Goal: Transaction & Acquisition: Purchase product/service

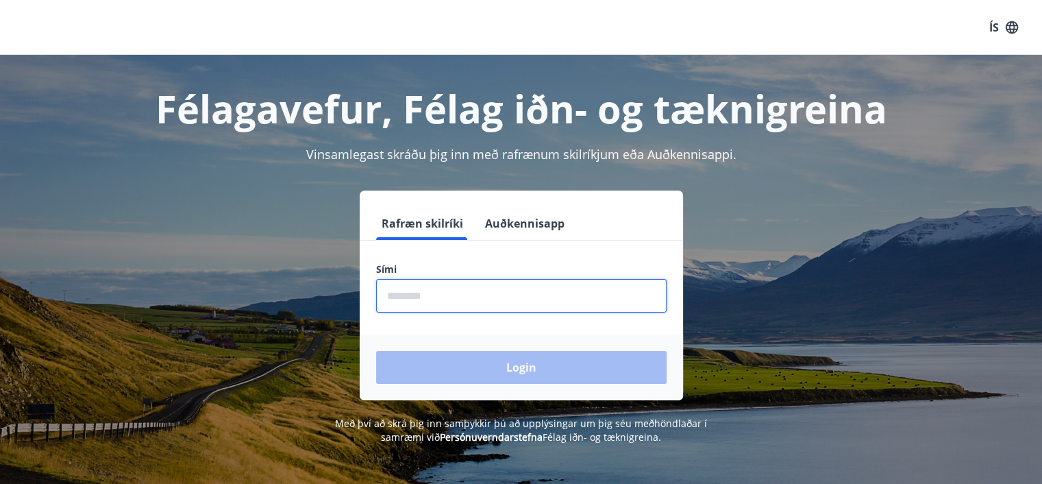
click at [406, 297] on input "phone" at bounding box center [521, 296] width 290 height 34
type input "********"
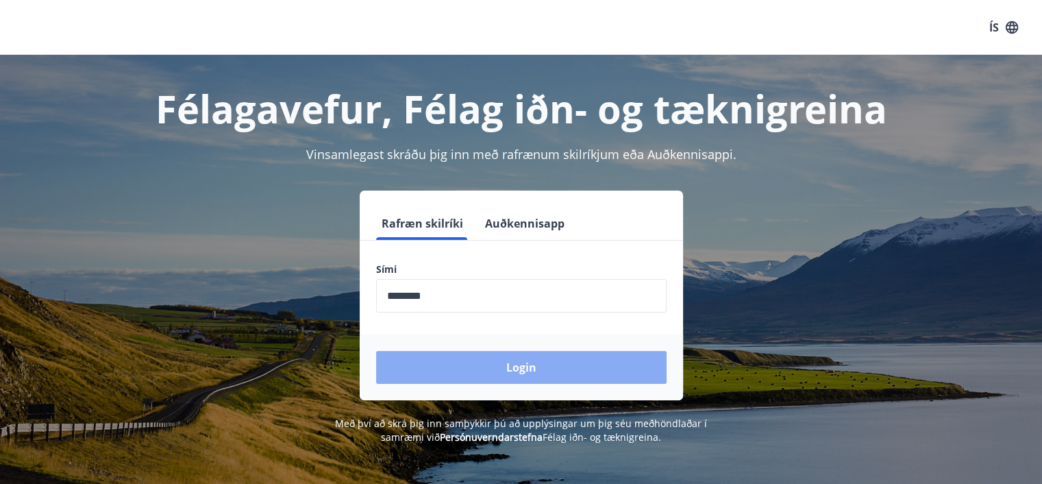
click at [526, 363] on button "Login" at bounding box center [521, 367] width 290 height 33
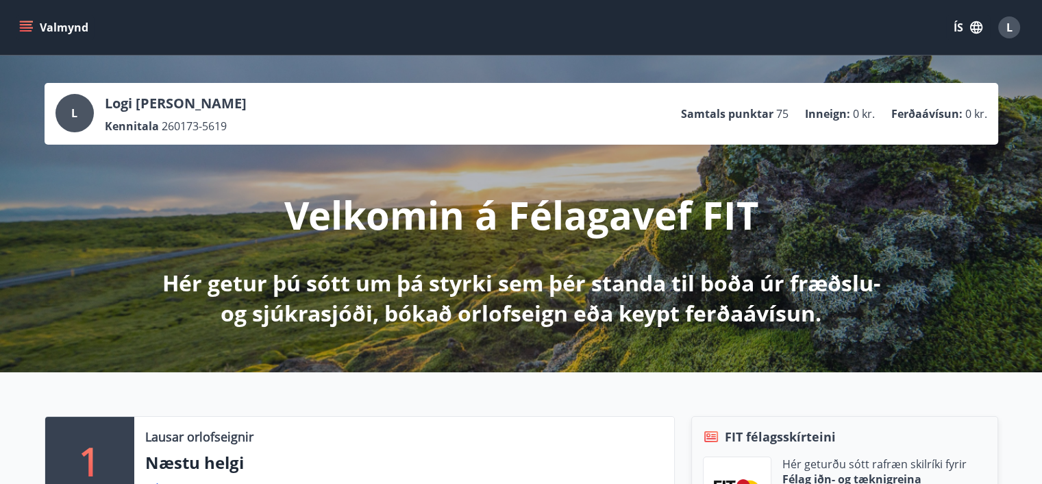
click at [31, 32] on icon "menu" at bounding box center [26, 28] width 14 height 14
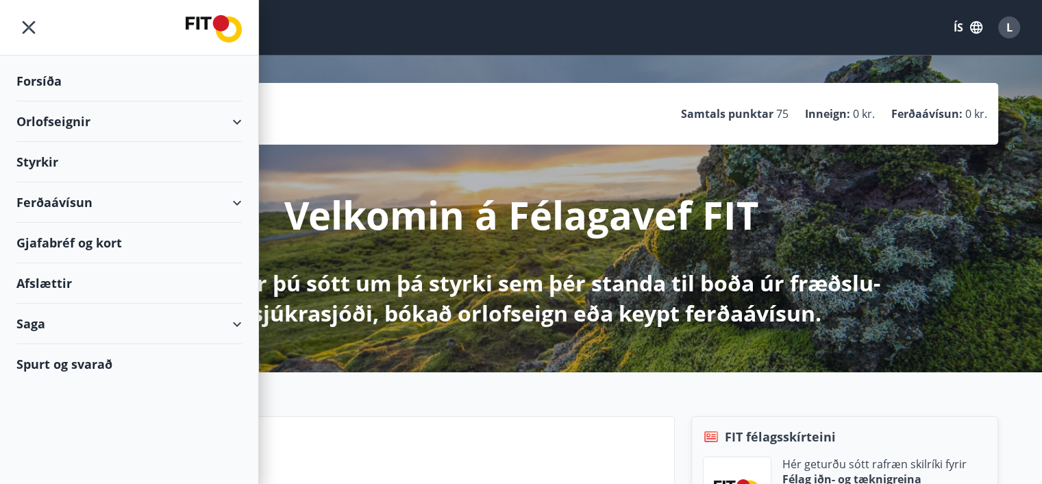
click at [75, 205] on div "Ferðaávísun" at bounding box center [128, 202] width 225 height 40
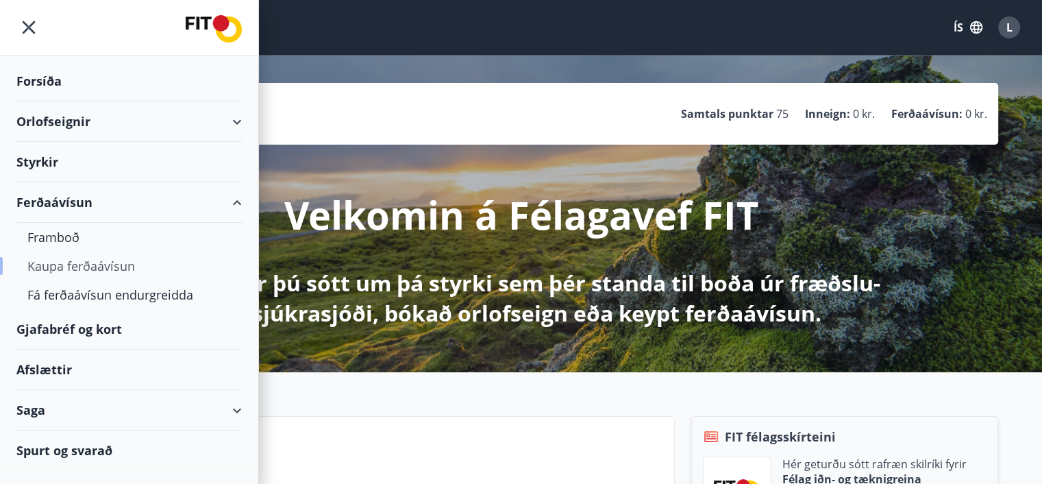
click at [77, 260] on div "Kaupa ferðaávísun" at bounding box center [128, 265] width 203 height 29
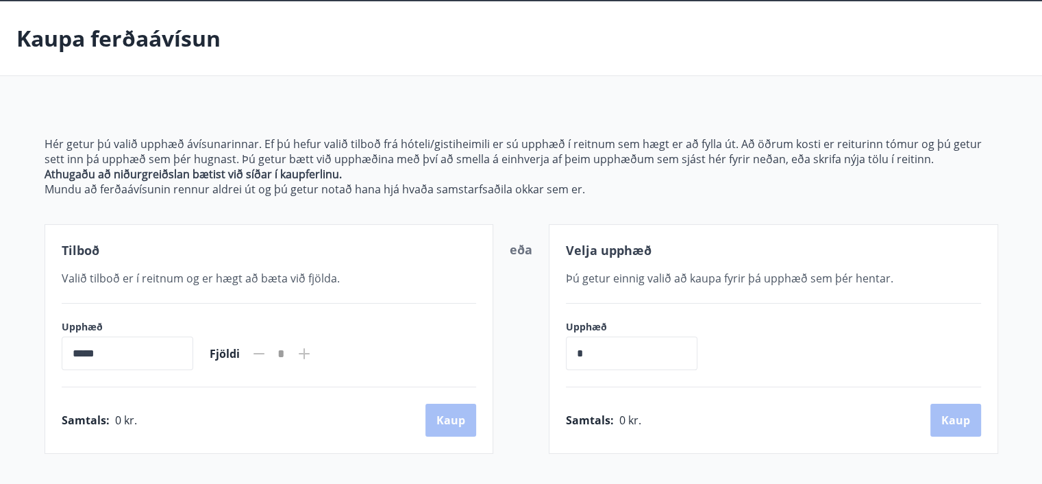
scroll to position [137, 0]
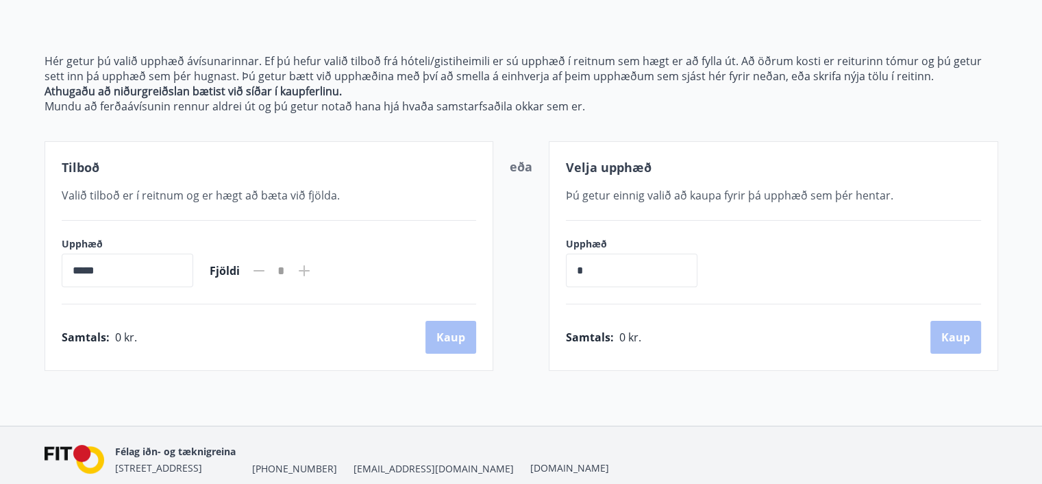
click at [73, 268] on input "*****" at bounding box center [128, 270] width 132 height 34
click at [86, 267] on input "*****" at bounding box center [128, 270] width 132 height 34
click at [79, 268] on input "*****" at bounding box center [128, 270] width 132 height 34
drag, startPoint x: 79, startPoint y: 268, endPoint x: 97, endPoint y: 265, distance: 17.3
click at [80, 268] on input "*****" at bounding box center [128, 270] width 132 height 34
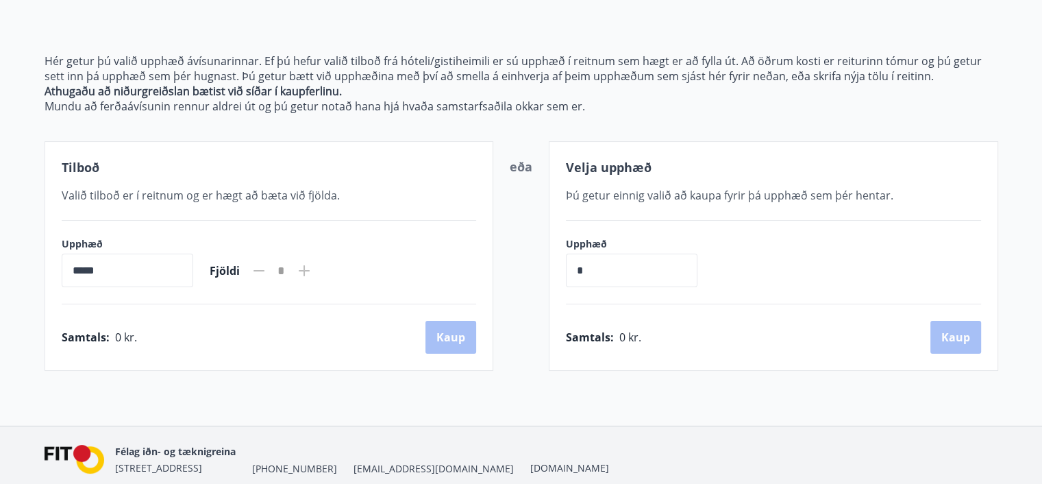
click at [103, 265] on input "*****" at bounding box center [128, 270] width 132 height 34
click at [75, 268] on input "*****" at bounding box center [128, 270] width 132 height 34
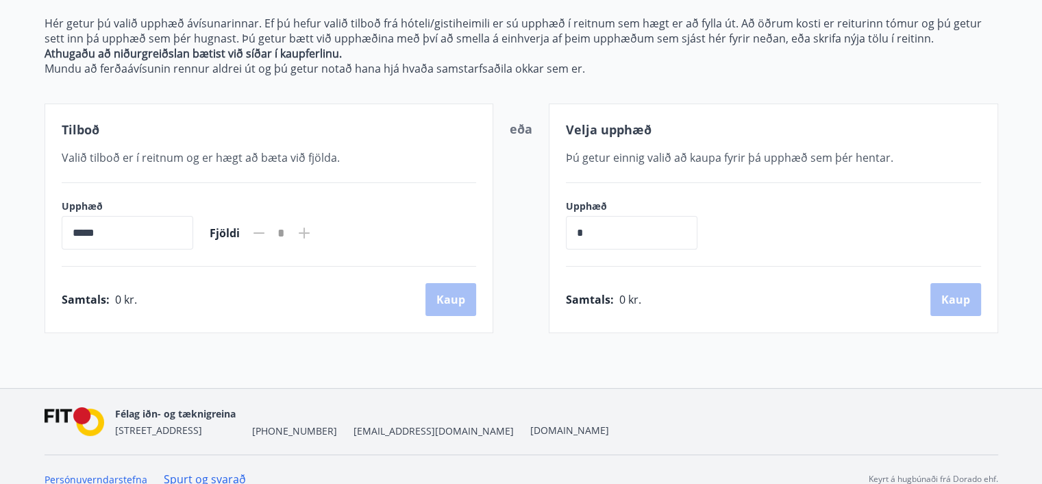
scroll to position [0, 0]
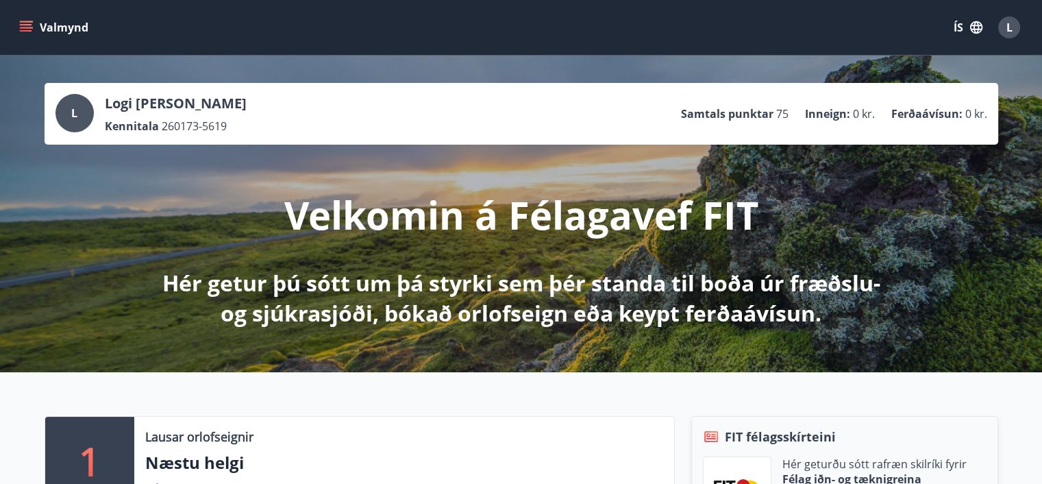
click at [26, 24] on icon "menu" at bounding box center [26, 24] width 12 height 1
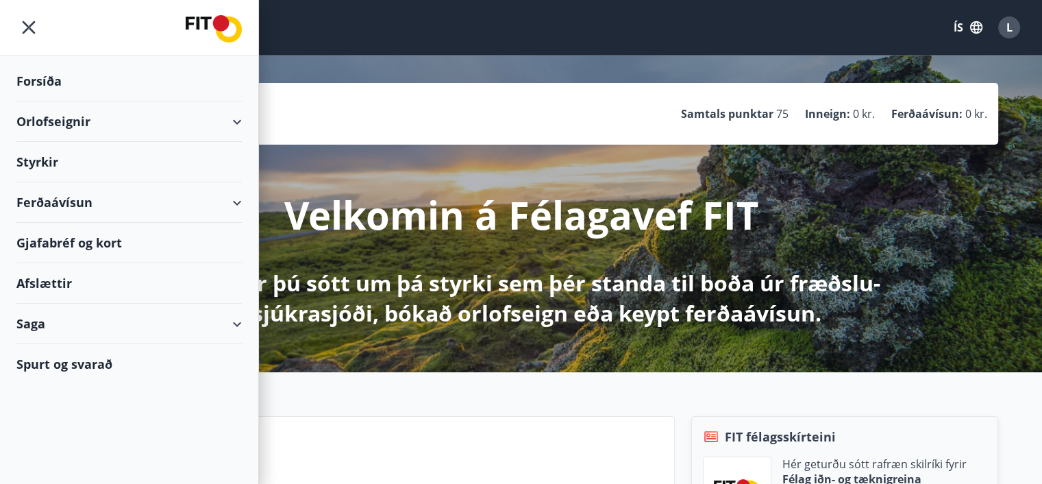
drag, startPoint x: 537, startPoint y: 390, endPoint x: 578, endPoint y: 353, distance: 55.3
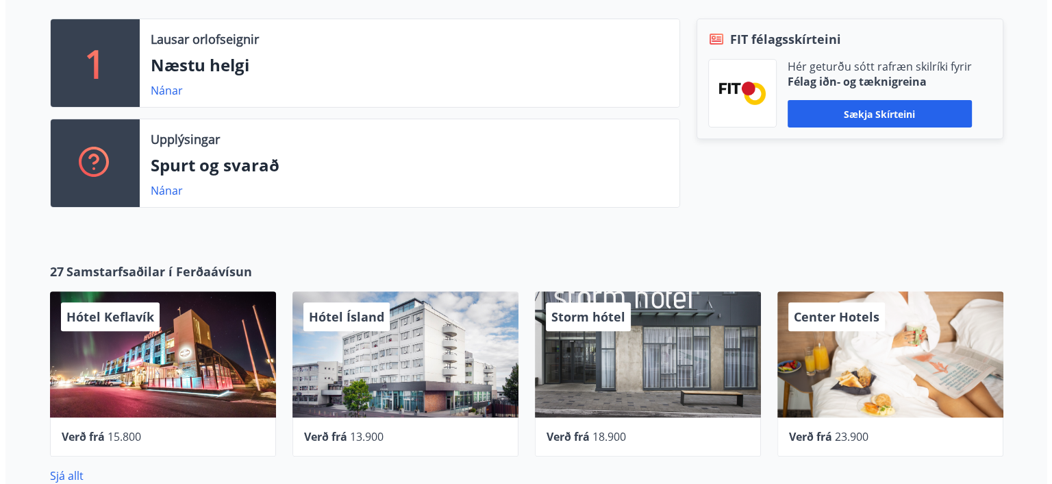
scroll to position [480, 0]
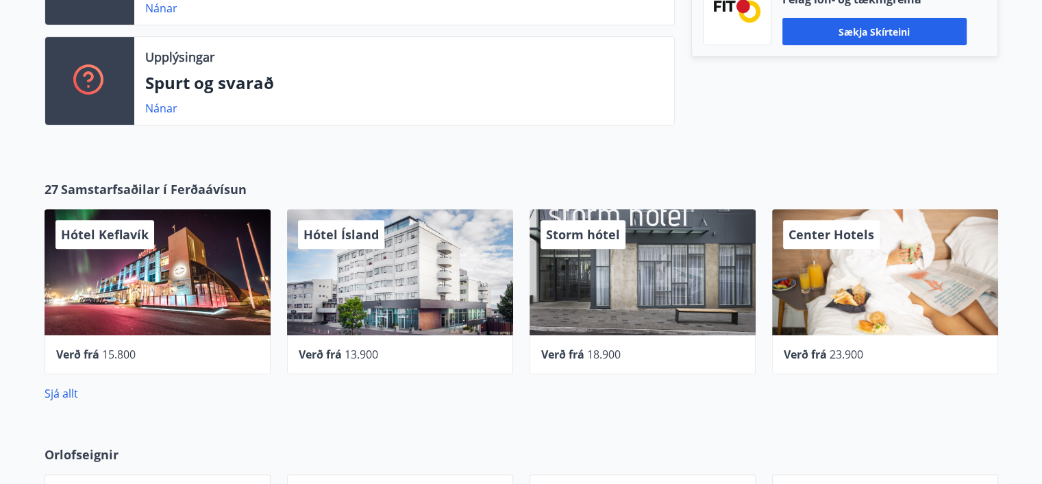
click at [98, 260] on div "Hótel Keflavík" at bounding box center [158, 272] width 226 height 126
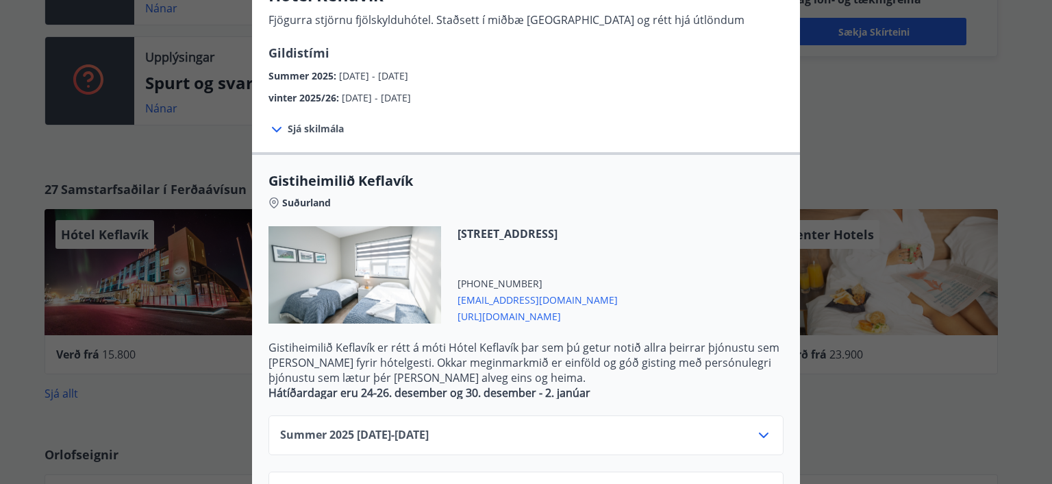
scroll to position [274, 0]
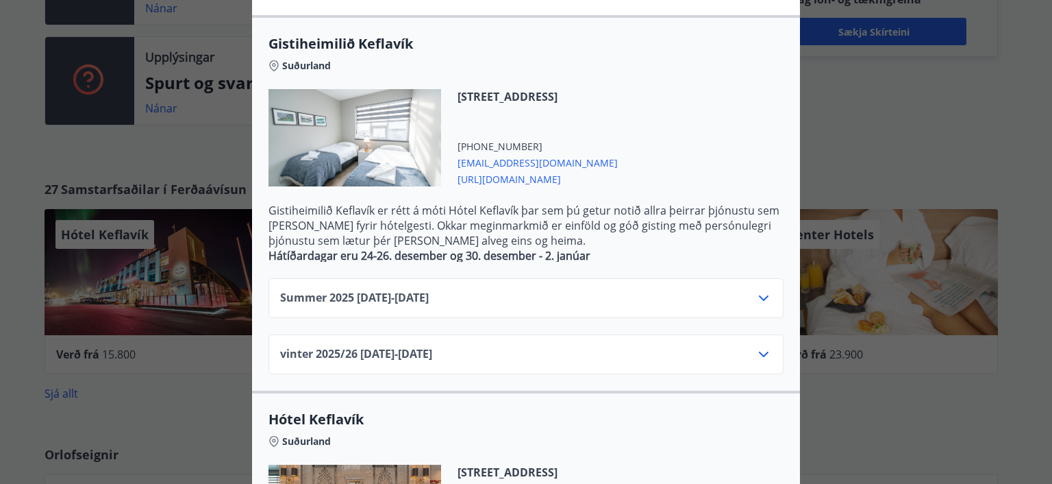
click at [759, 354] on icon at bounding box center [764, 353] width 10 height 5
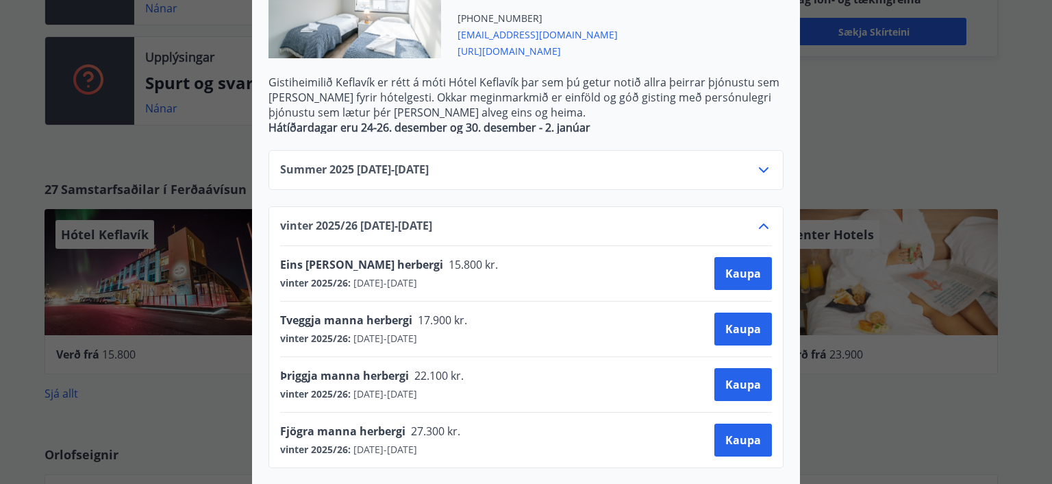
scroll to position [411, 0]
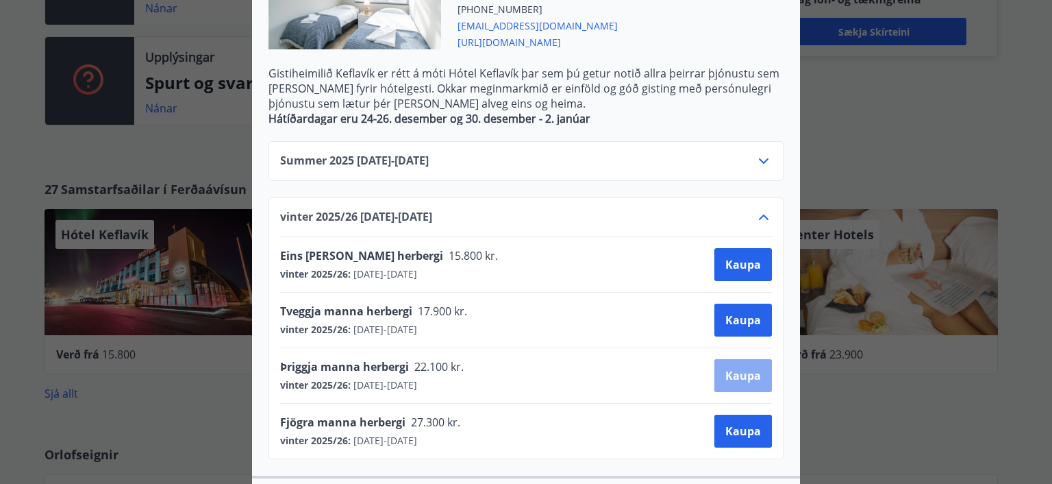
click at [745, 369] on span "Kaupa" at bounding box center [744, 375] width 36 height 15
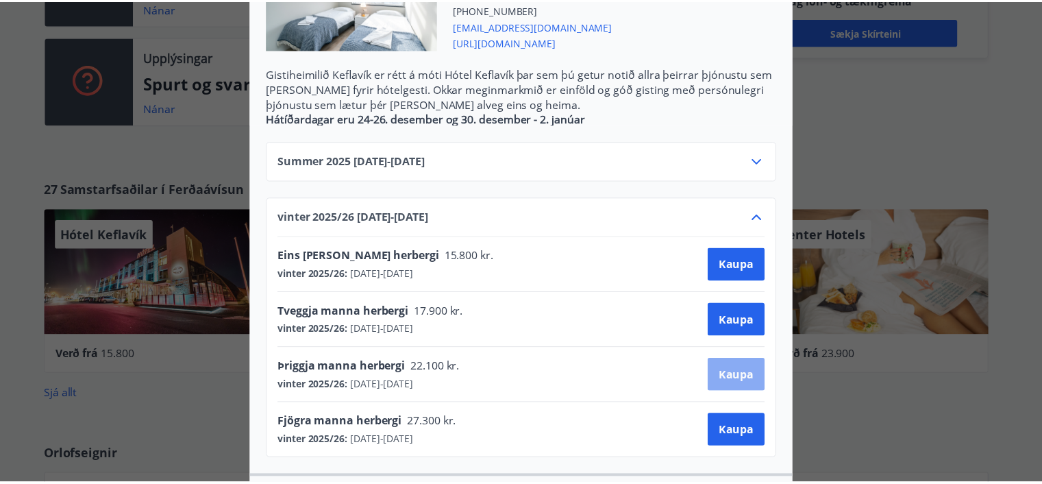
scroll to position [132, 0]
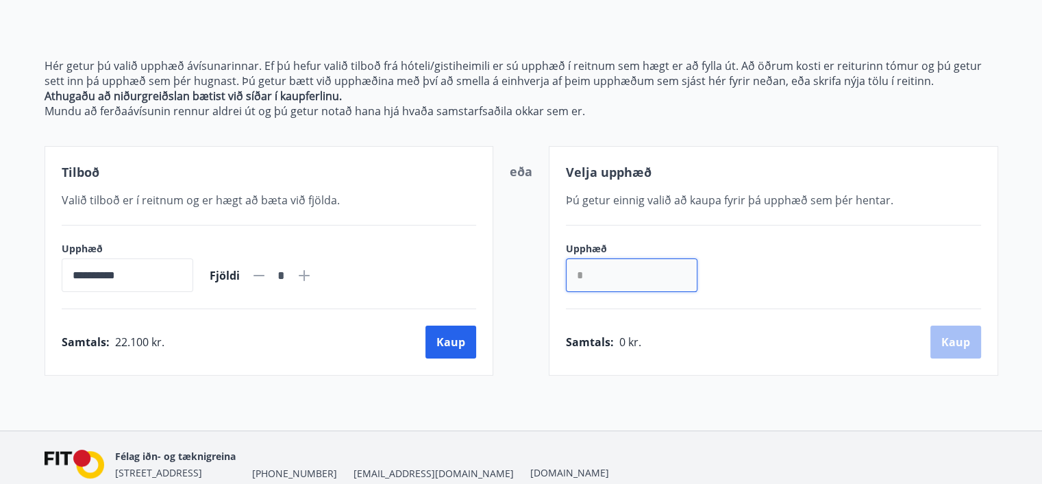
click at [589, 275] on input "*" at bounding box center [632, 275] width 132 height 34
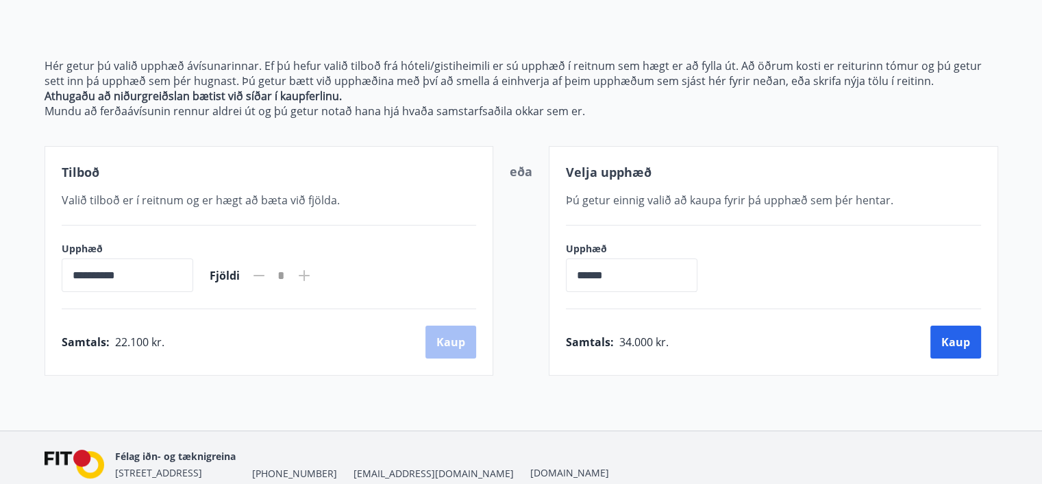
click at [747, 406] on div "**********" at bounding box center [521, 176] width 1042 height 507
click at [126, 269] on input "**********" at bounding box center [128, 275] width 132 height 34
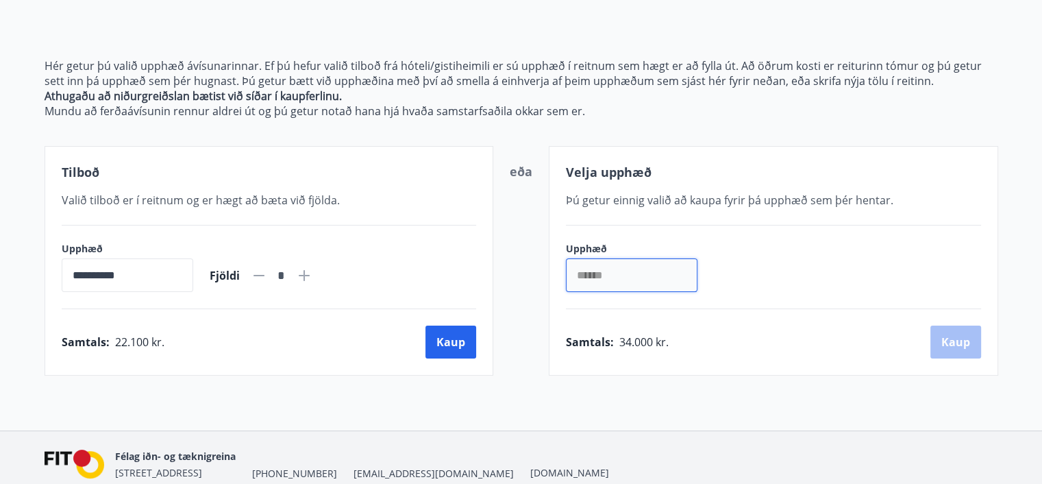
click at [651, 271] on input "******" at bounding box center [632, 275] width 132 height 34
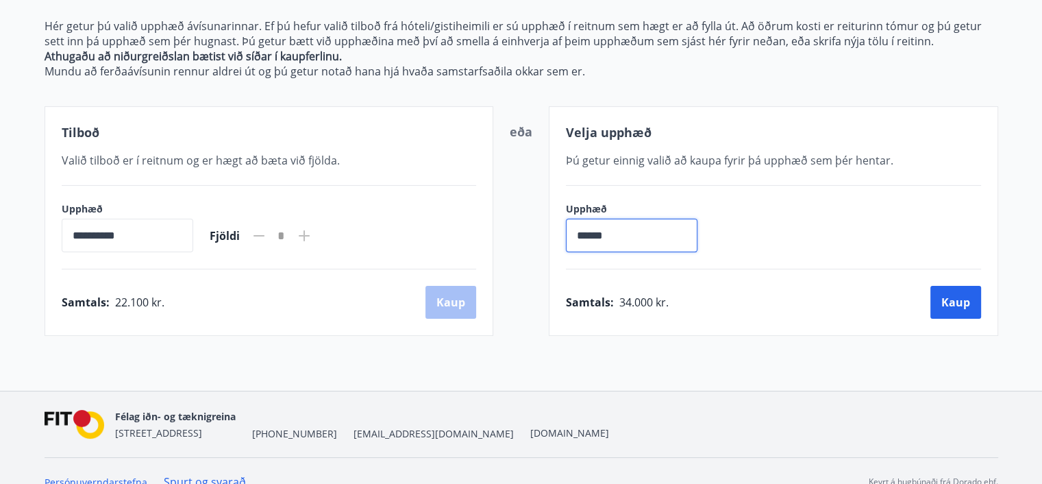
scroll to position [193, 0]
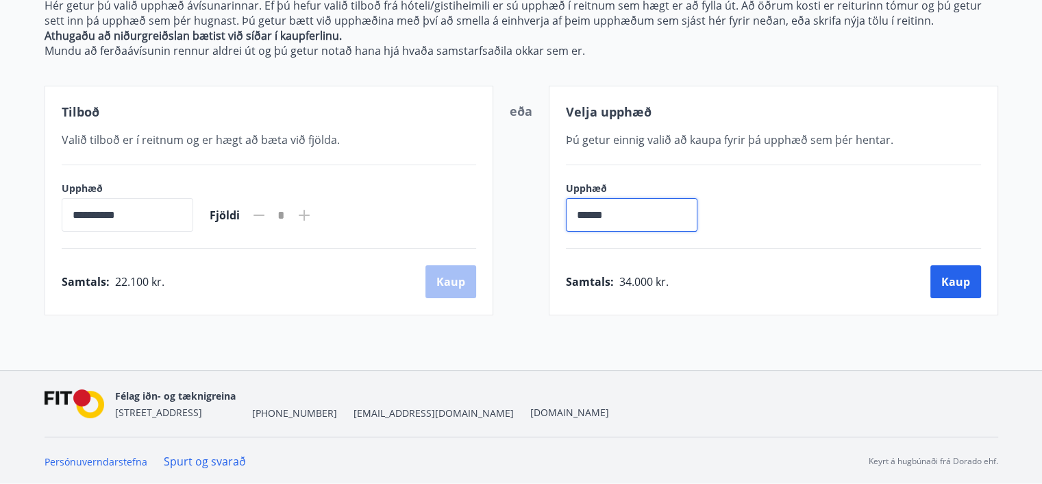
click at [611, 212] on input "******" at bounding box center [632, 215] width 132 height 34
type input "*"
type input "******"
click at [784, 331] on div "**********" at bounding box center [521, 116] width 1042 height 507
click at [950, 282] on button "Kaup" at bounding box center [955, 281] width 51 height 33
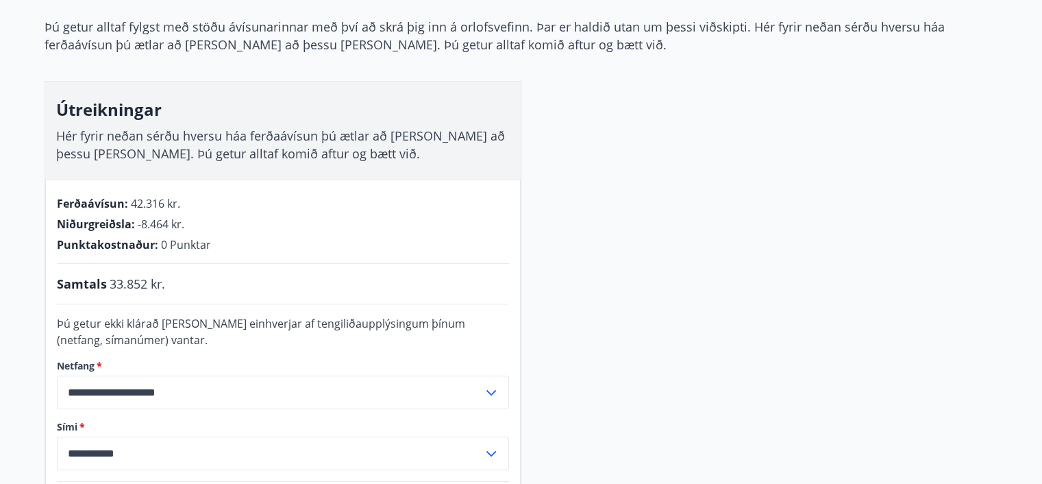
scroll to position [82, 0]
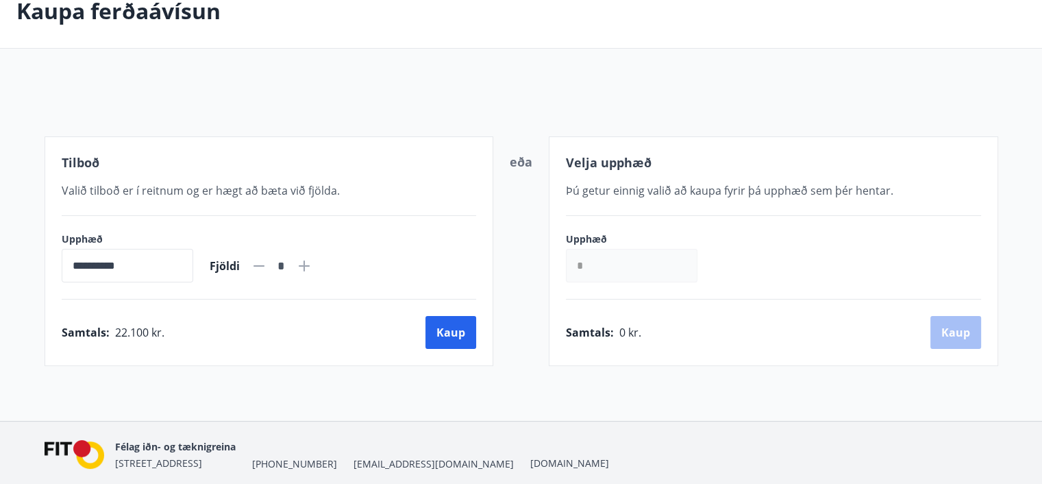
scroll to position [132, 0]
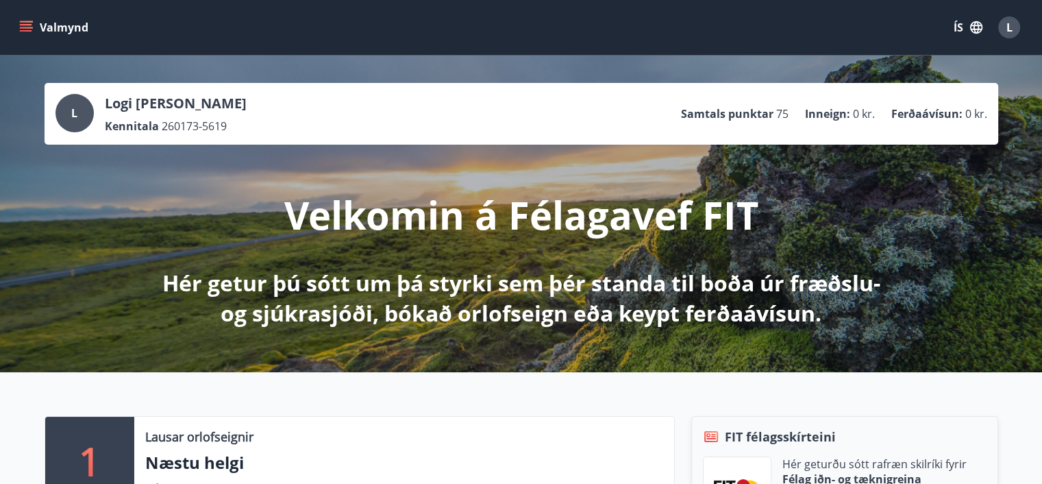
click at [30, 27] on icon "menu" at bounding box center [27, 27] width 15 height 1
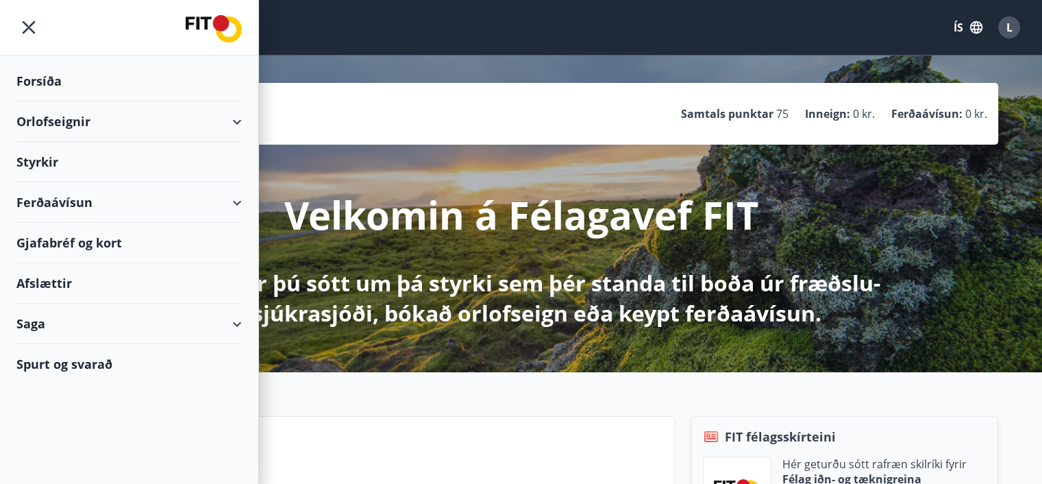
click at [238, 197] on div "Ferðaávísun" at bounding box center [128, 202] width 225 height 40
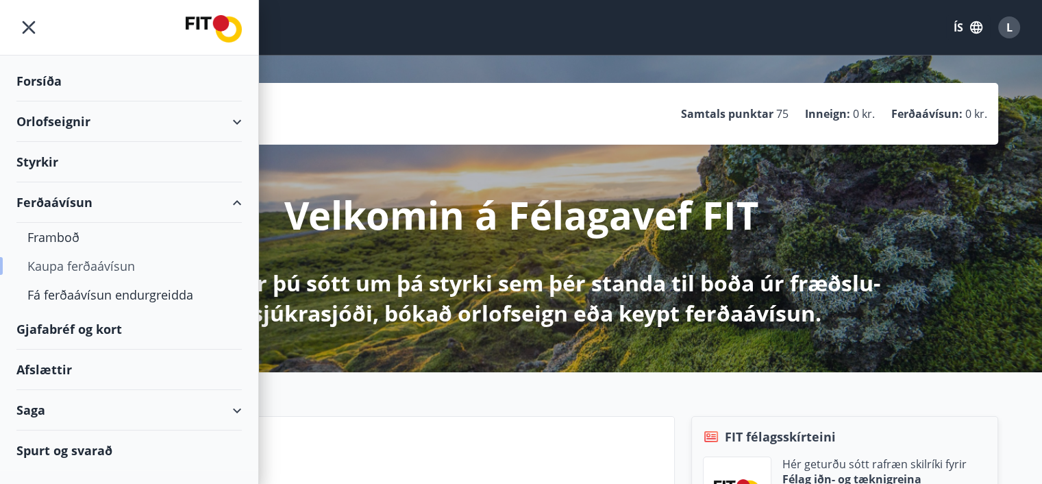
click at [89, 265] on div "Kaupa ferðaávísun" at bounding box center [128, 265] width 203 height 29
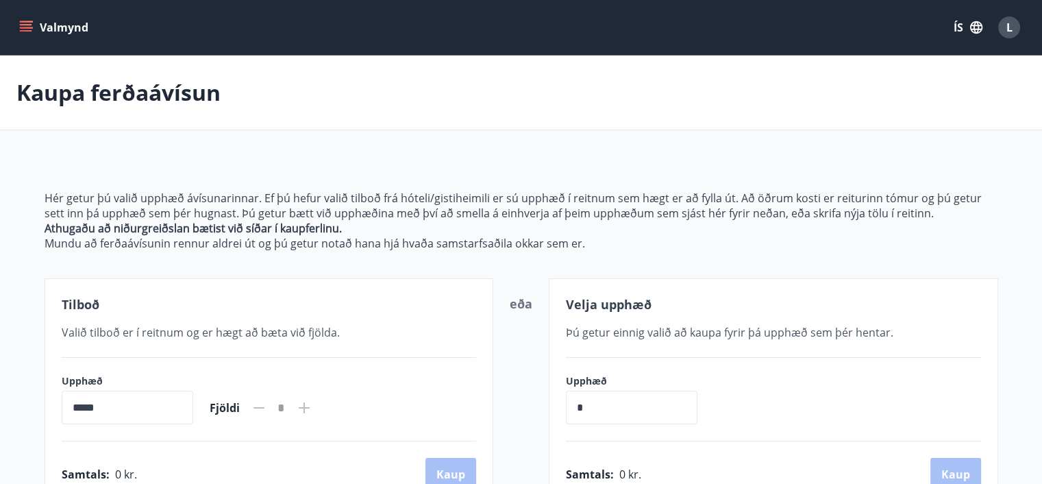
click at [27, 33] on icon "menu" at bounding box center [26, 28] width 14 height 14
drag, startPoint x: 471, startPoint y: 175, endPoint x: 443, endPoint y: 164, distance: 30.2
click at [470, 175] on div "Hér getur þú valið upphæð ávísunarinnar. Ef þú hefur valið tilboð frá hóteli/gi…" at bounding box center [522, 333] width 954 height 350
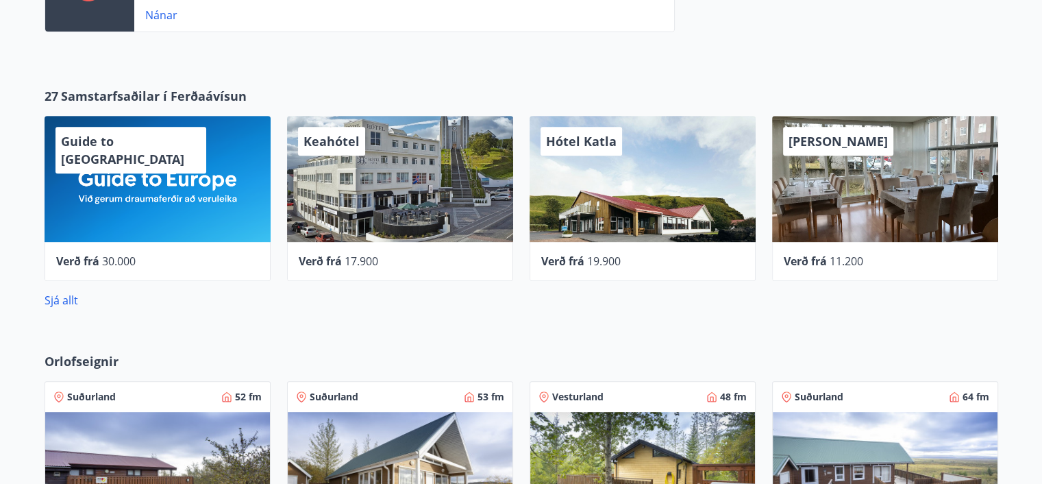
scroll to position [443, 0]
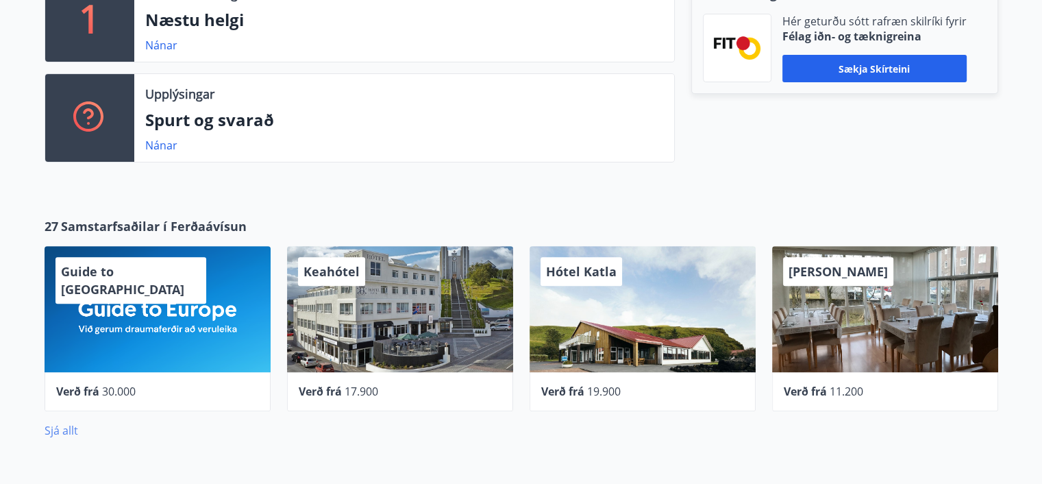
click at [60, 432] on link "Sjá allt" at bounding box center [62, 430] width 34 height 15
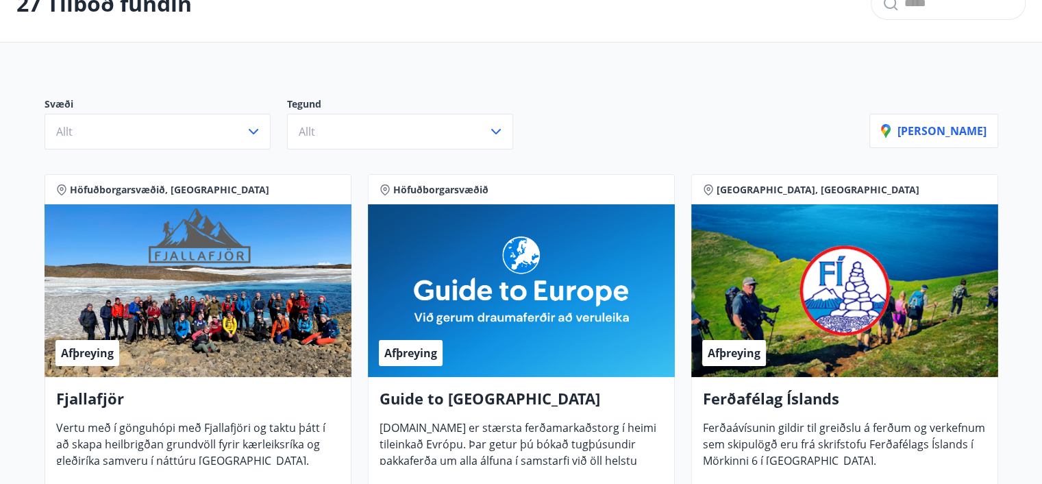
scroll to position [32, 0]
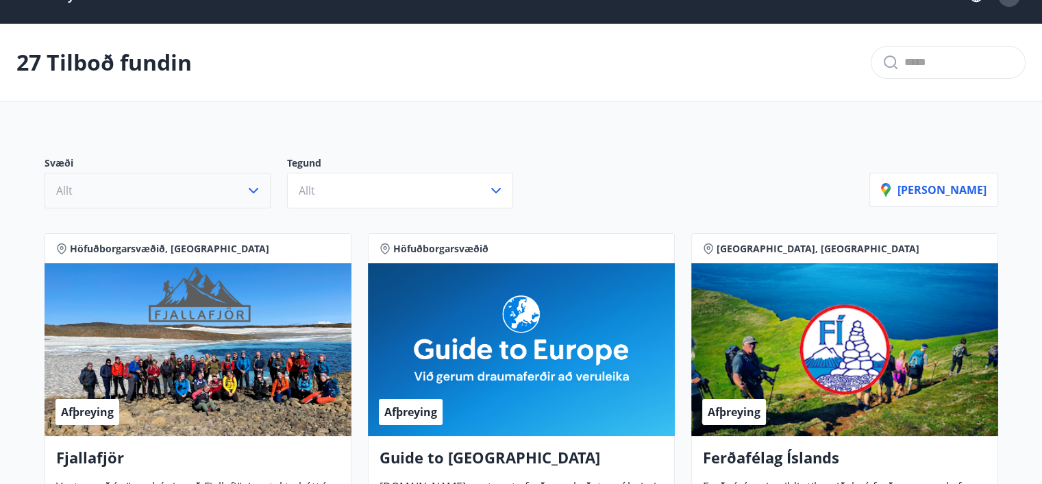
click at [260, 189] on icon "button" at bounding box center [253, 190] width 16 height 16
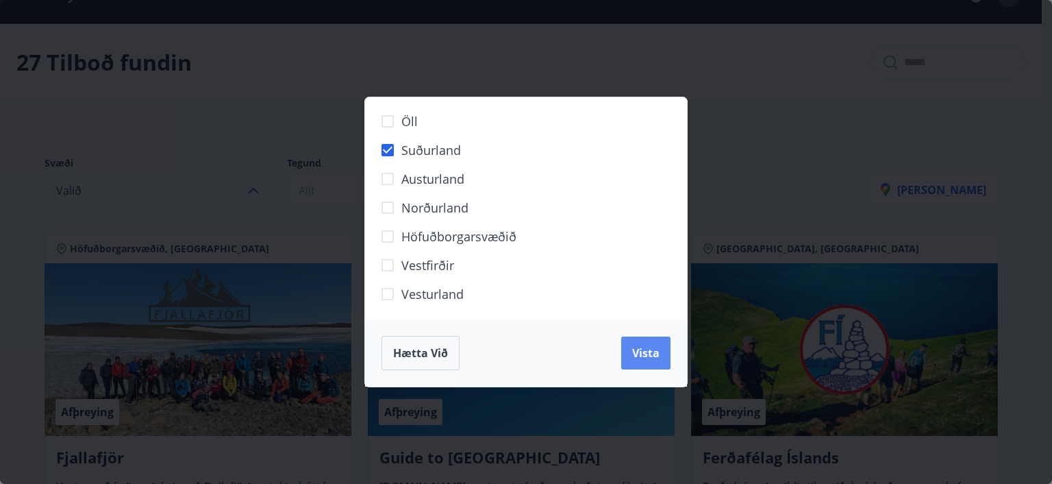
click at [647, 347] on span "Vista" at bounding box center [645, 352] width 27 height 15
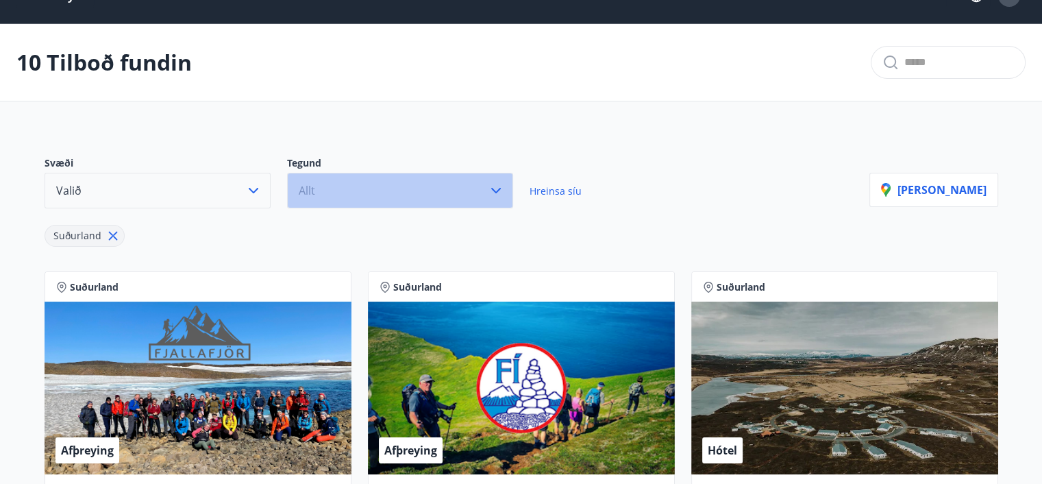
click at [497, 191] on icon "button" at bounding box center [496, 190] width 16 height 16
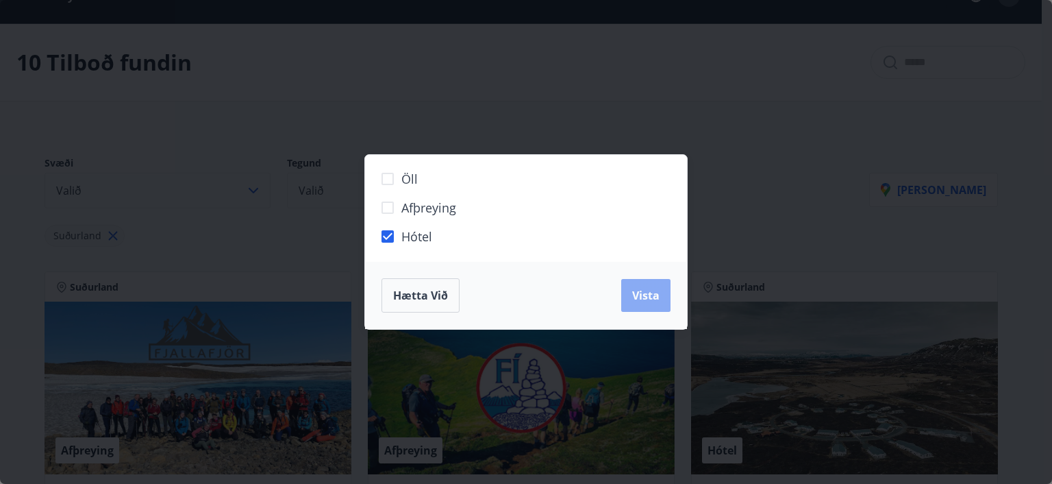
click at [652, 295] on span "Vista" at bounding box center [645, 295] width 27 height 15
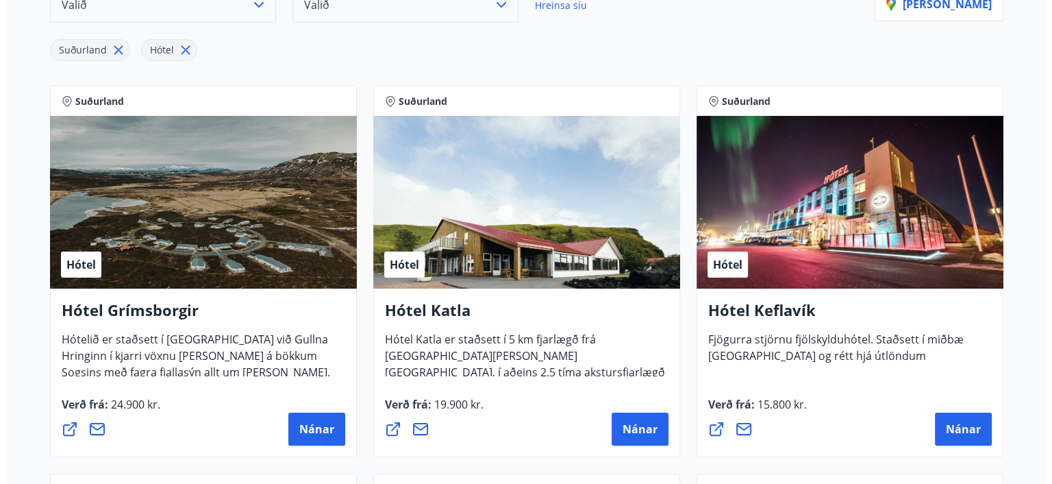
scroll to position [237, 0]
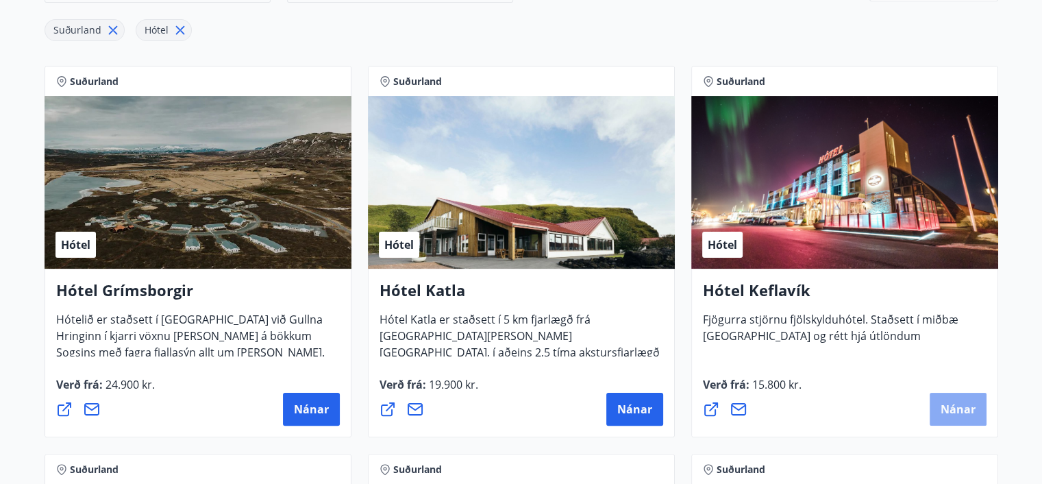
click at [956, 400] on button "Nánar" at bounding box center [958, 409] width 57 height 33
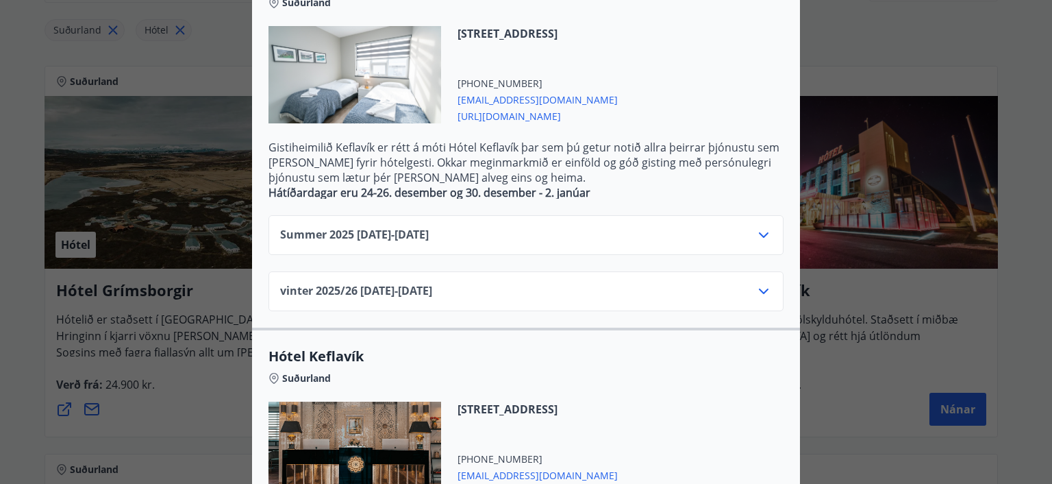
scroll to position [343, 0]
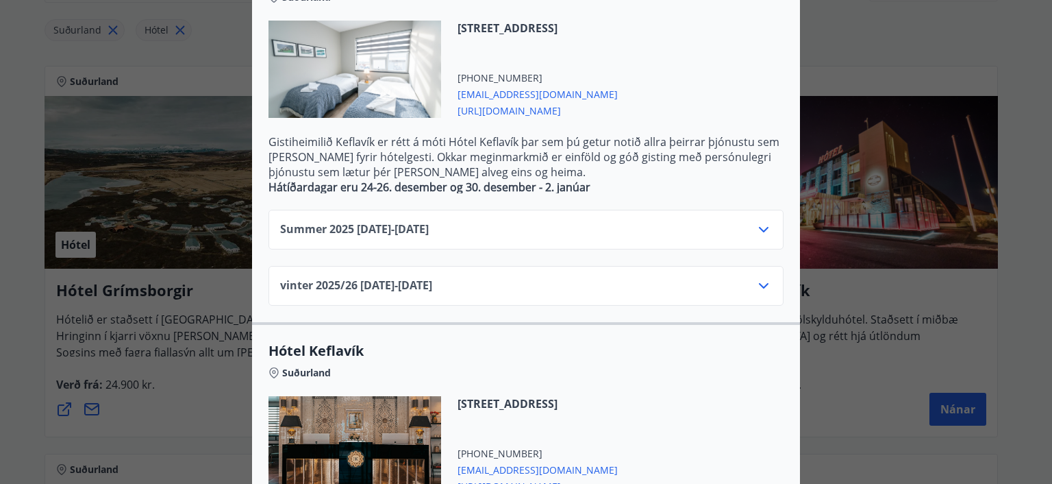
click at [759, 285] on icon at bounding box center [764, 285] width 16 height 16
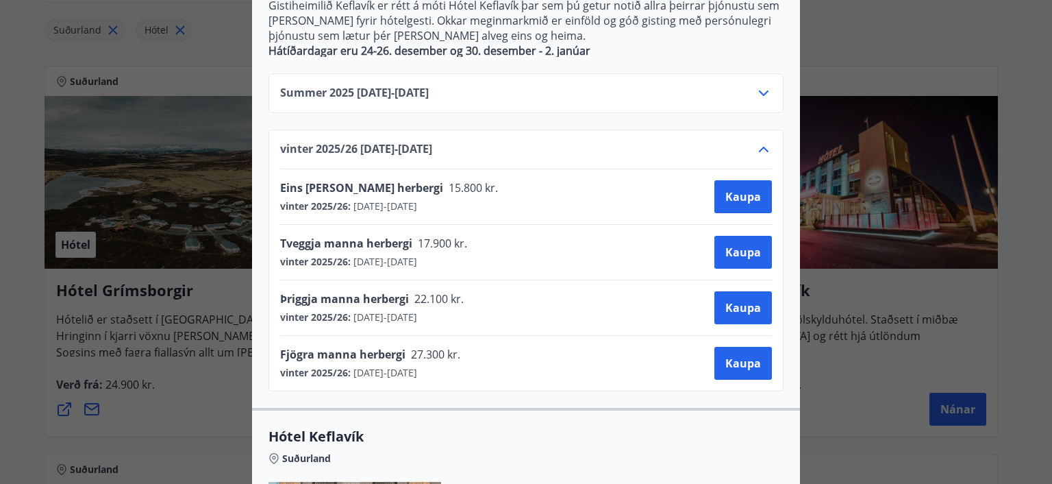
scroll to position [480, 0]
click at [752, 309] on span "Kaupa" at bounding box center [744, 306] width 36 height 15
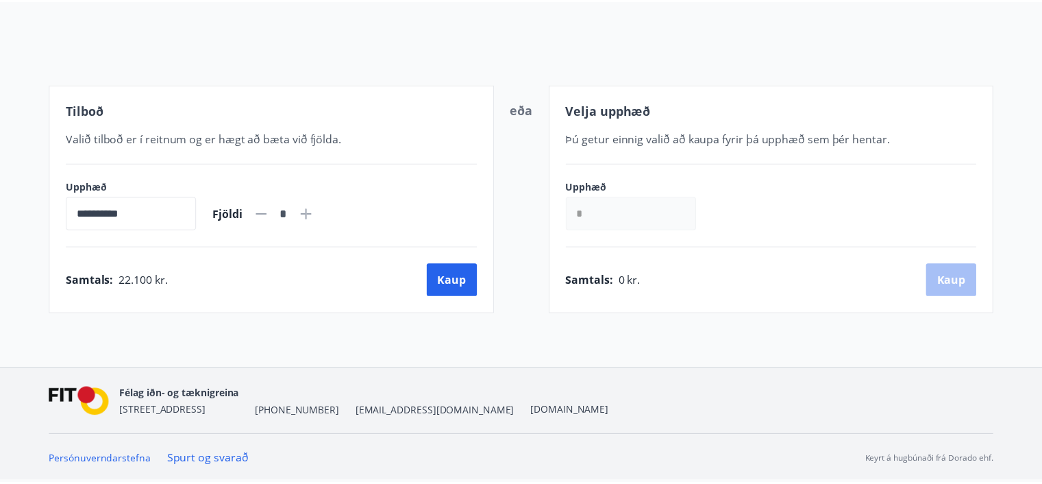
scroll to position [132, 0]
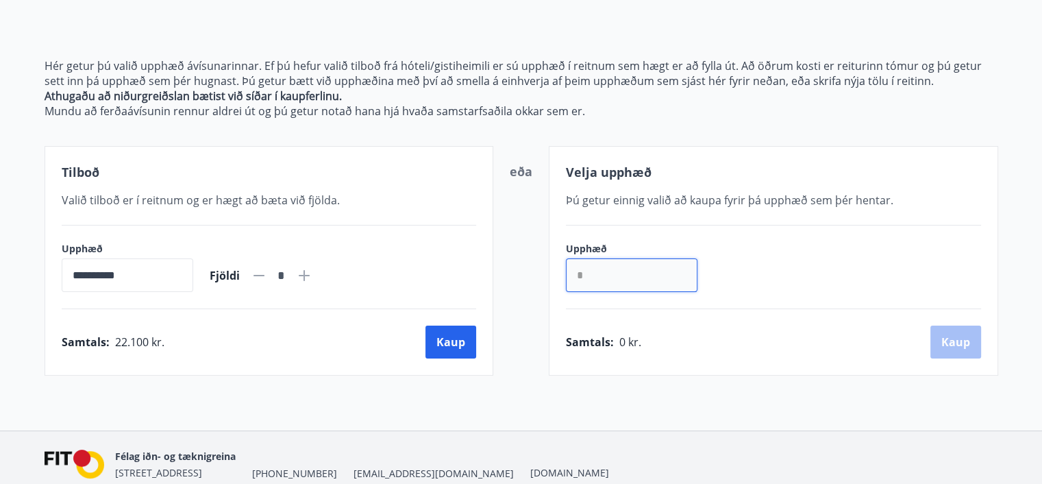
click at [591, 270] on input "*" at bounding box center [632, 275] width 132 height 34
type input "******"
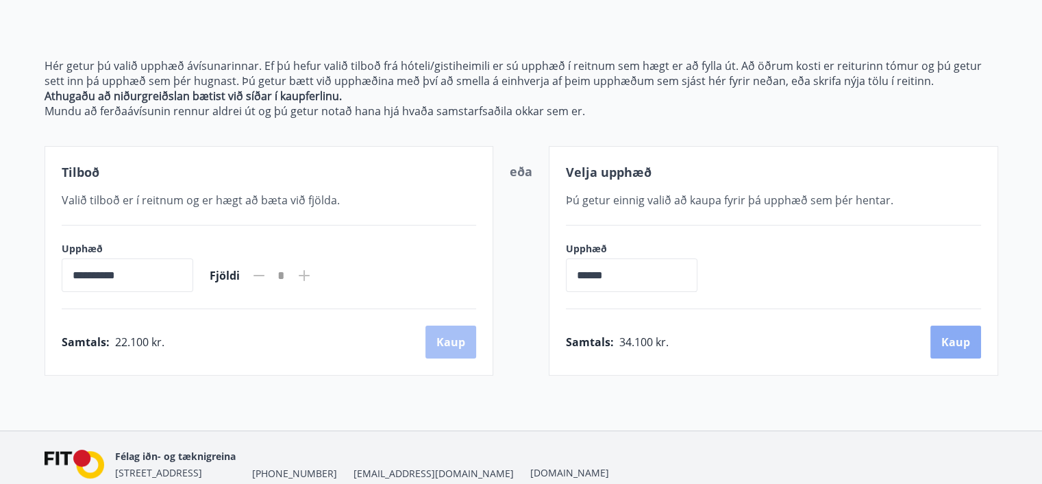
click at [961, 344] on button "Kaup" at bounding box center [955, 341] width 51 height 33
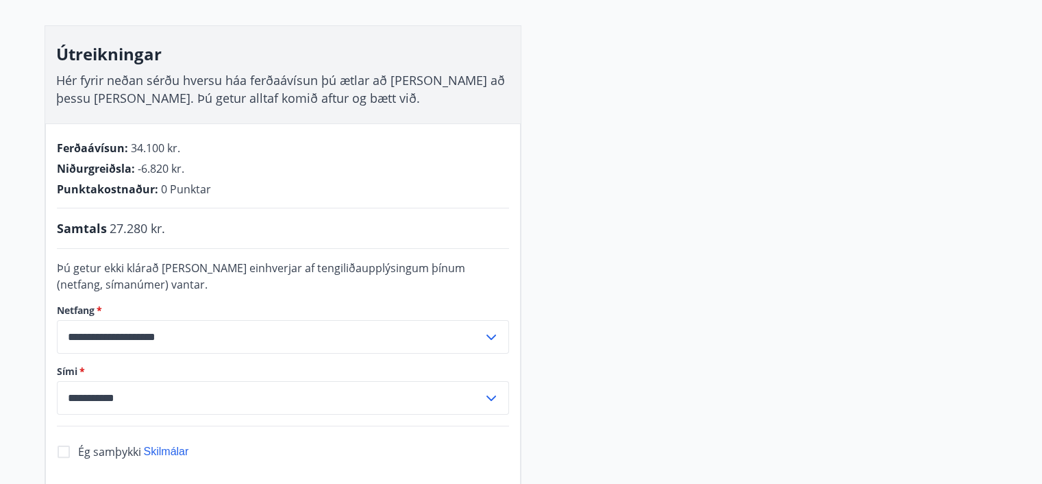
scroll to position [269, 0]
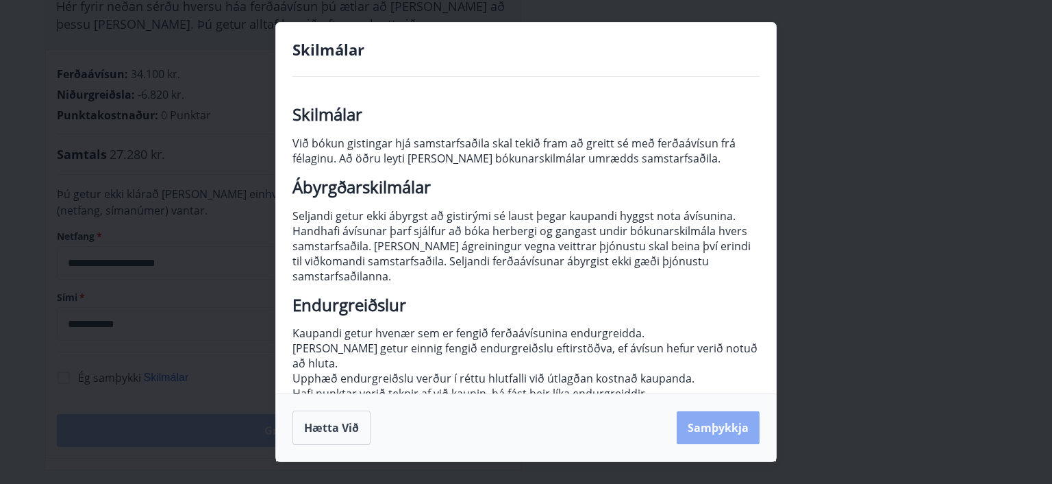
click at [723, 425] on button "Samþykkja" at bounding box center [718, 427] width 83 height 33
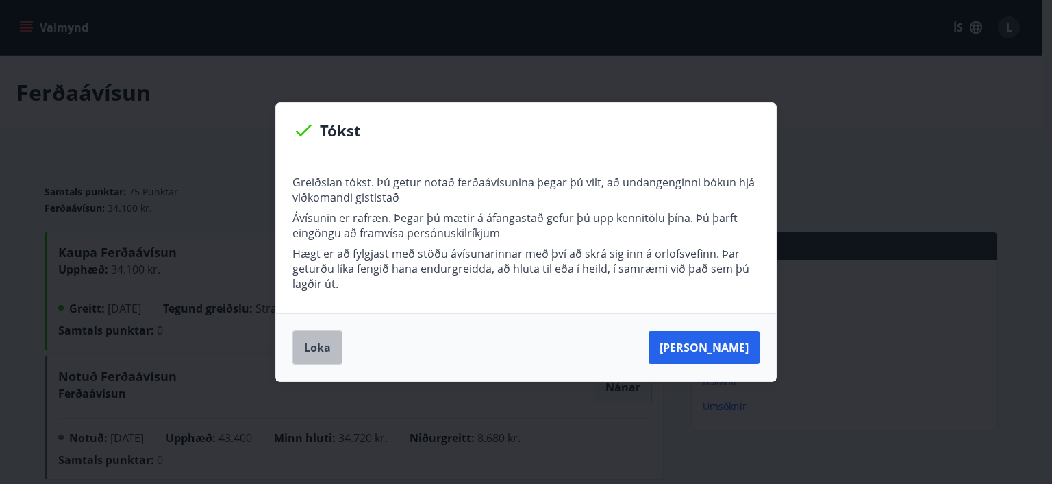
click at [325, 349] on button "Loka" at bounding box center [318, 347] width 50 height 34
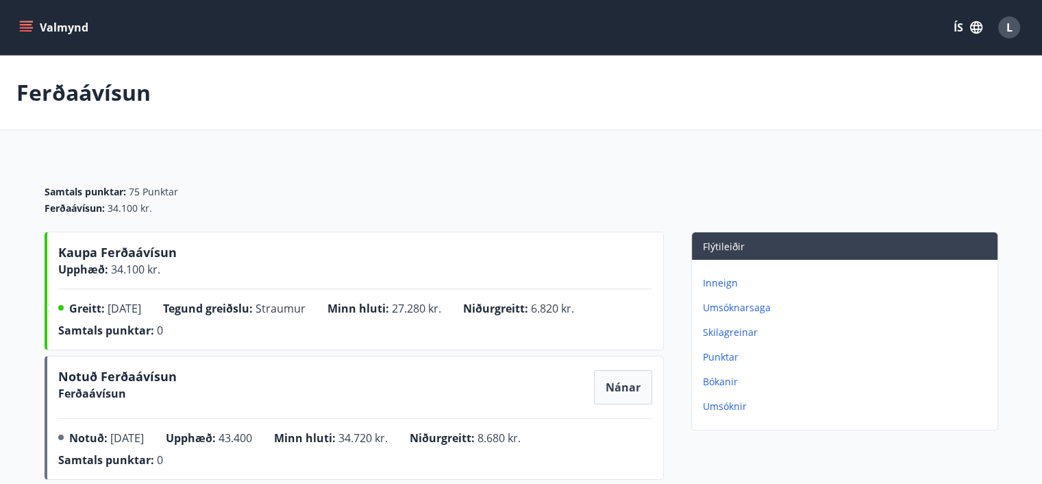
click at [27, 25] on icon "menu" at bounding box center [26, 28] width 14 height 14
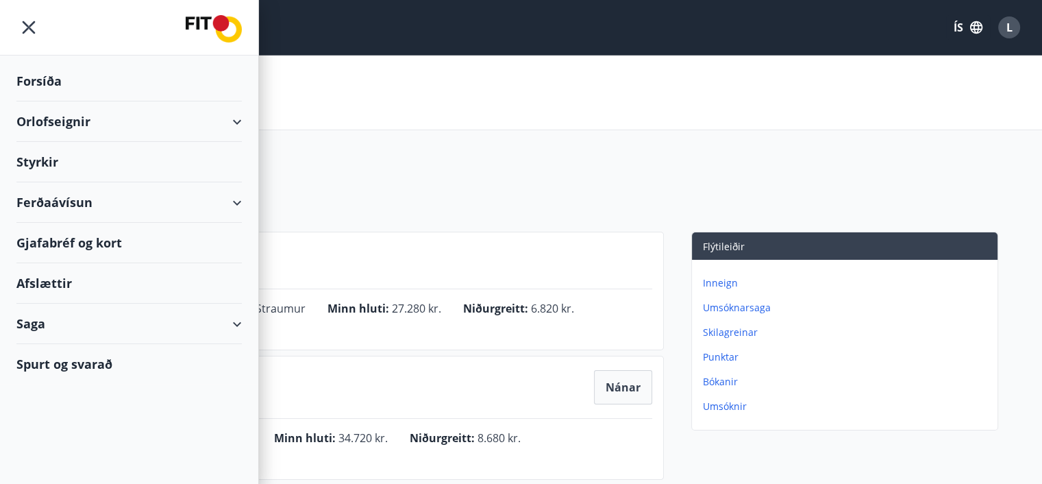
click at [63, 120] on div "Orlofseignir" at bounding box center [128, 121] width 225 height 40
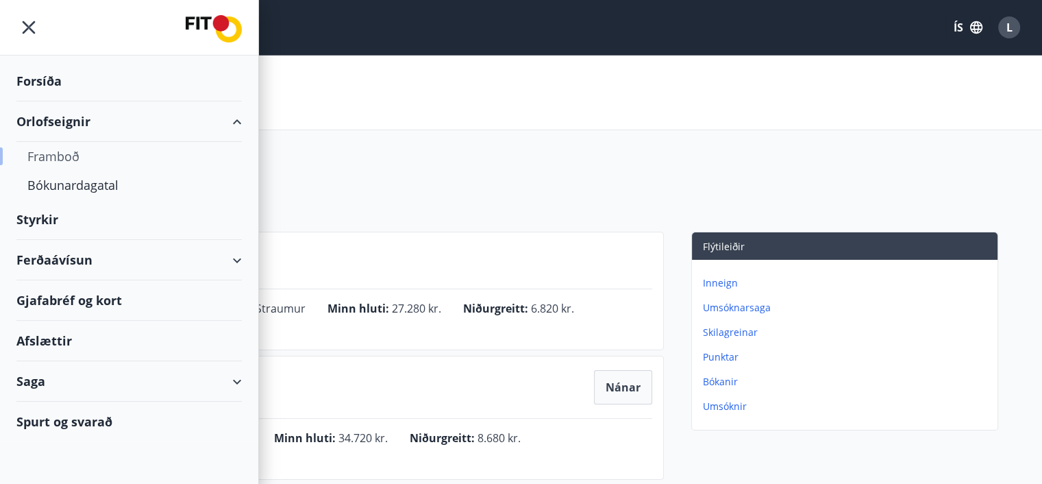
click at [68, 153] on div "Framboð" at bounding box center [128, 156] width 203 height 29
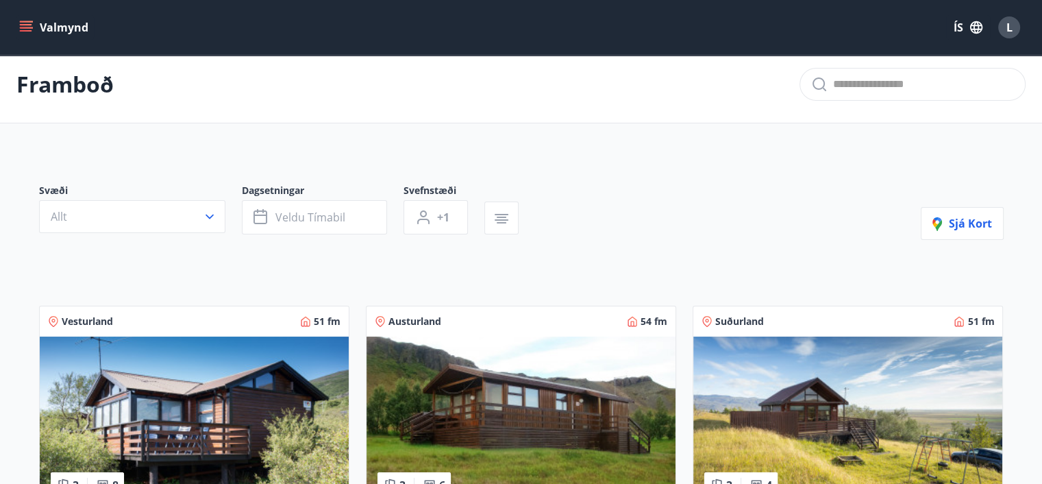
scroll to position [69, 0]
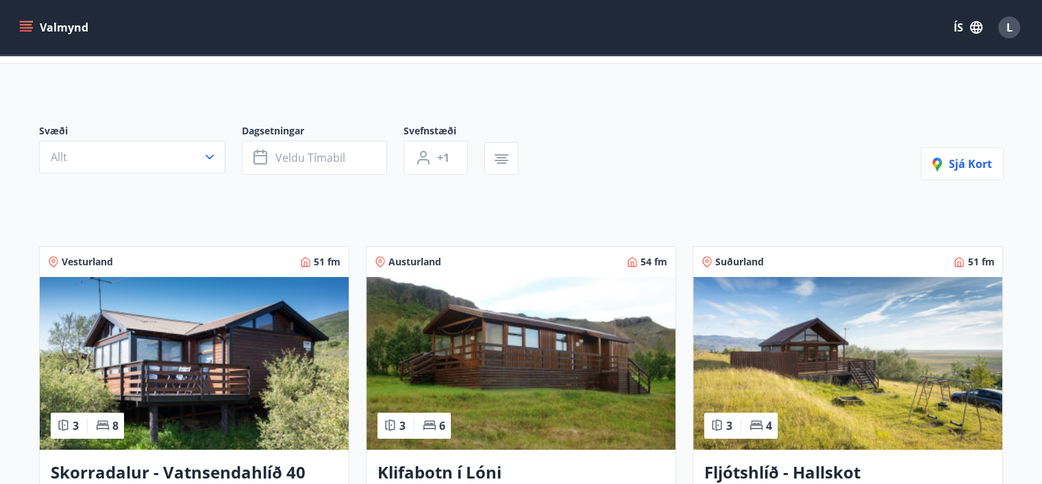
click at [776, 286] on img at bounding box center [847, 363] width 309 height 173
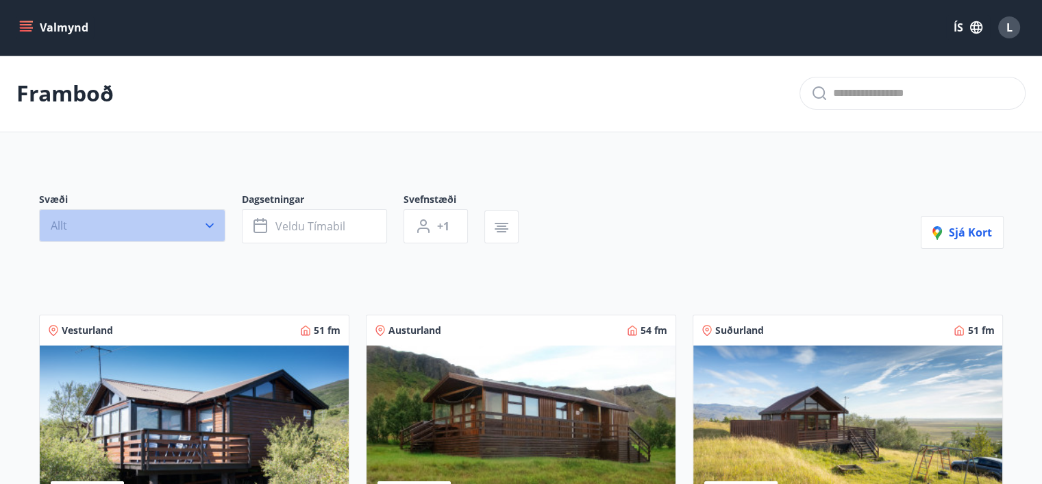
click at [214, 224] on icon "button" at bounding box center [210, 226] width 14 height 14
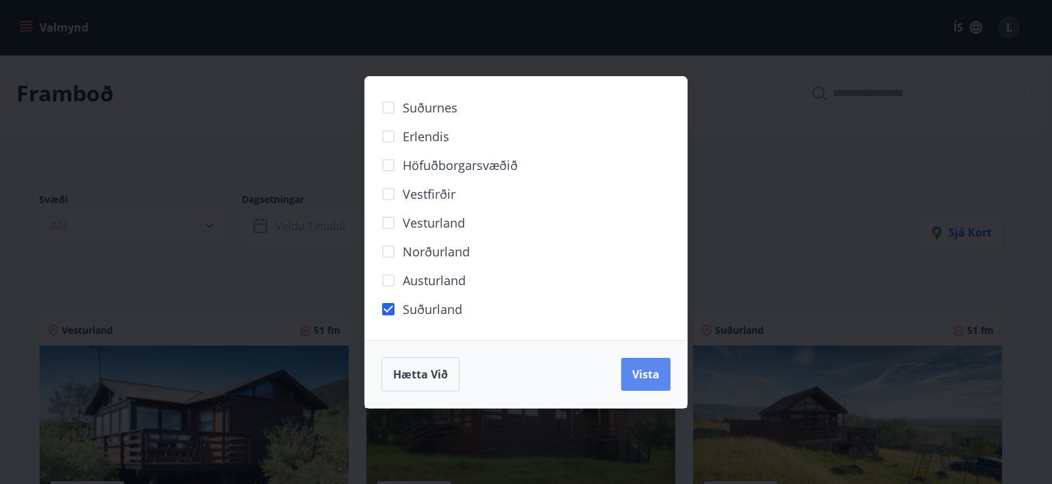
click at [653, 378] on span "Vista" at bounding box center [645, 374] width 27 height 15
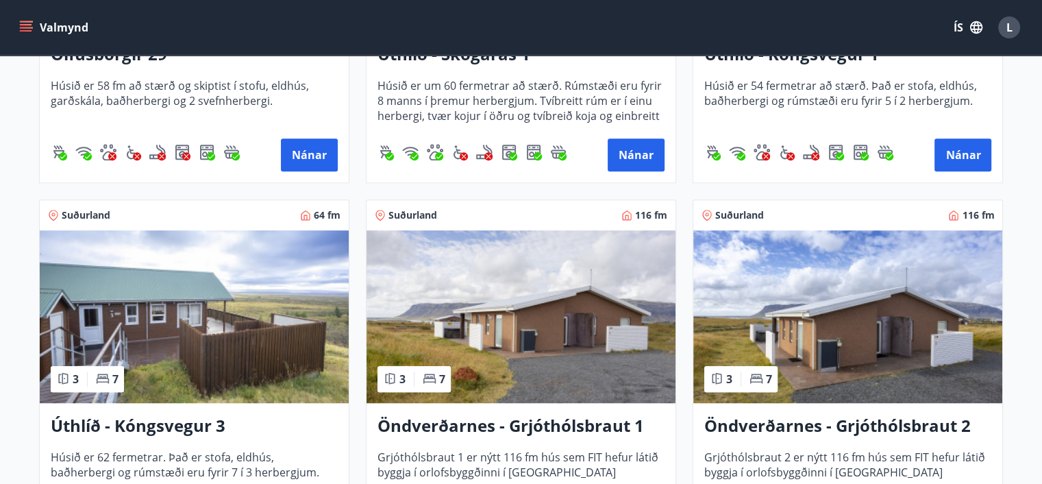
scroll to position [1028, 0]
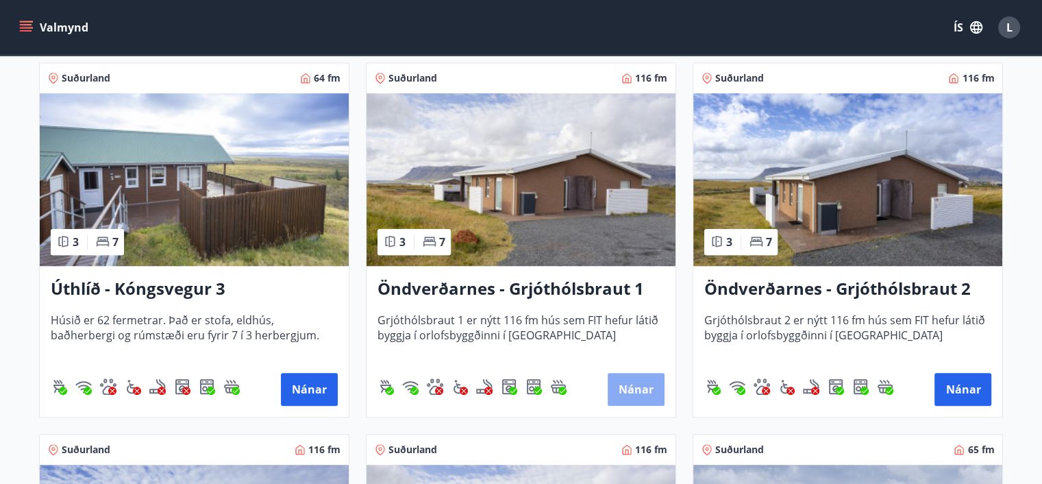
click at [638, 387] on button "Nánar" at bounding box center [636, 389] width 57 height 33
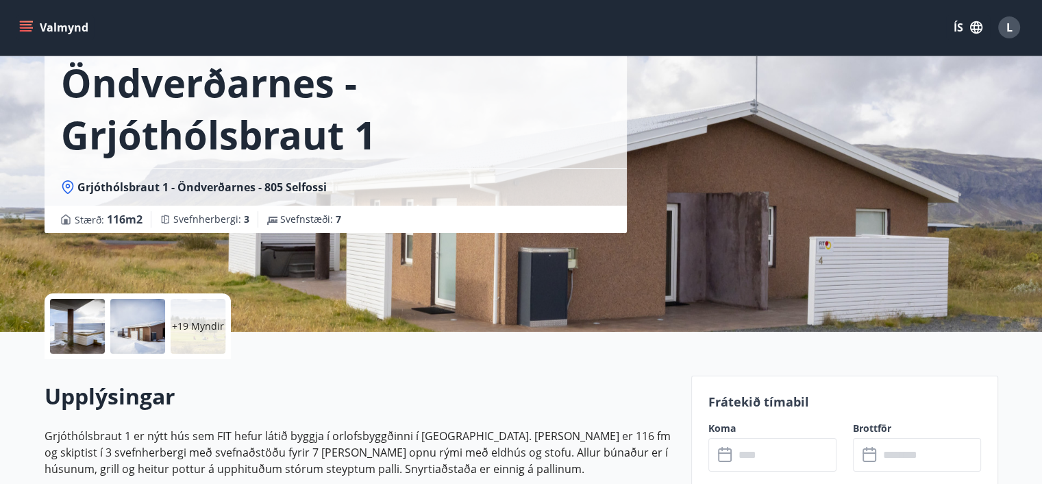
scroll to position [172, 0]
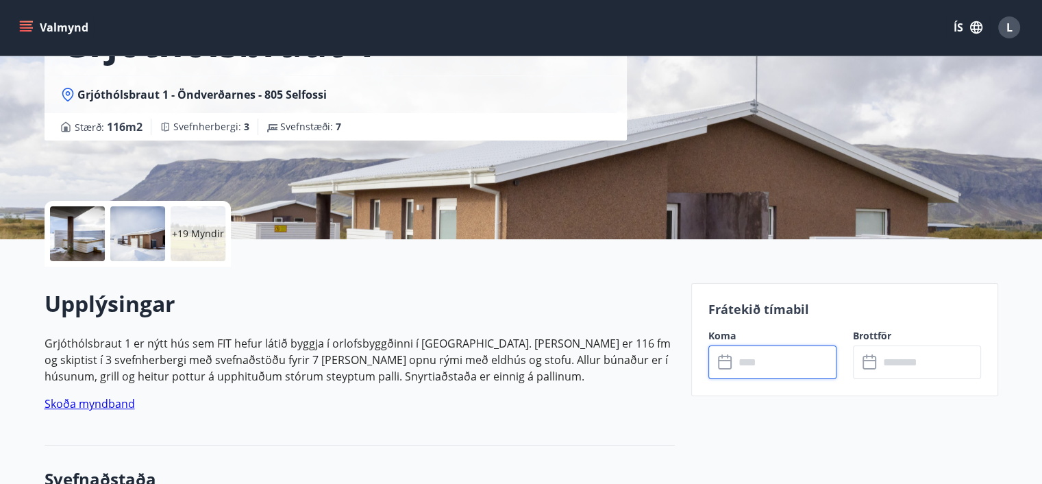
click at [764, 365] on input "text" at bounding box center [785, 362] width 102 height 34
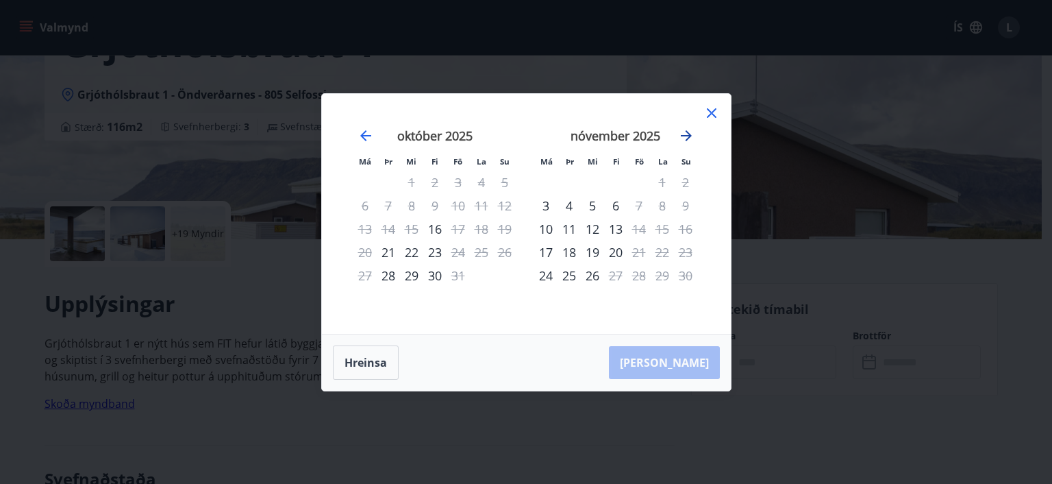
click at [685, 132] on icon "Move forward to switch to the next month." at bounding box center [686, 135] width 16 height 16
click at [713, 111] on icon at bounding box center [712, 113] width 10 height 10
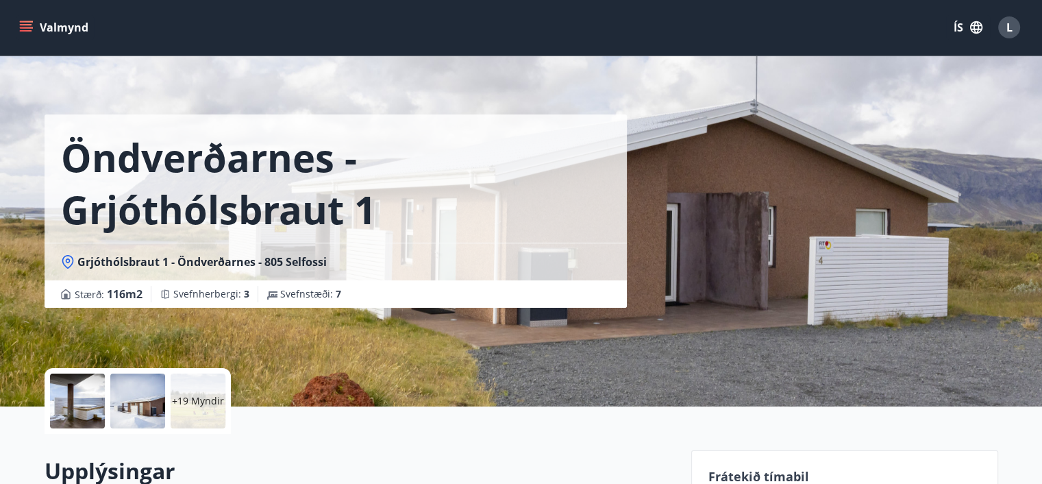
scroll to position [0, 0]
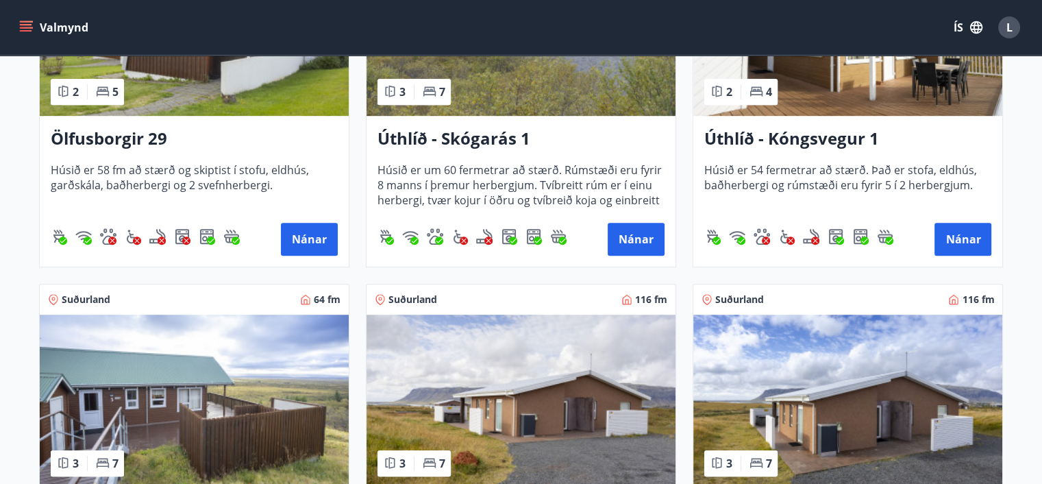
scroll to position [959, 0]
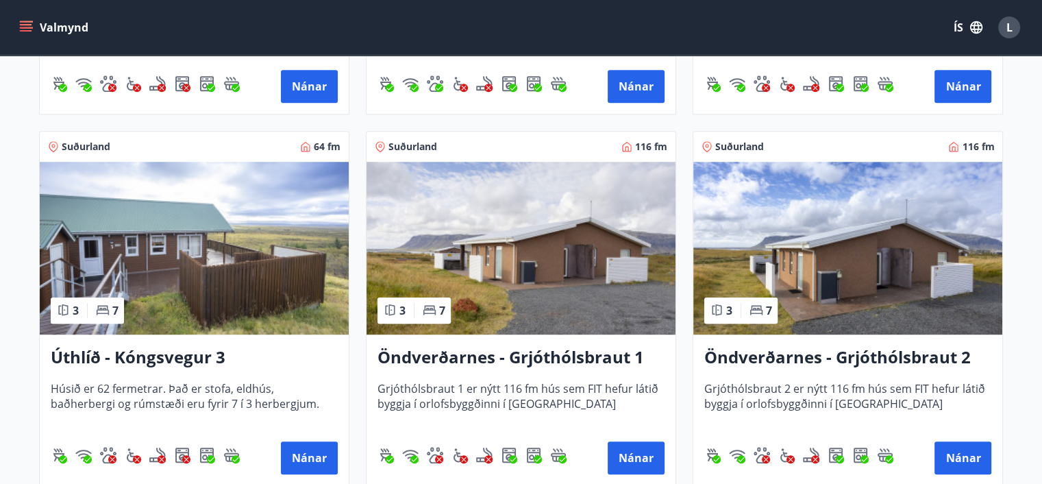
click at [878, 268] on img at bounding box center [847, 248] width 309 height 173
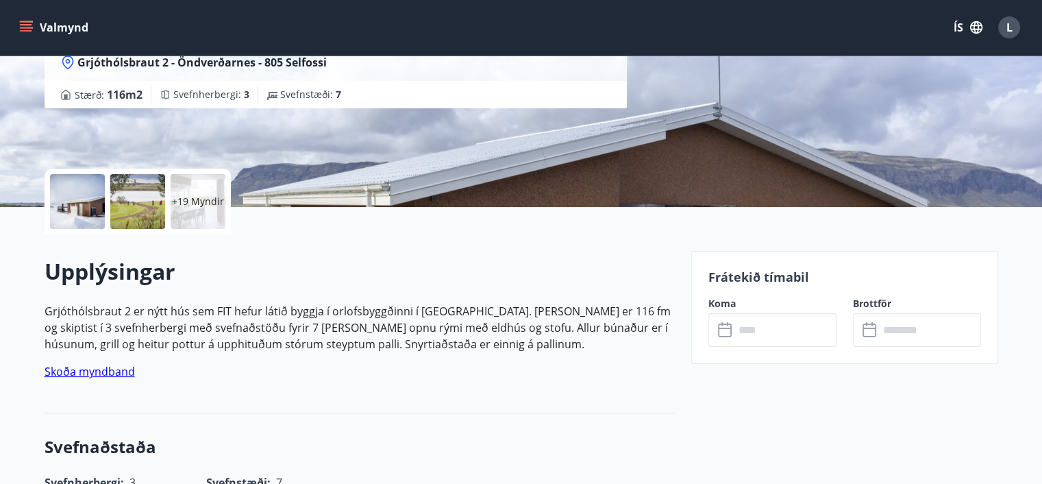
scroll to position [206, 0]
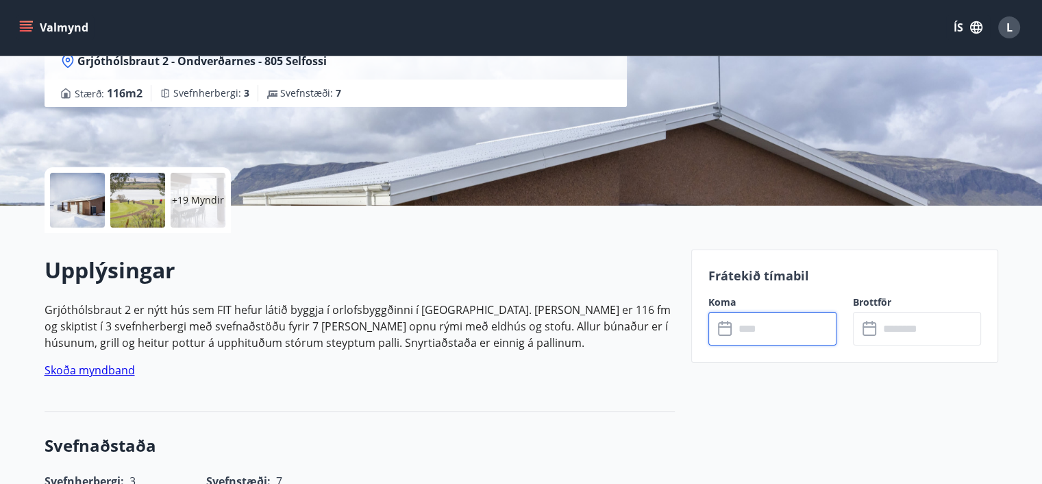
click at [784, 329] on input "text" at bounding box center [785, 329] width 102 height 34
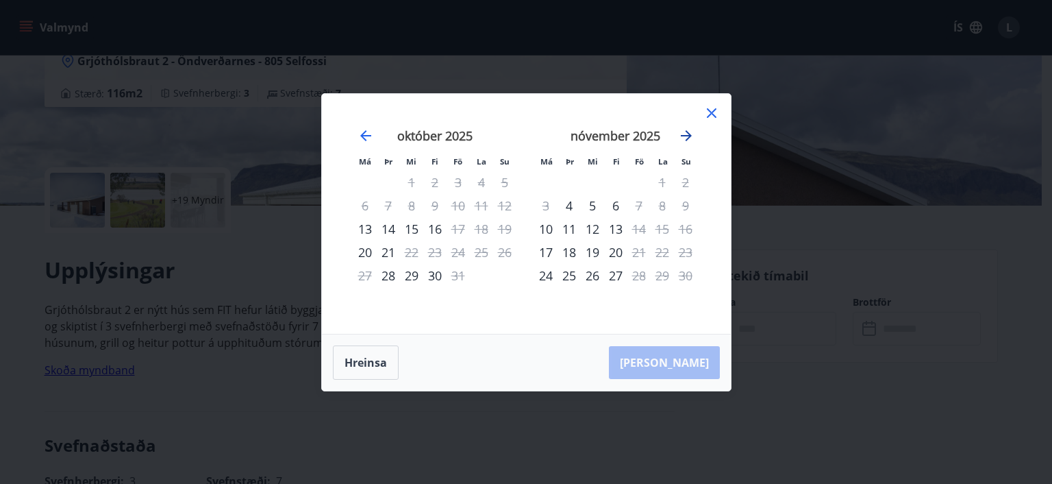
click at [685, 132] on icon "Move forward to switch to the next month." at bounding box center [686, 135] width 16 height 16
click at [648, 227] on tr "15 16 17 18 19 20 21" at bounding box center [615, 228] width 163 height 23
click at [709, 114] on icon at bounding box center [712, 113] width 10 height 10
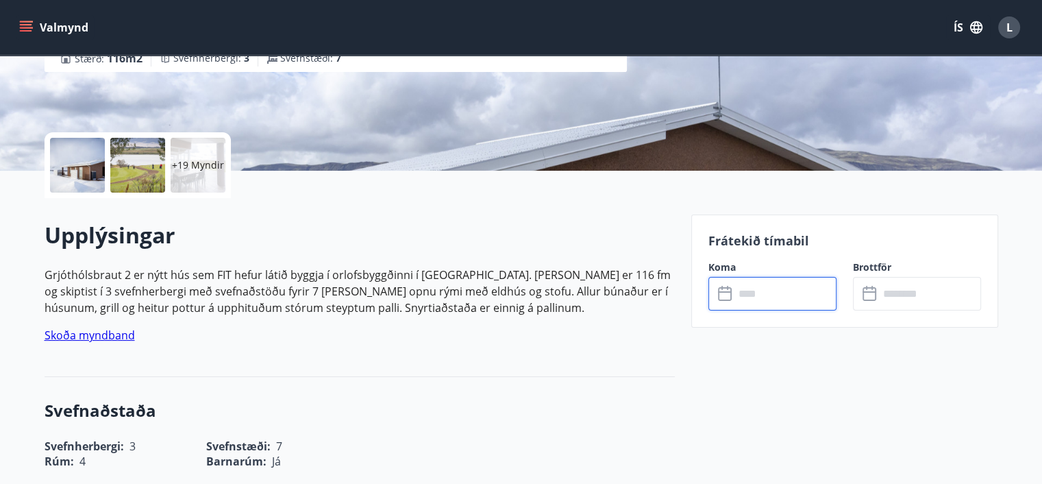
scroll to position [137, 0]
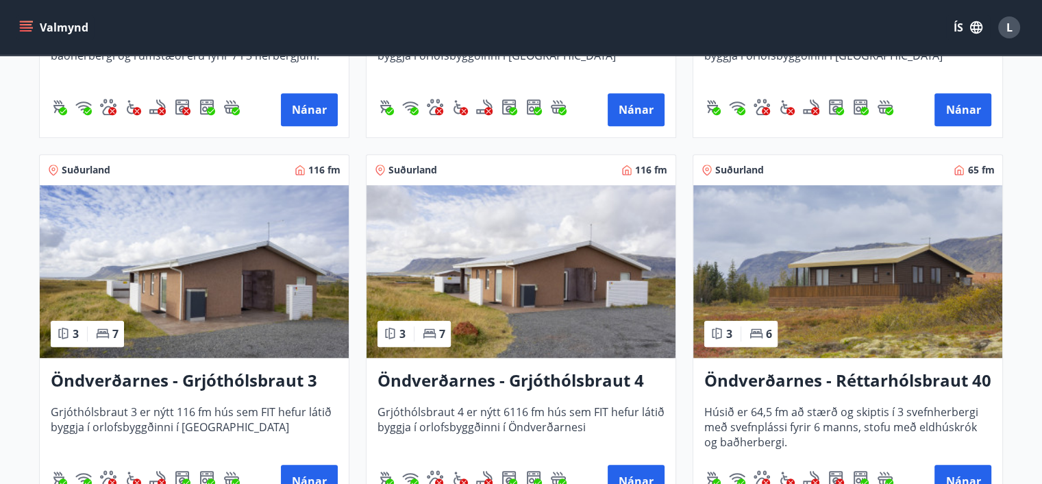
scroll to position [1439, 0]
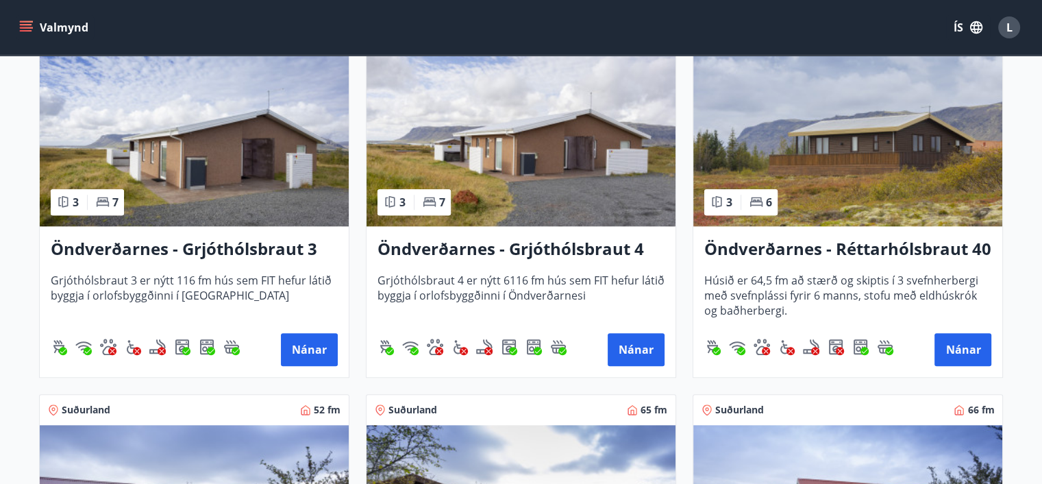
click at [558, 162] on img at bounding box center [521, 139] width 309 height 173
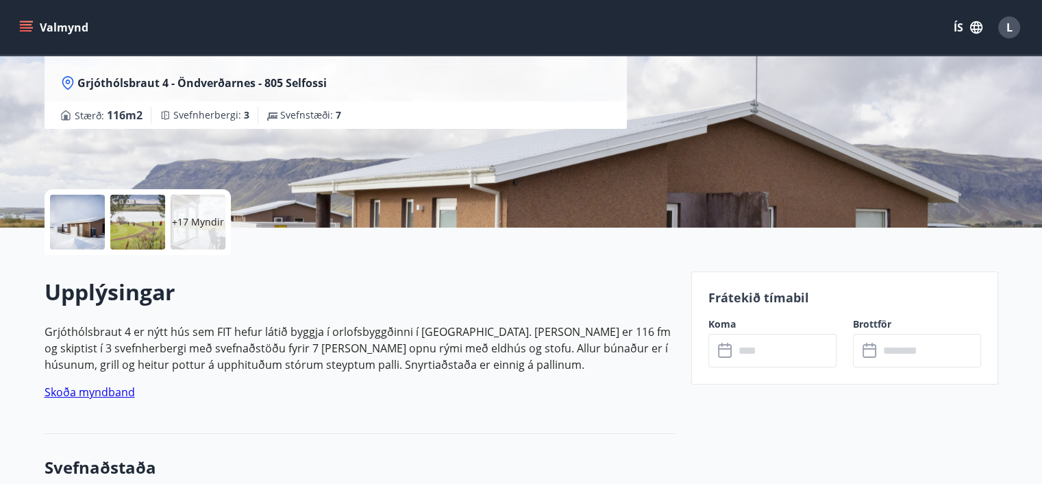
scroll to position [206, 0]
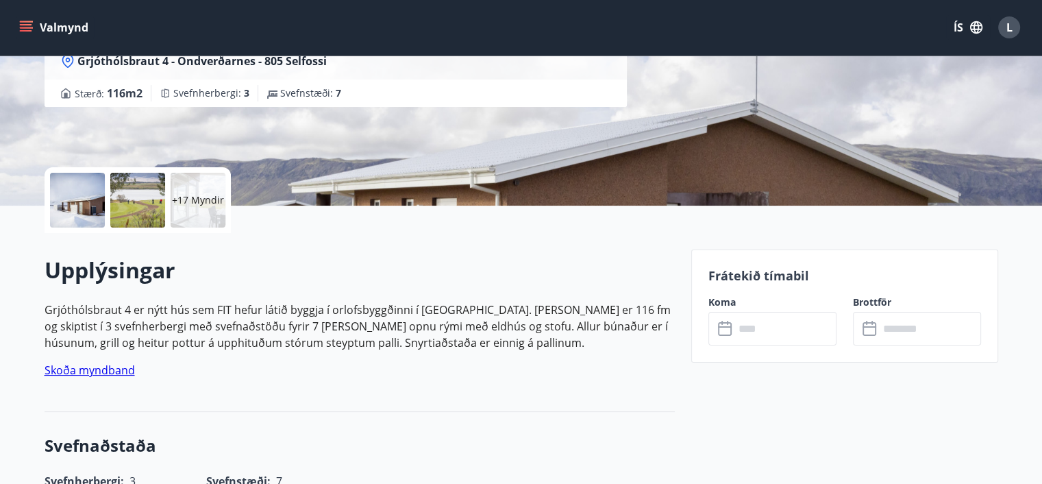
click at [772, 334] on input "text" at bounding box center [785, 329] width 102 height 34
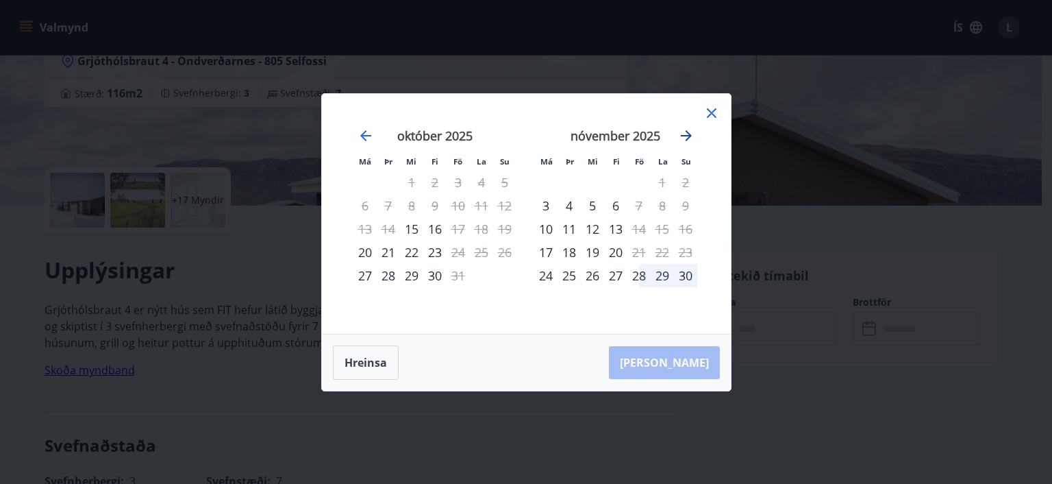
click at [685, 140] on icon "Move forward to switch to the next month." at bounding box center [686, 135] width 16 height 16
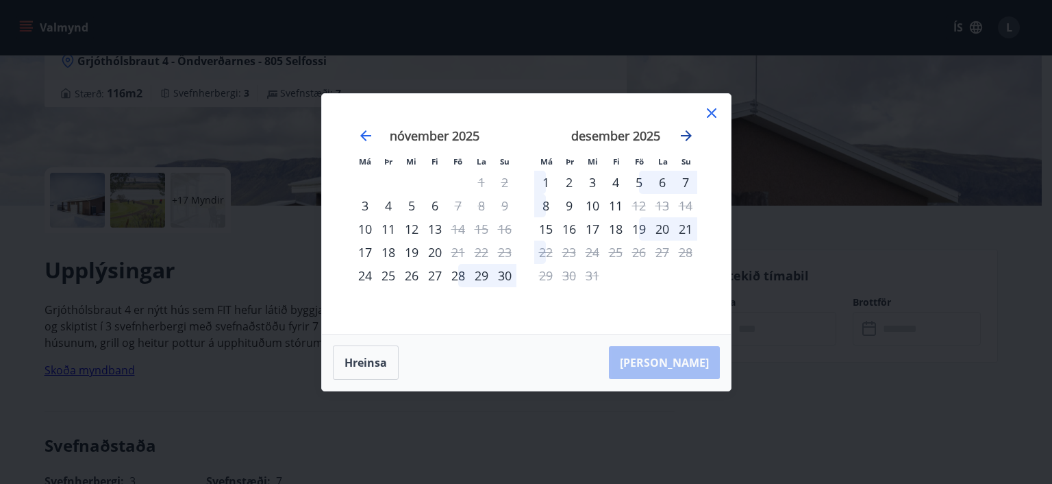
click at [688, 136] on icon "Move forward to switch to the next month." at bounding box center [686, 135] width 11 height 11
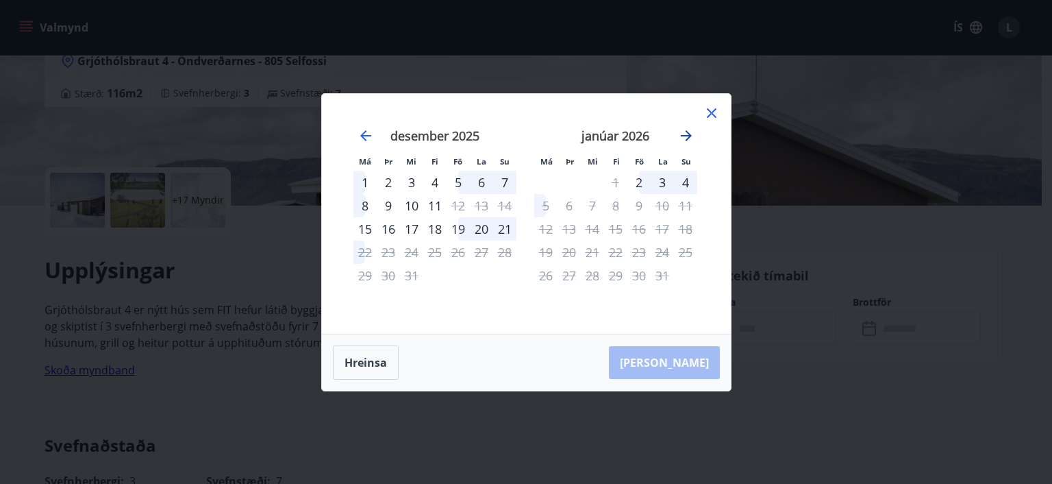
click at [682, 136] on icon "Move forward to switch to the next month." at bounding box center [686, 135] width 16 height 16
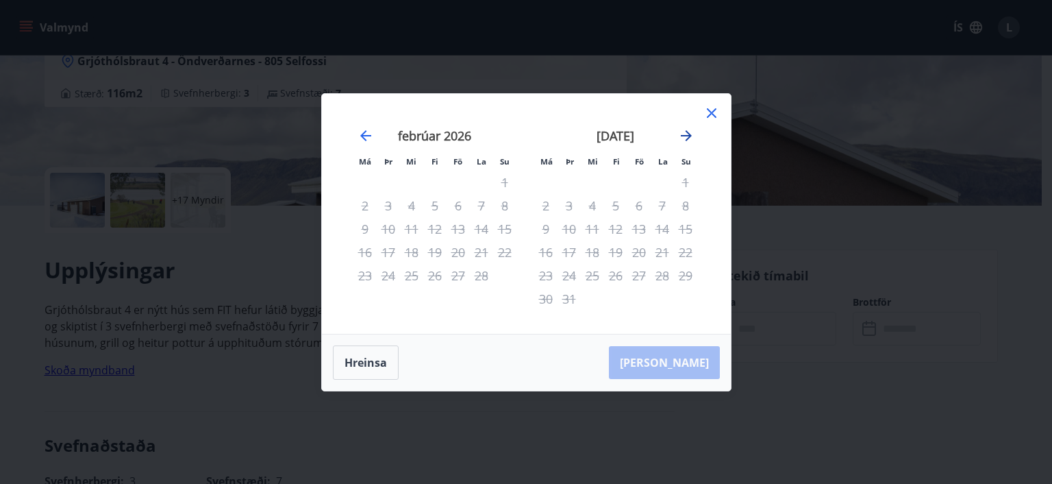
click at [682, 136] on icon "Move forward to switch to the next month." at bounding box center [686, 135] width 16 height 16
click at [715, 117] on icon at bounding box center [712, 113] width 16 height 16
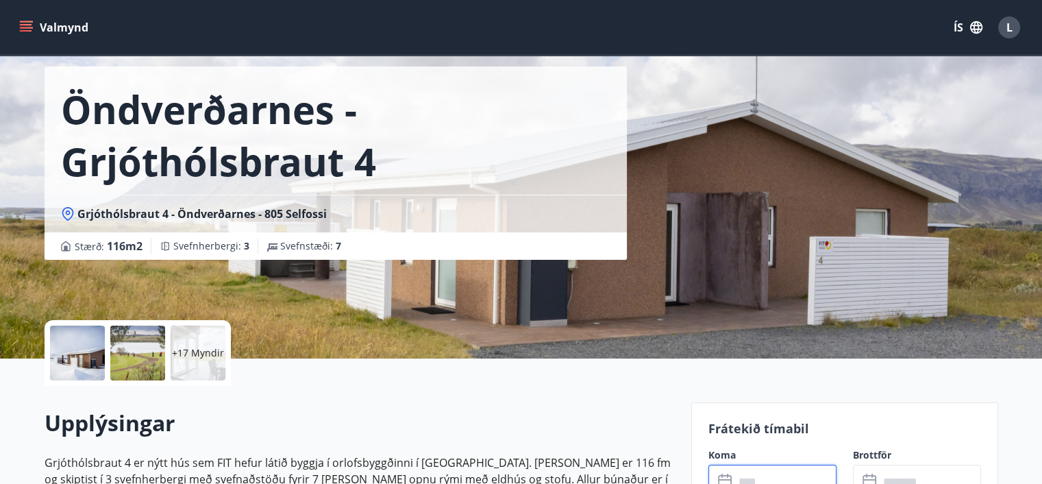
scroll to position [0, 0]
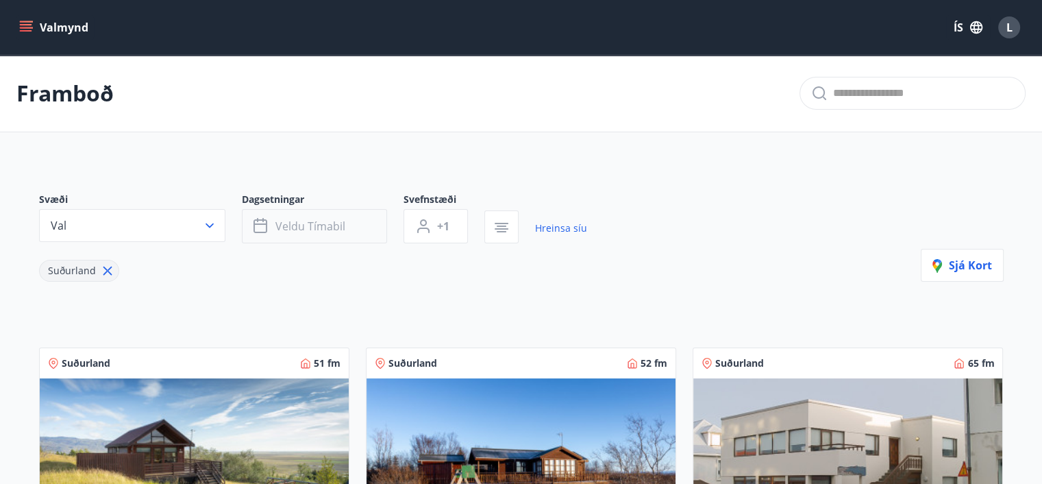
click at [336, 228] on span "Veldu tímabil" at bounding box center [310, 226] width 70 height 15
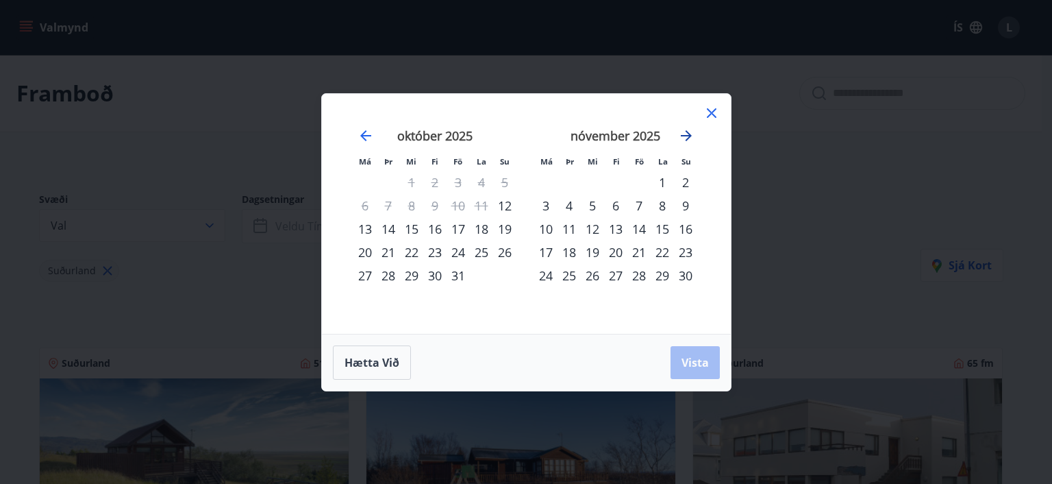
click at [687, 138] on icon "Move forward to switch to the next month." at bounding box center [686, 135] width 11 height 11
click at [692, 129] on icon "Move forward to switch to the next month." at bounding box center [686, 135] width 16 height 16
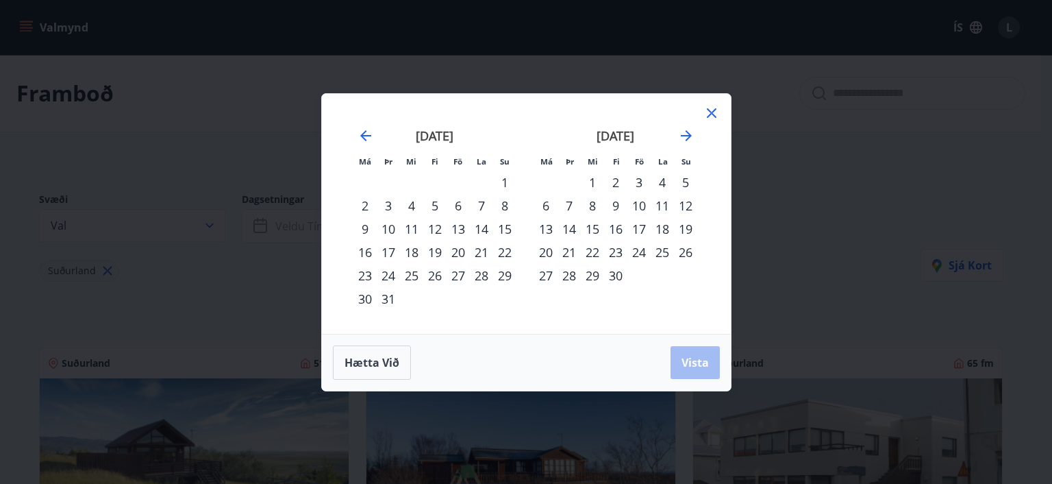
click at [641, 184] on div "3" at bounding box center [639, 182] width 23 height 23
click at [665, 186] on div "4" at bounding box center [662, 182] width 23 height 23
click at [685, 186] on div "5" at bounding box center [685, 182] width 23 height 23
click at [548, 206] on div "6" at bounding box center [545, 205] width 23 height 23
click at [619, 182] on div "2" at bounding box center [615, 182] width 23 height 23
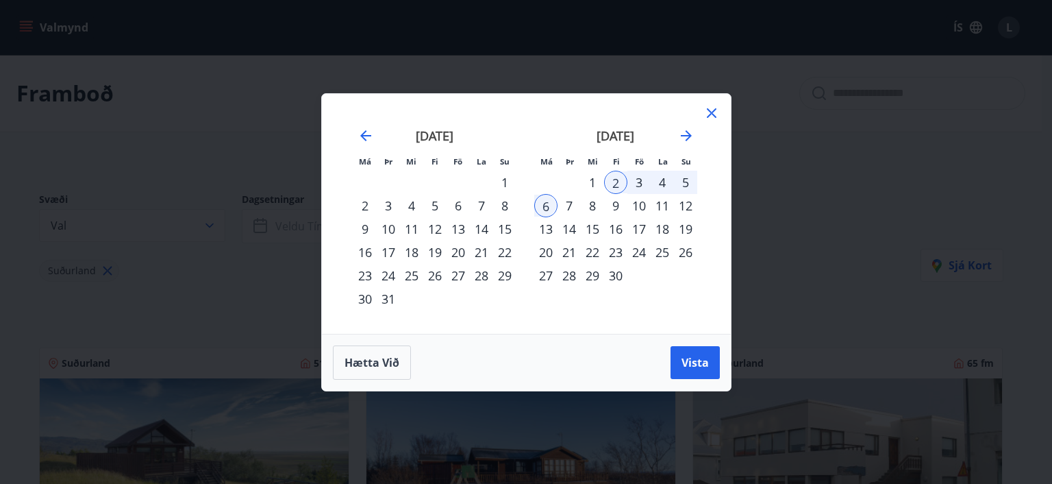
click at [669, 184] on div "4" at bounding box center [662, 182] width 23 height 23
click at [699, 362] on span "Vista" at bounding box center [695, 362] width 27 height 15
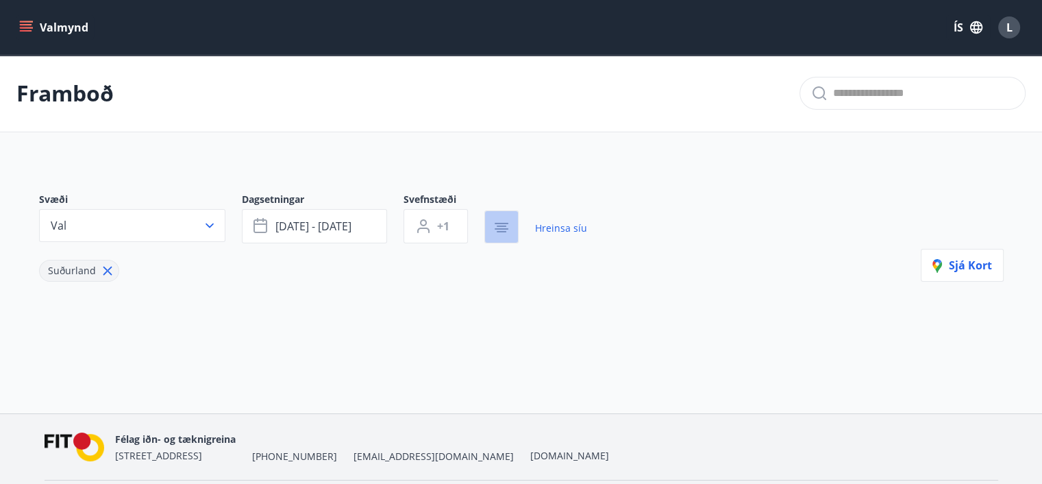
click at [499, 225] on icon "button" at bounding box center [502, 225] width 10 height 1
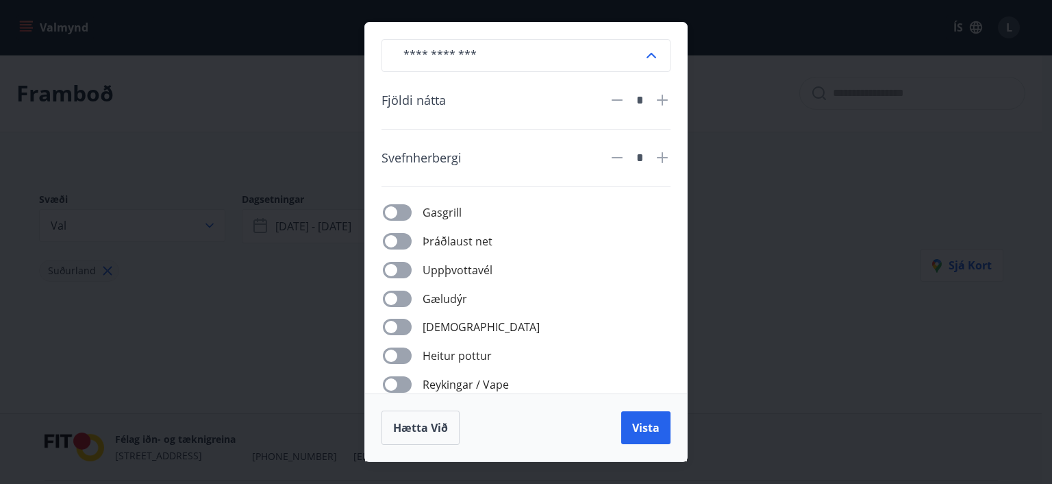
click at [781, 381] on div "​ Fjöldi nátta * Svefnherbergi * Gasgrill Þráðlaust net Uppþvottavél Gæludýr Þu…" at bounding box center [526, 242] width 1052 height 484
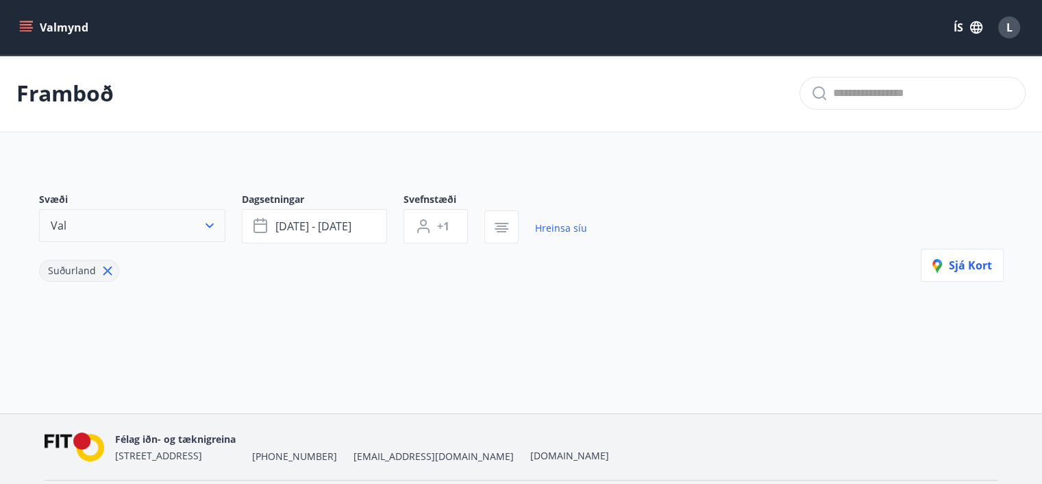
click at [212, 225] on icon "button" at bounding box center [210, 226] width 14 height 14
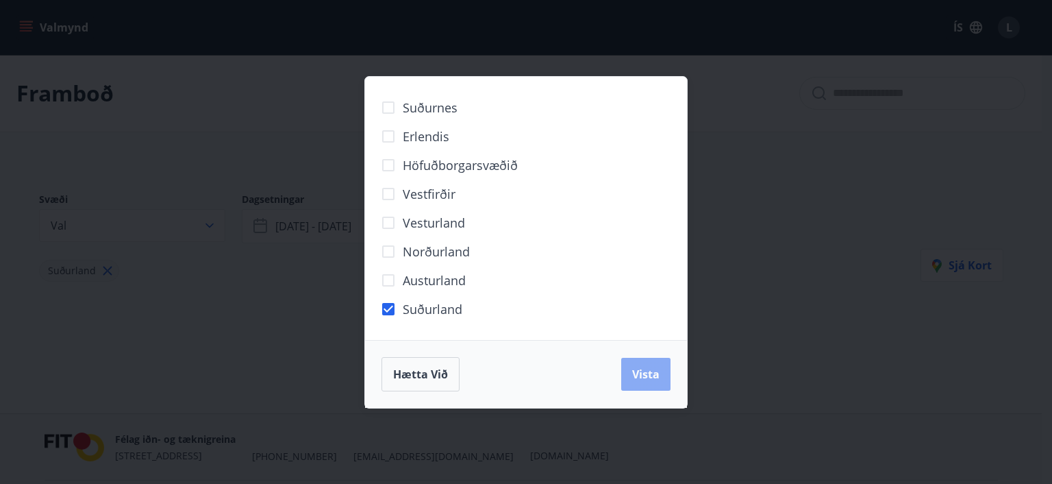
click at [636, 367] on span "Vista" at bounding box center [645, 374] width 27 height 15
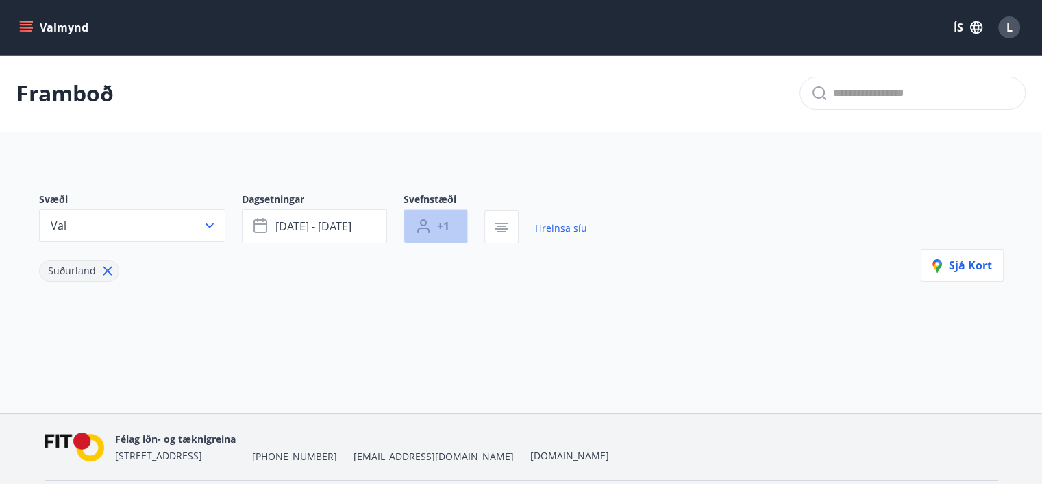
click at [444, 230] on span "+1" at bounding box center [443, 226] width 12 height 15
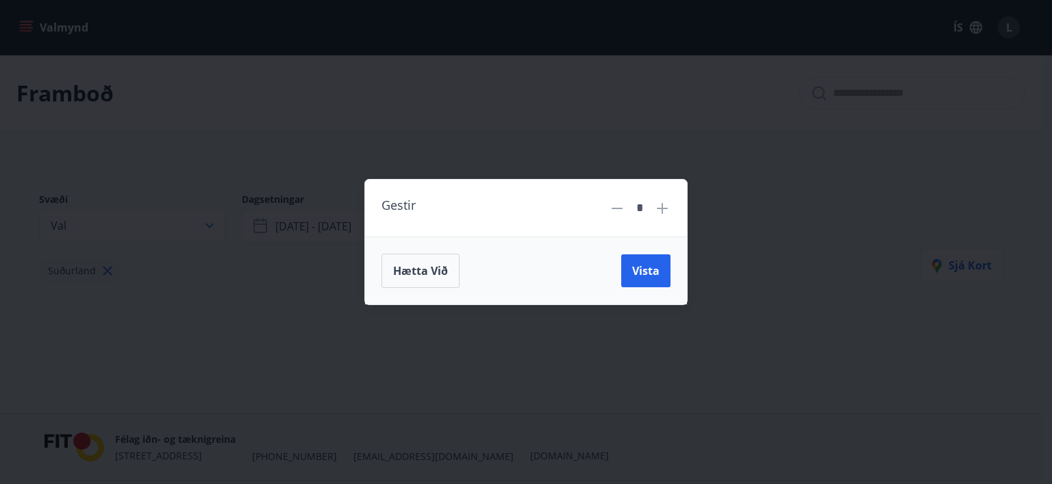
click at [656, 207] on icon at bounding box center [662, 208] width 16 height 16
click at [657, 207] on icon at bounding box center [662, 208] width 16 height 16
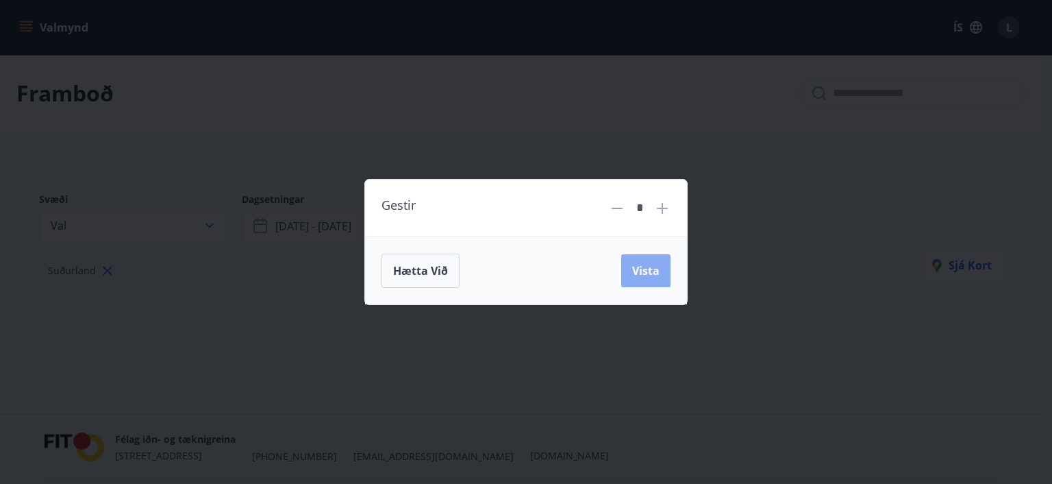
click at [632, 271] on span "Vista" at bounding box center [645, 270] width 27 height 15
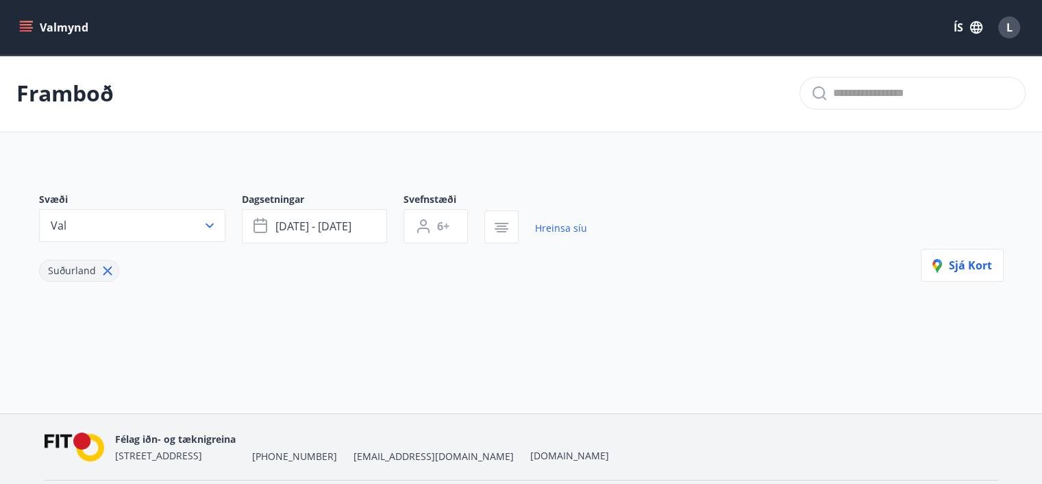
click at [36, 29] on button "Valmynd" at bounding box center [54, 27] width 77 height 25
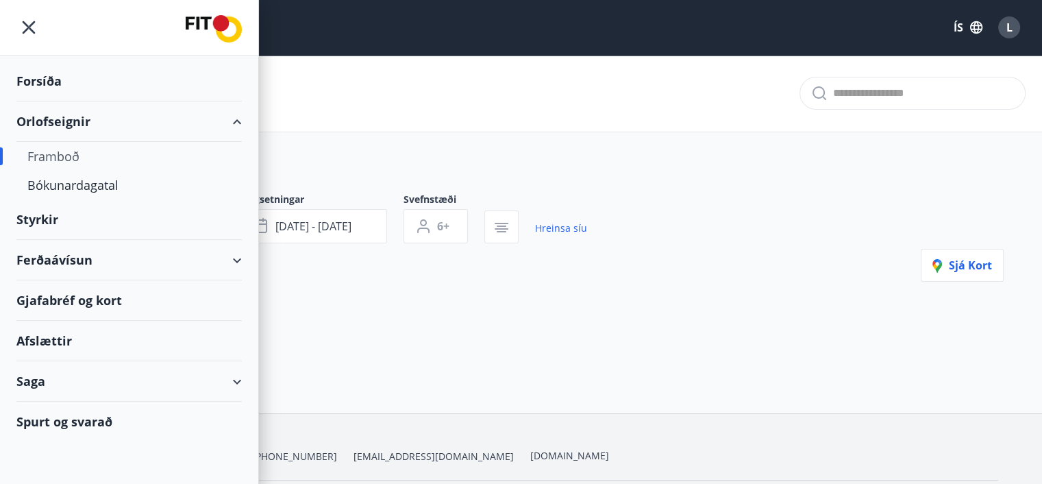
click at [78, 125] on div "Orlofseignir" at bounding box center [128, 121] width 225 height 40
type input "*"
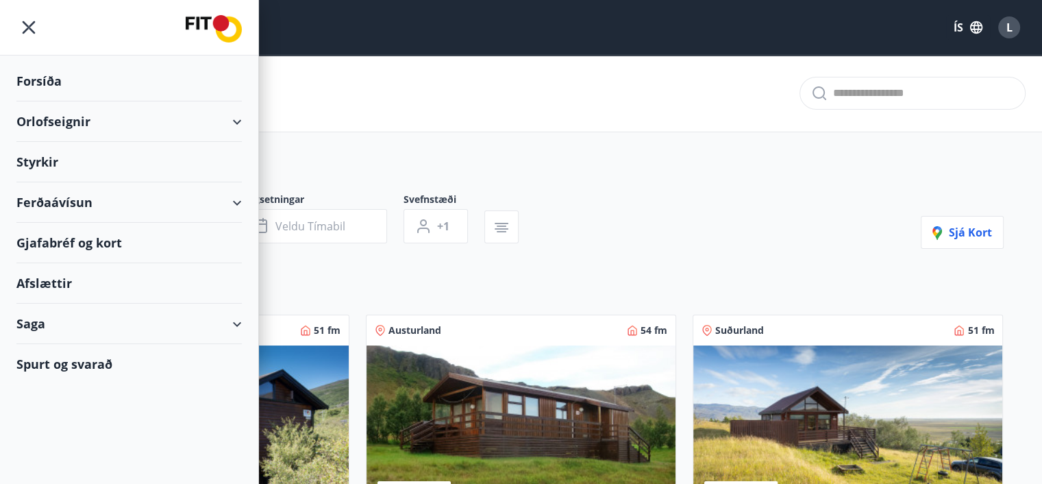
click at [745, 331] on span "Suðurland" at bounding box center [739, 330] width 49 height 14
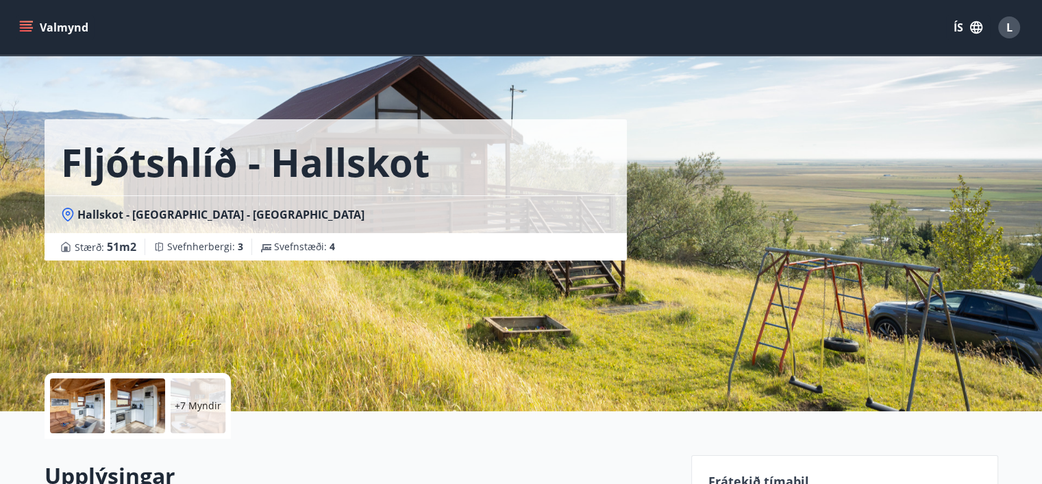
click at [27, 26] on icon "menu" at bounding box center [26, 28] width 14 height 14
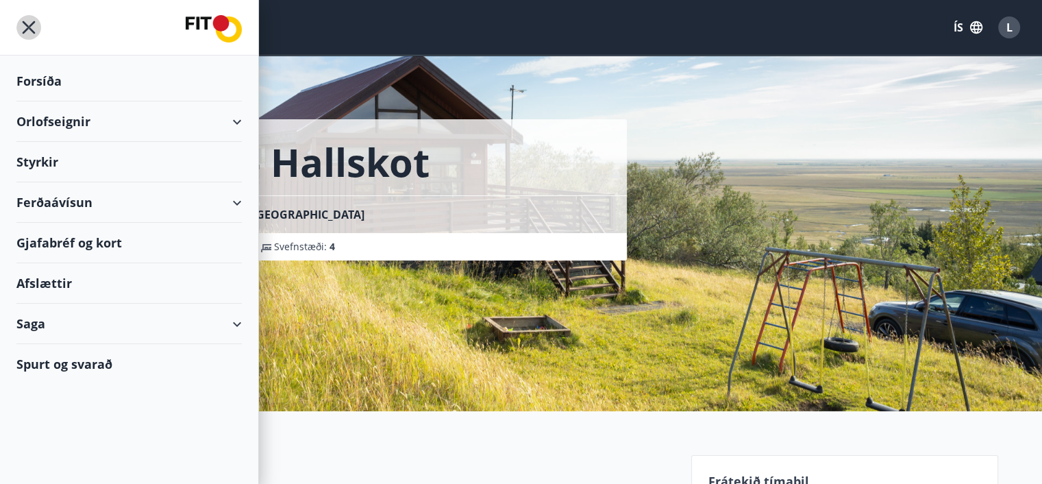
click at [27, 26] on icon "menu" at bounding box center [29, 27] width 13 height 13
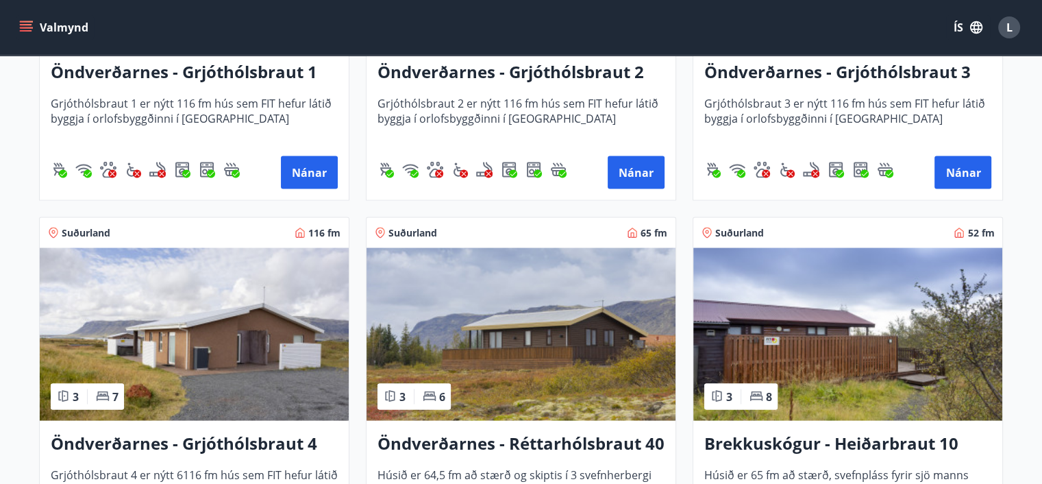
scroll to position [2740, 0]
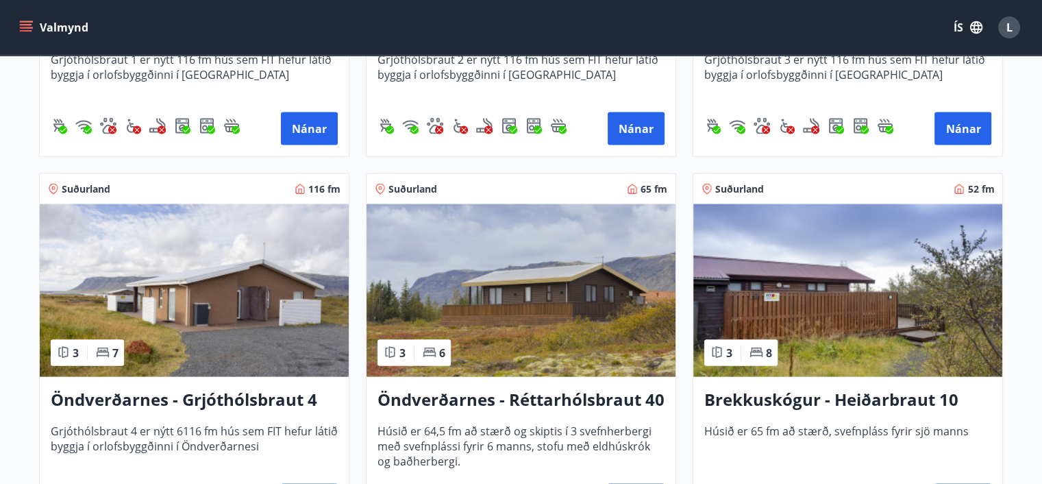
click at [222, 301] on img at bounding box center [194, 290] width 309 height 173
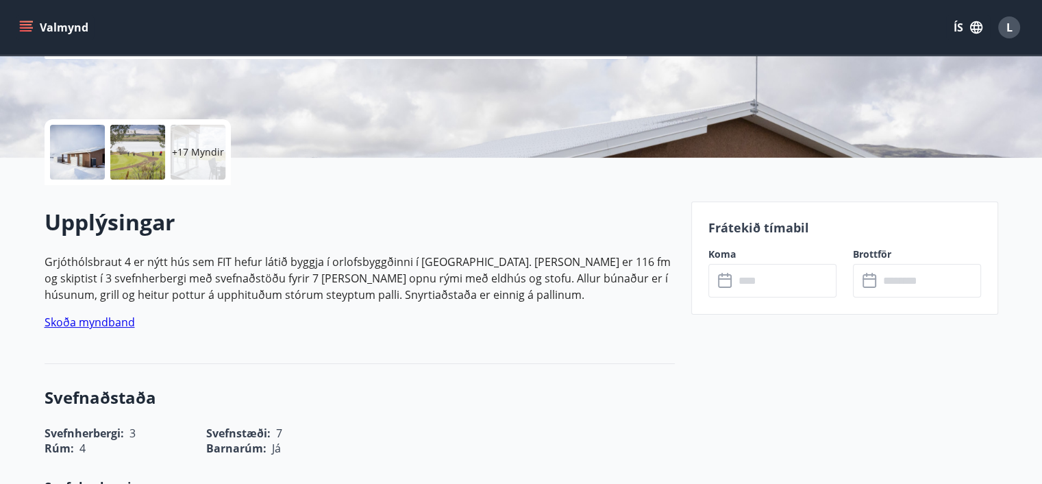
scroll to position [274, 0]
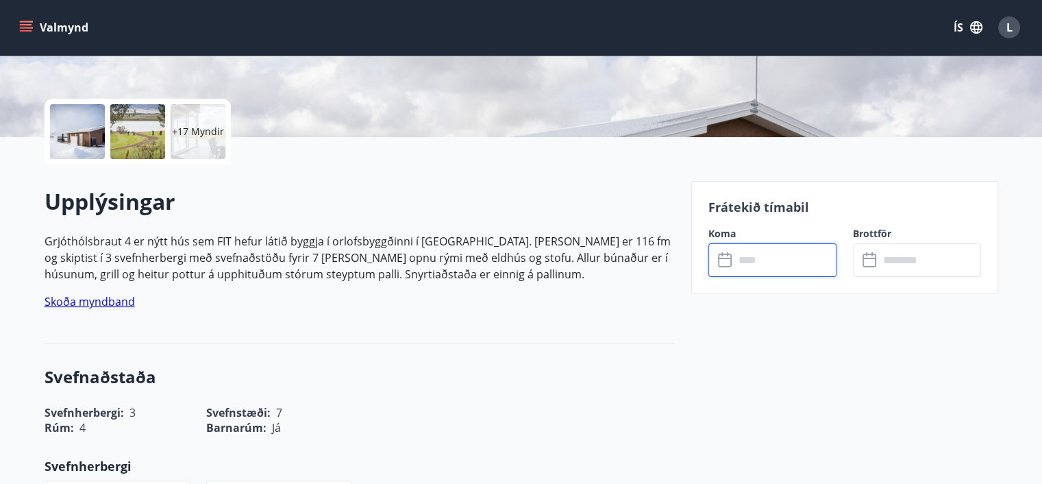
click at [778, 257] on input "text" at bounding box center [785, 260] width 102 height 34
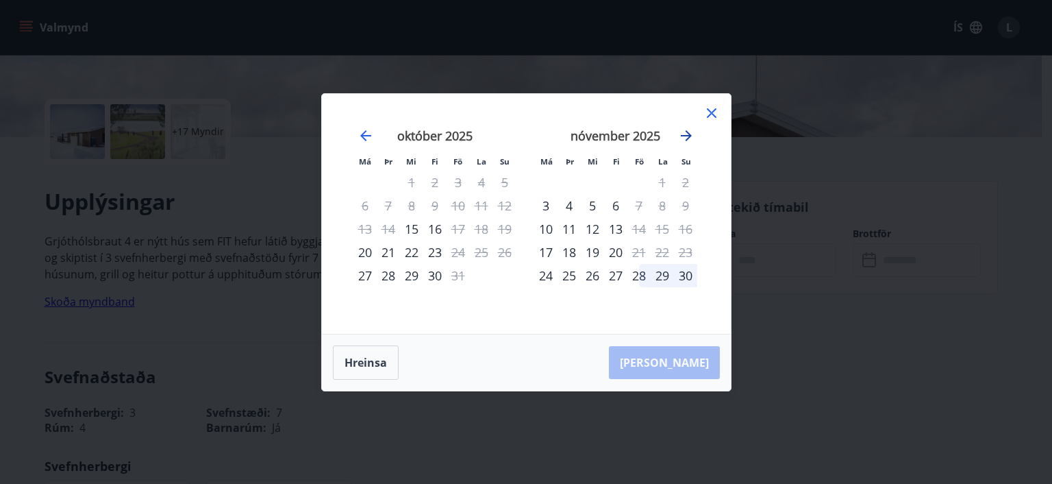
click at [687, 132] on icon "Move forward to switch to the next month." at bounding box center [686, 135] width 11 height 11
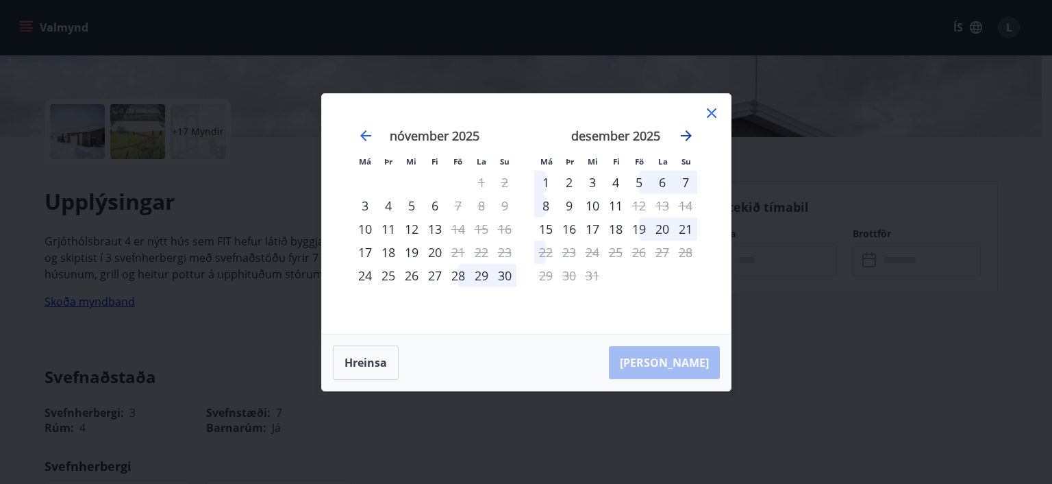
click at [689, 134] on icon "Move forward to switch to the next month." at bounding box center [686, 135] width 11 height 11
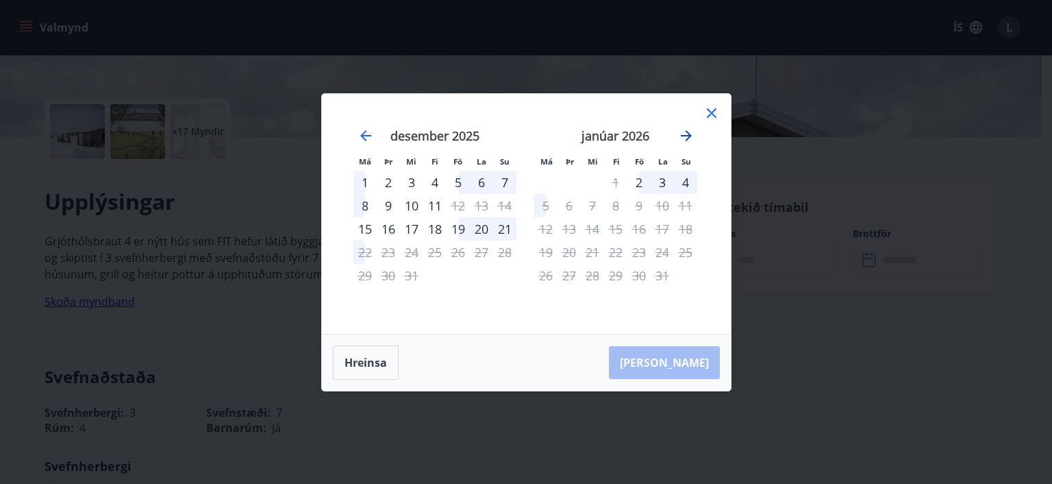
click at [690, 131] on icon "Move forward to switch to the next month." at bounding box center [686, 135] width 16 height 16
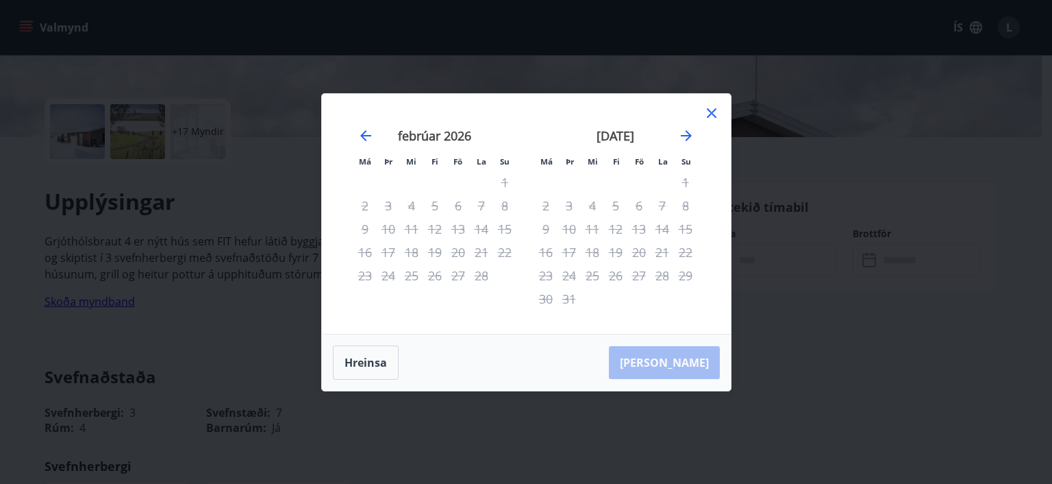
click at [710, 112] on icon at bounding box center [711, 113] width 2 height 2
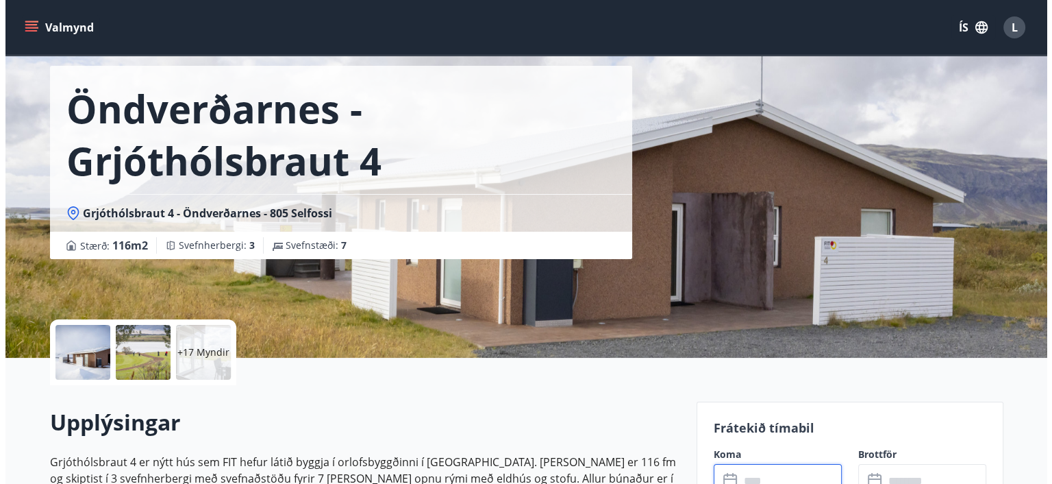
scroll to position [35, 0]
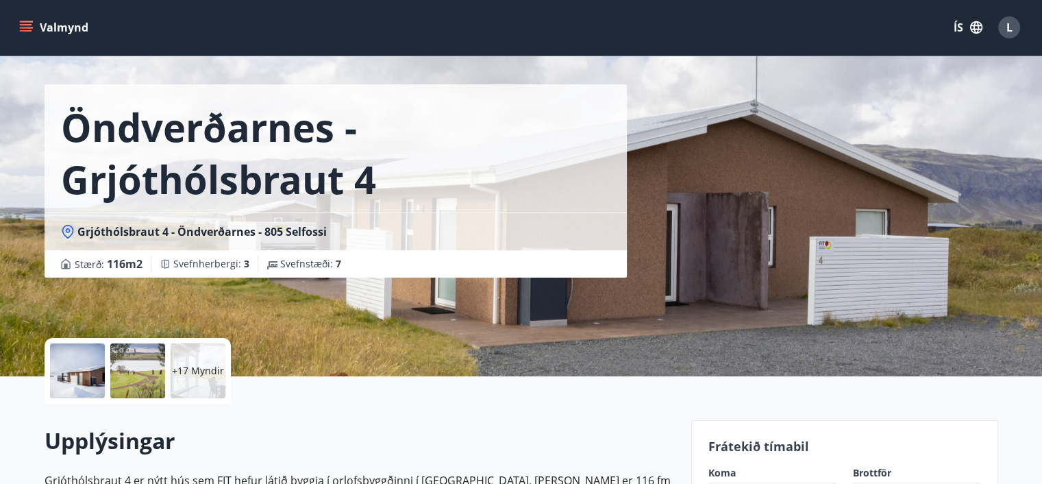
click at [202, 371] on p "+17 Myndir" at bounding box center [198, 371] width 52 height 14
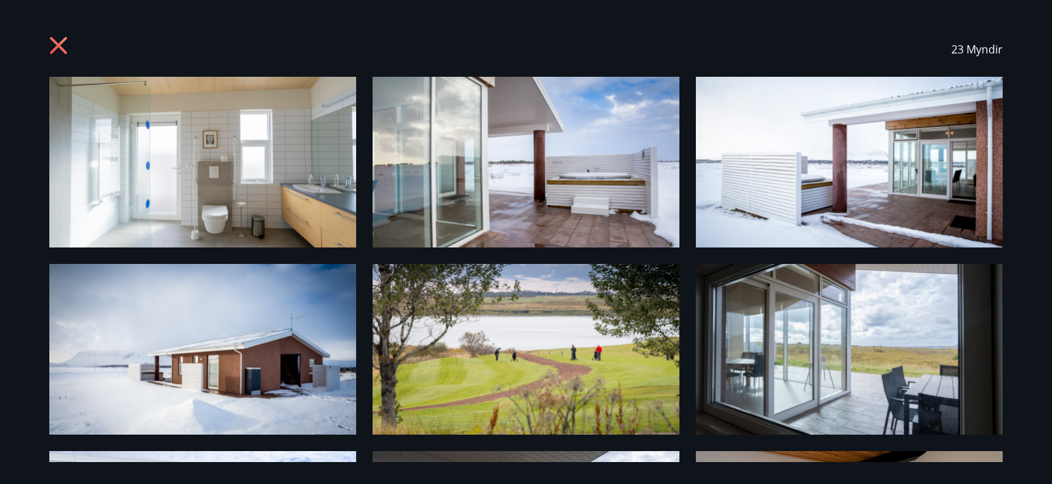
click at [270, 191] on img at bounding box center [202, 162] width 307 height 171
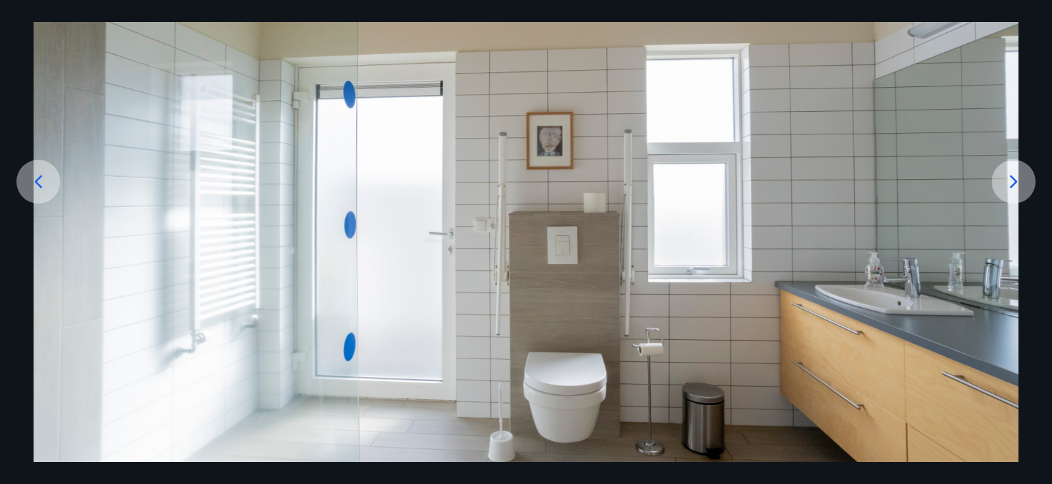
scroll to position [162, 0]
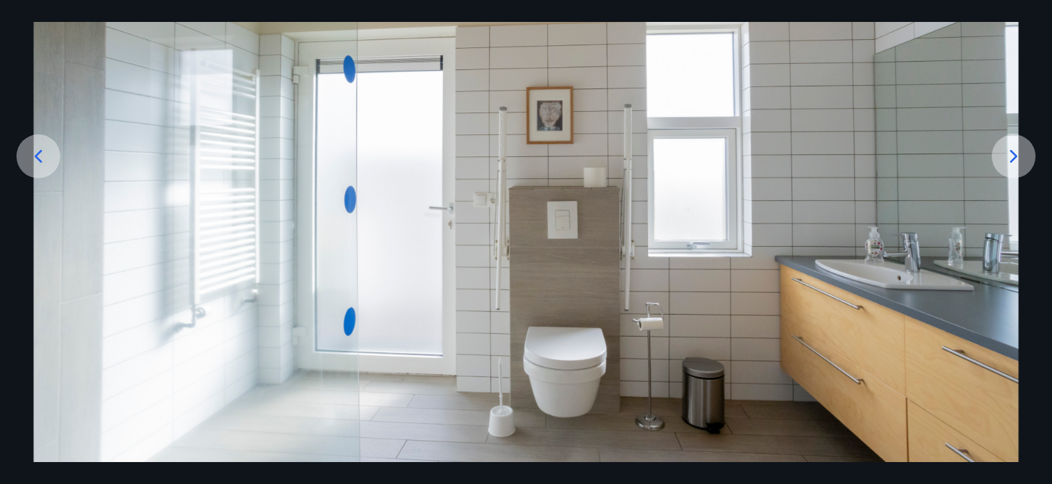
click at [1022, 154] on icon at bounding box center [1014, 156] width 22 height 22
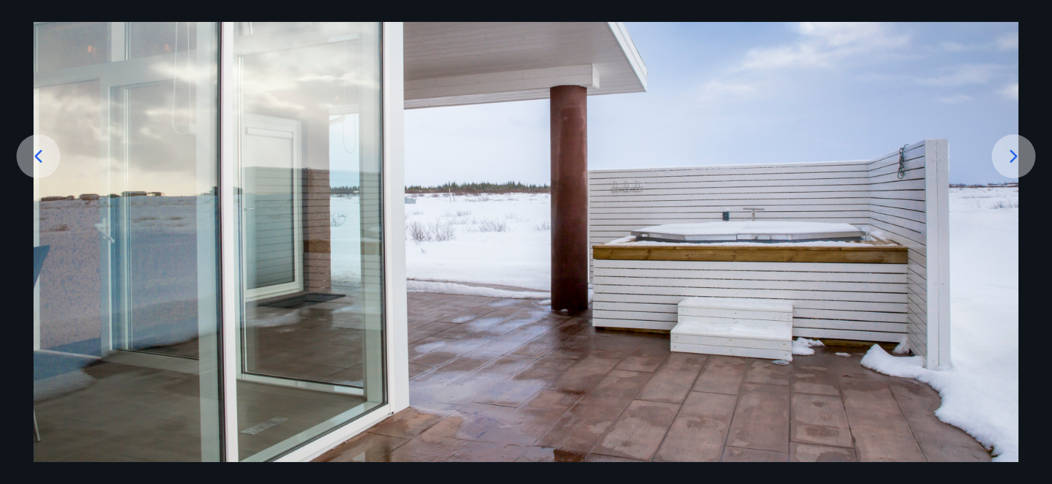
click at [1011, 160] on icon at bounding box center [1014, 156] width 22 height 22
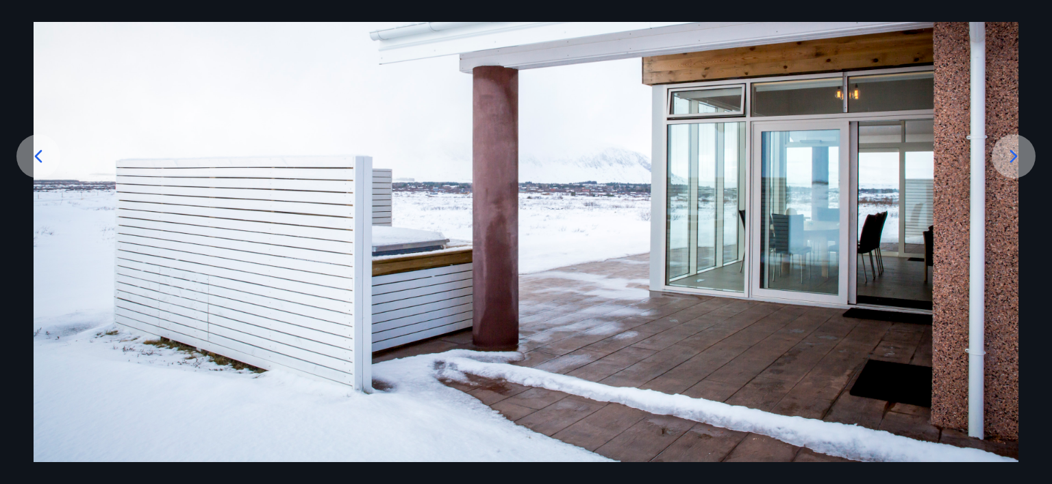
click at [1023, 158] on icon at bounding box center [1014, 156] width 22 height 22
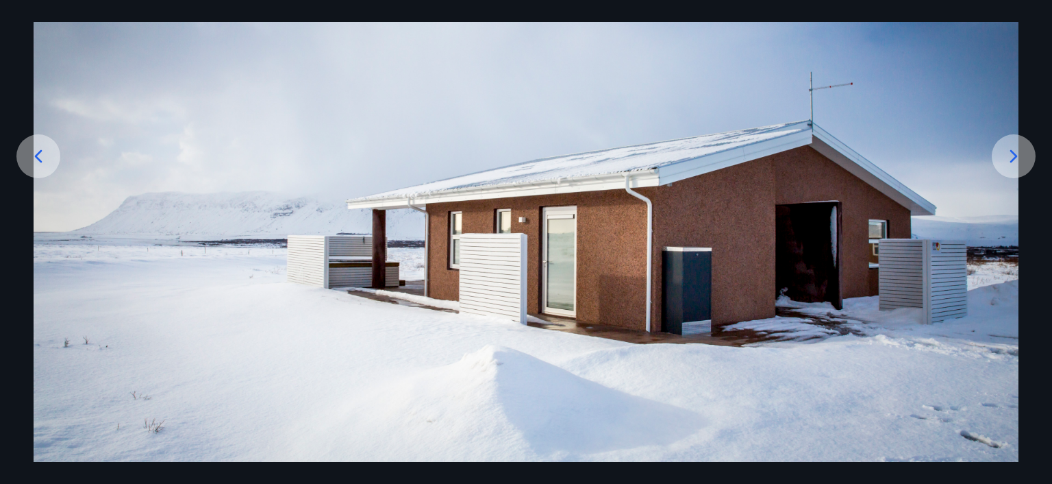
click at [1021, 160] on icon at bounding box center [1014, 156] width 22 height 22
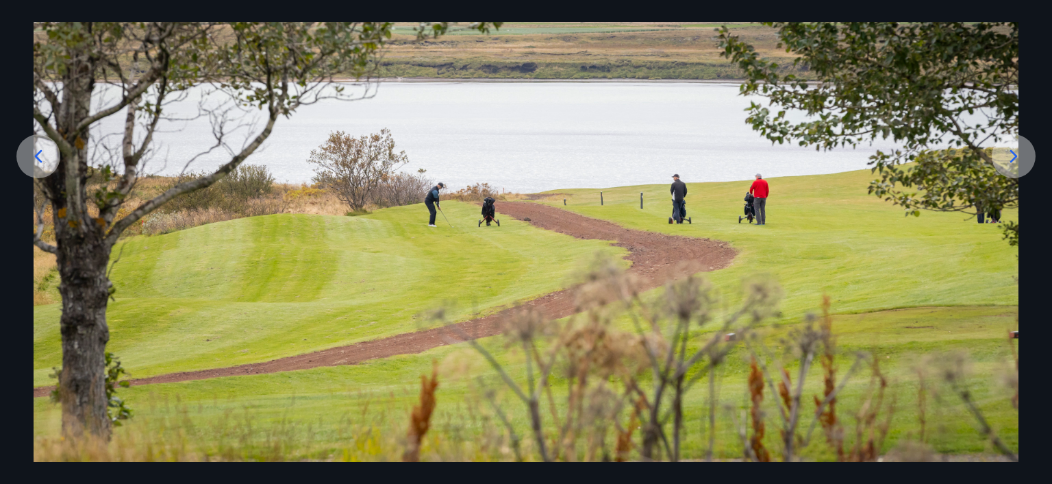
click at [1024, 158] on icon at bounding box center [1014, 156] width 22 height 22
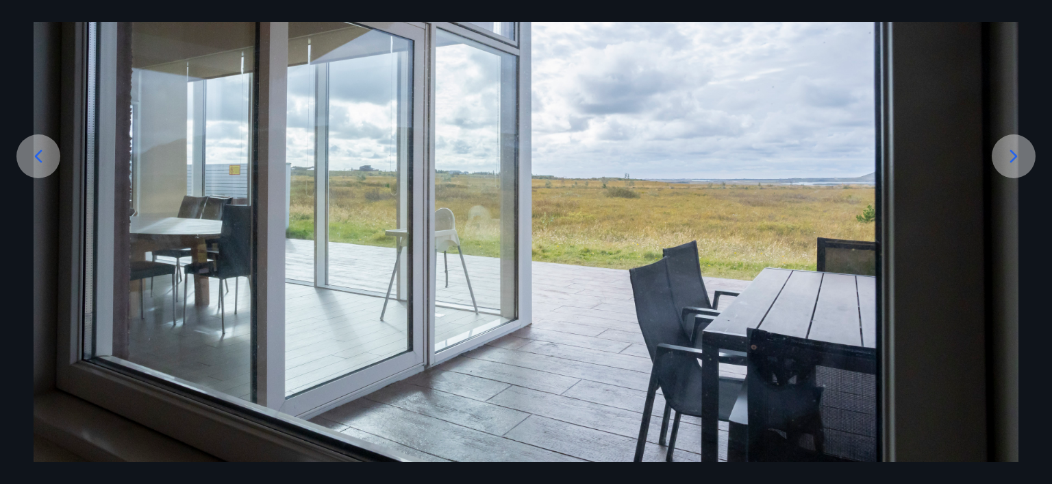
click at [1014, 169] on div at bounding box center [1014, 156] width 44 height 44
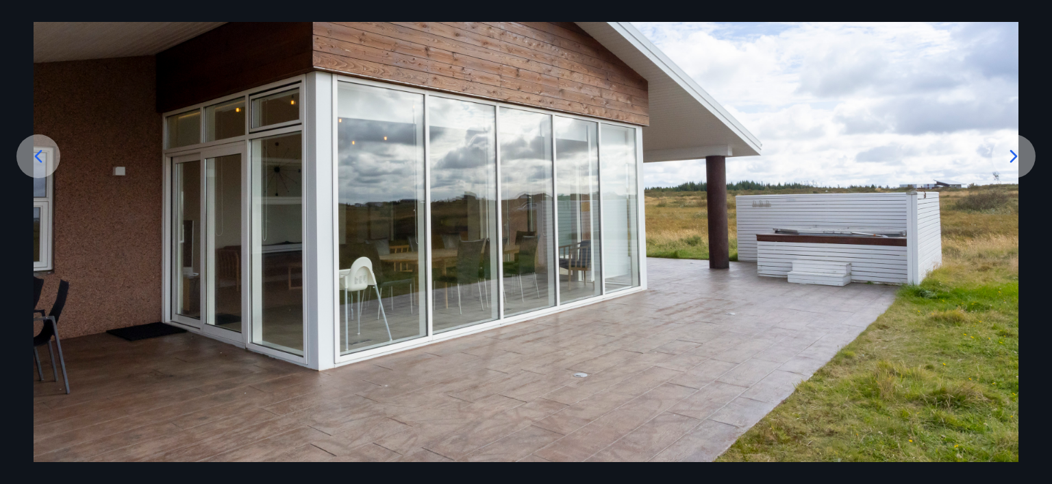
click at [1024, 158] on icon at bounding box center [1014, 156] width 22 height 22
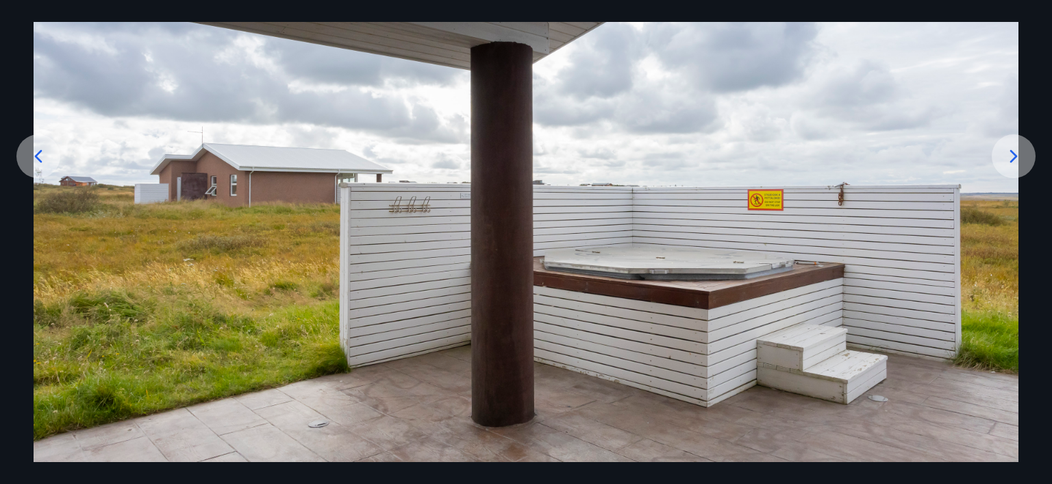
click at [1031, 153] on div at bounding box center [1014, 156] width 44 height 44
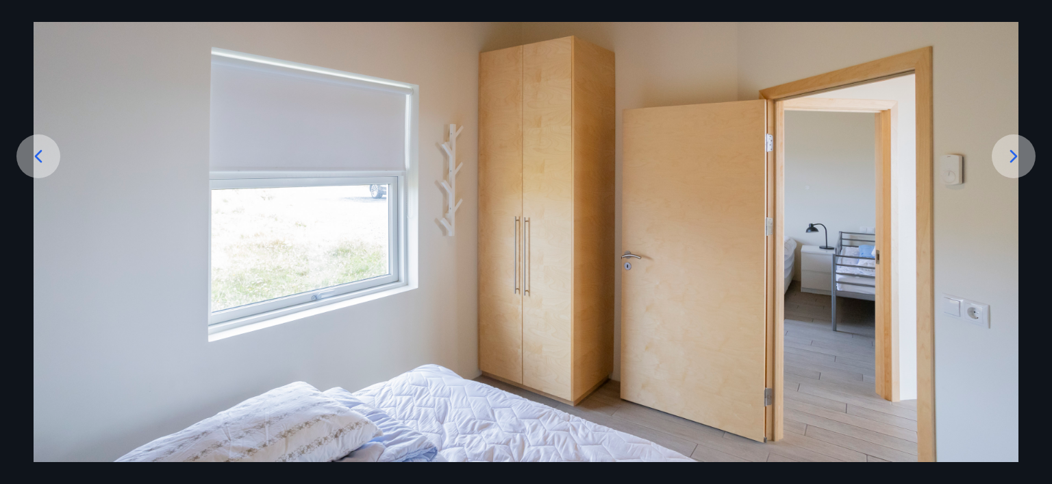
click at [1025, 157] on div at bounding box center [1014, 156] width 44 height 44
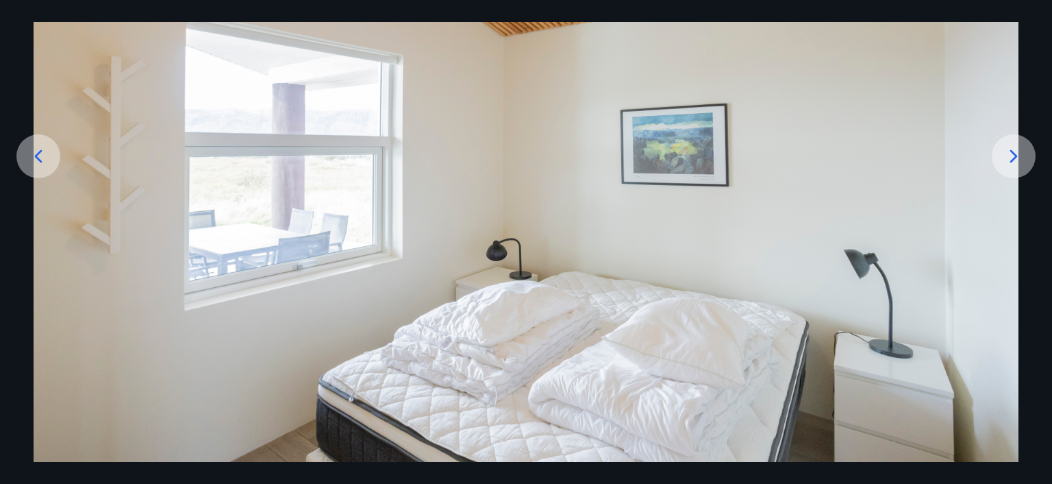
click at [1020, 156] on icon at bounding box center [1014, 156] width 22 height 22
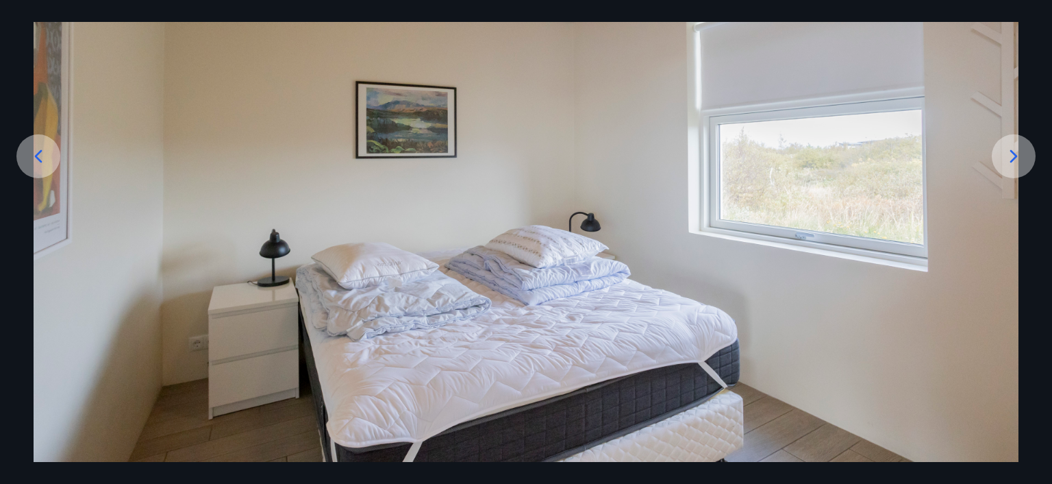
click at [1020, 156] on icon at bounding box center [1014, 156] width 22 height 22
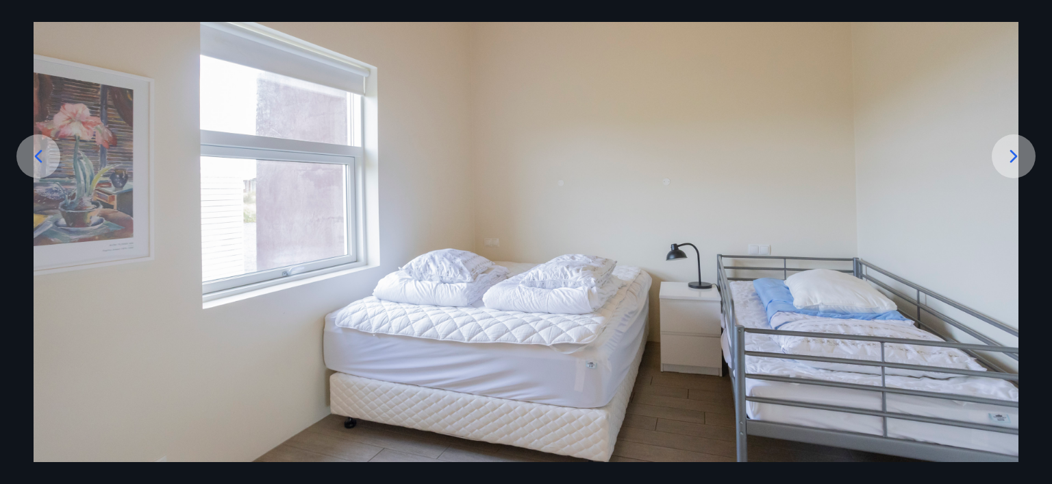
click at [1020, 156] on icon at bounding box center [1014, 156] width 22 height 22
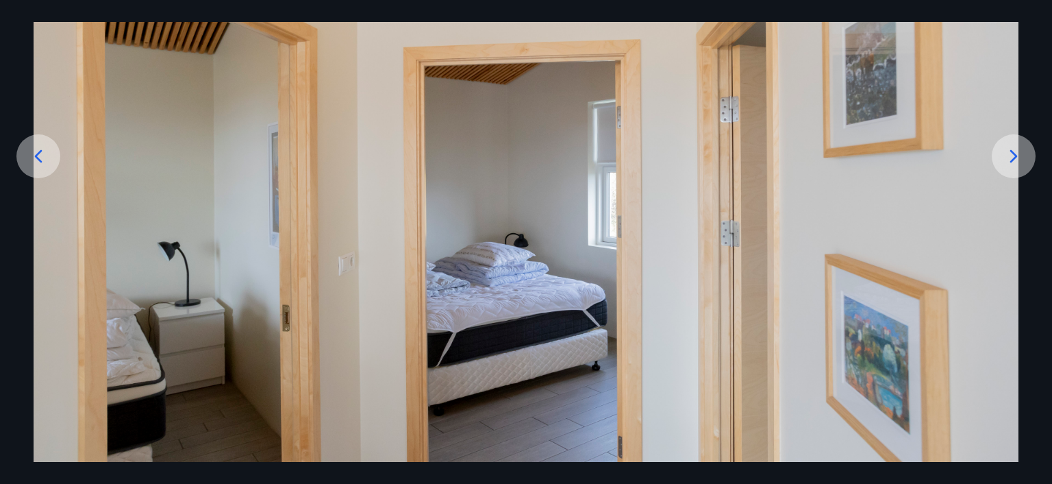
click at [1020, 156] on icon at bounding box center [1014, 156] width 22 height 22
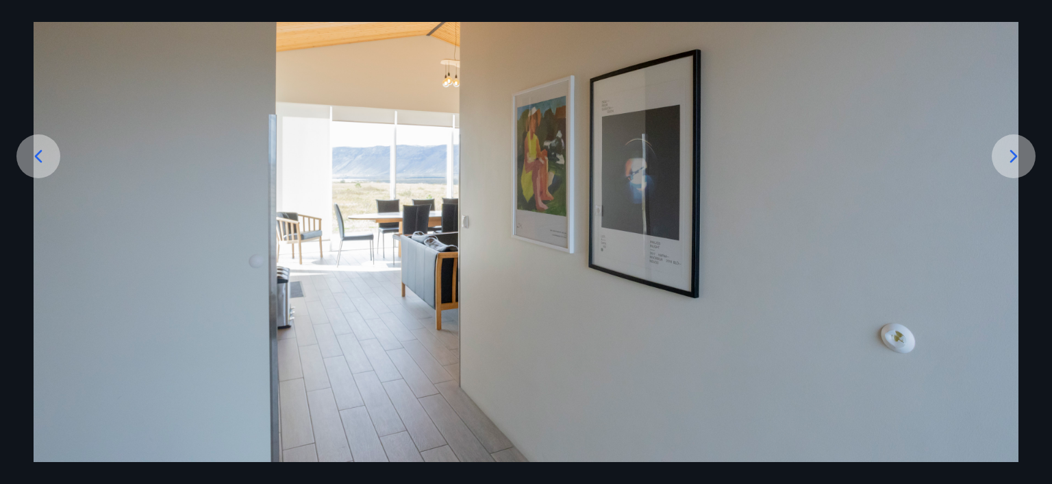
click at [1020, 156] on icon at bounding box center [1014, 156] width 22 height 22
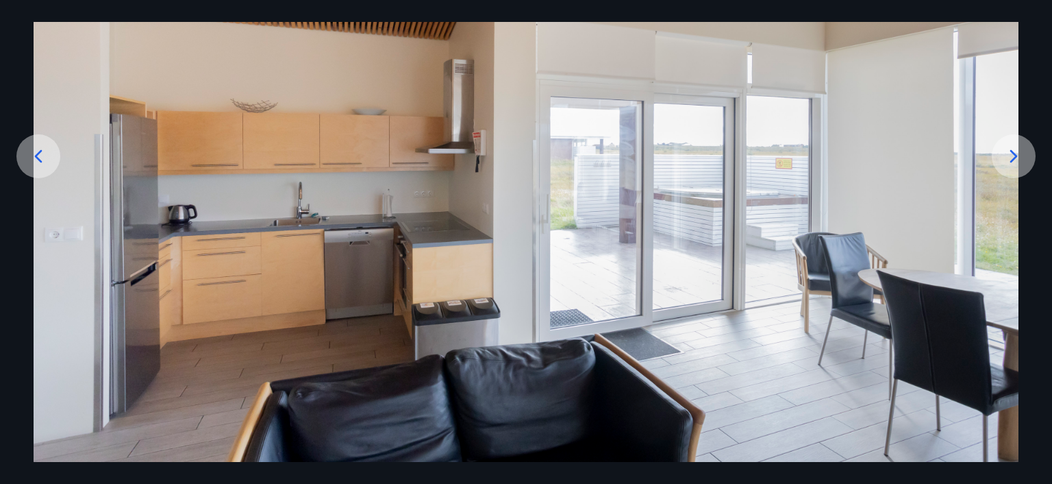
click at [1020, 156] on icon at bounding box center [1014, 156] width 22 height 22
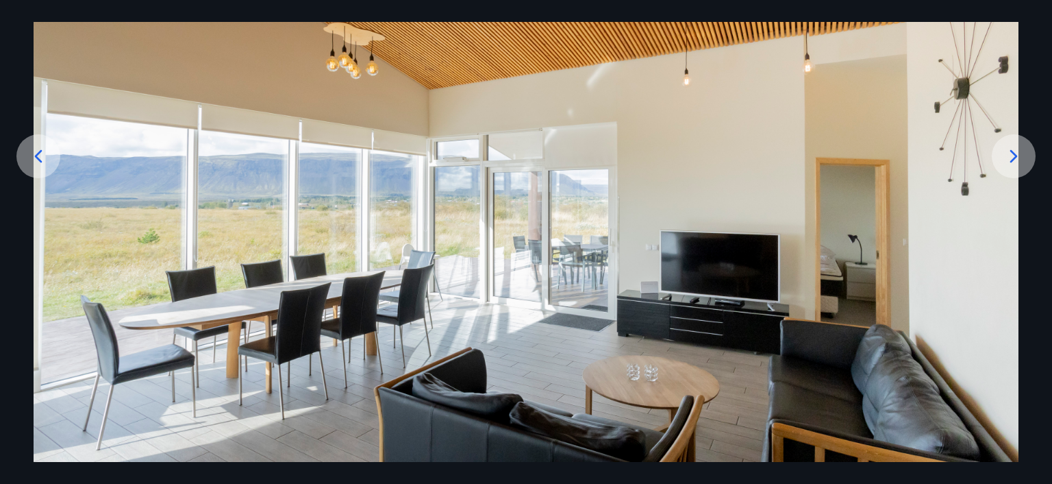
click at [1020, 156] on icon at bounding box center [1014, 156] width 22 height 22
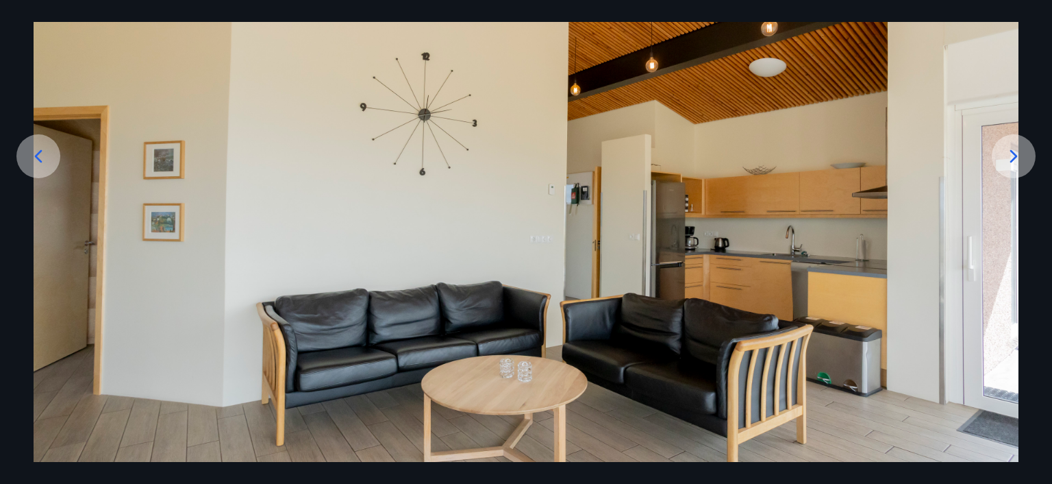
click at [1025, 153] on div at bounding box center [1014, 156] width 44 height 44
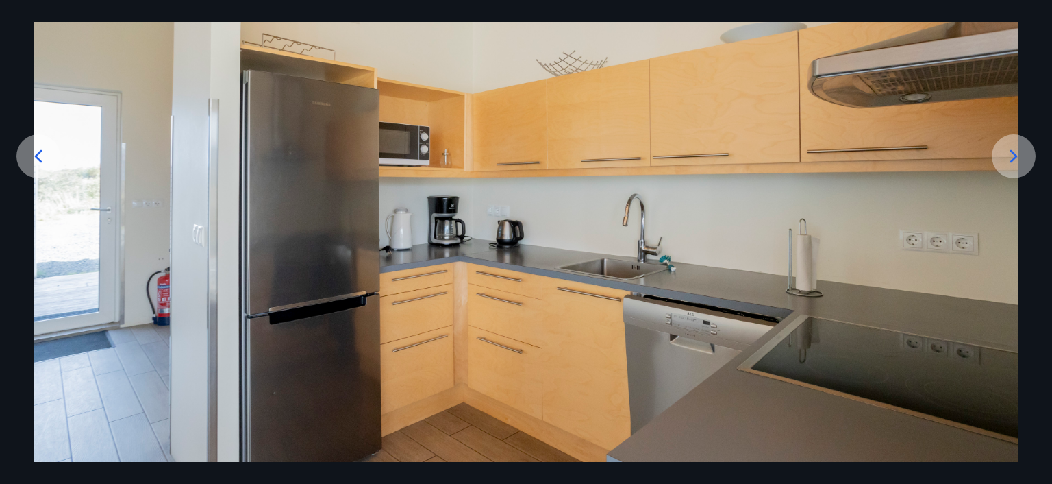
click at [1018, 154] on icon at bounding box center [1014, 156] width 22 height 22
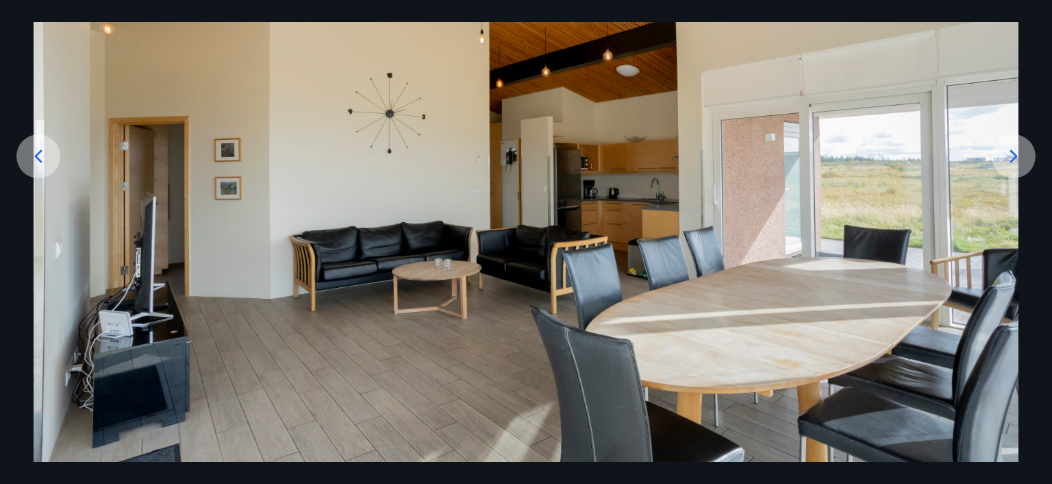
click at [1028, 145] on div at bounding box center [1014, 156] width 44 height 44
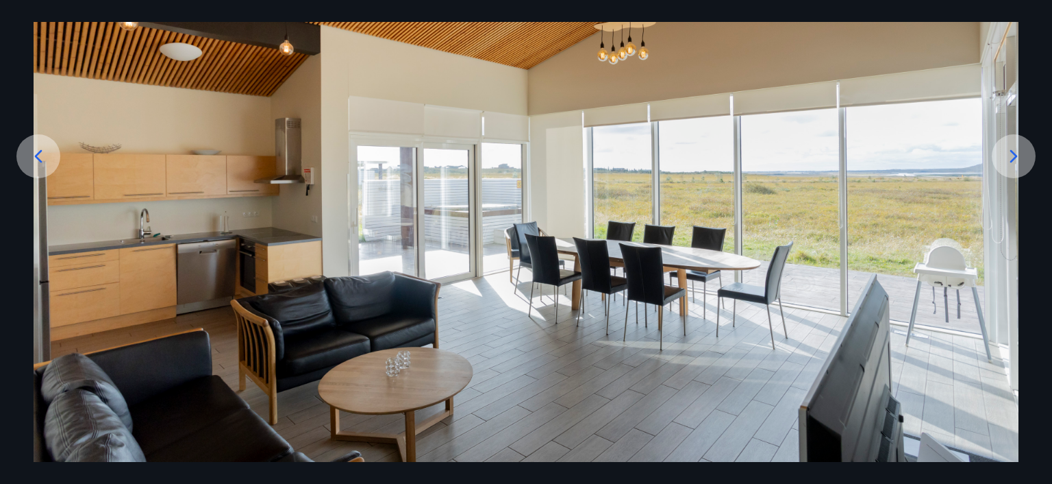
click at [1028, 145] on div at bounding box center [1014, 156] width 44 height 44
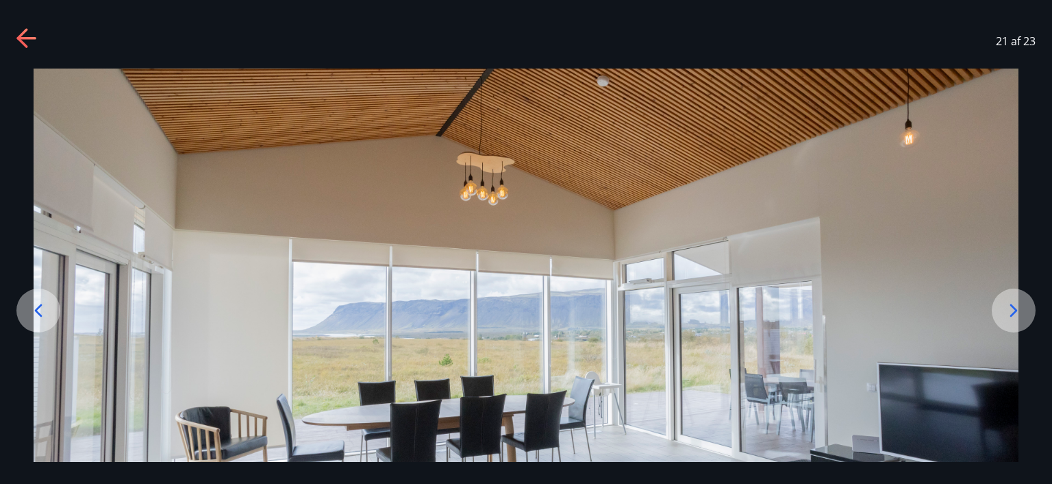
scroll to position [0, 0]
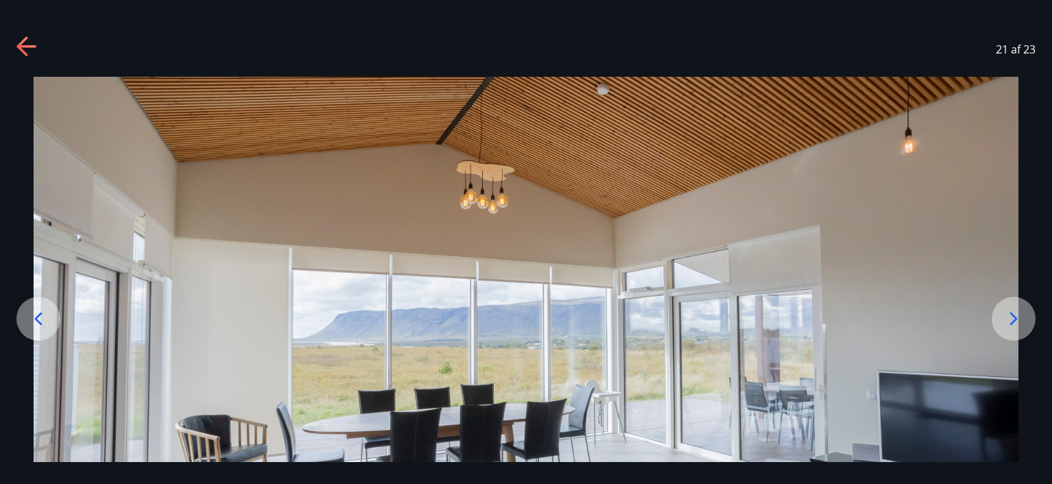
click at [28, 42] on icon at bounding box center [27, 47] width 22 height 22
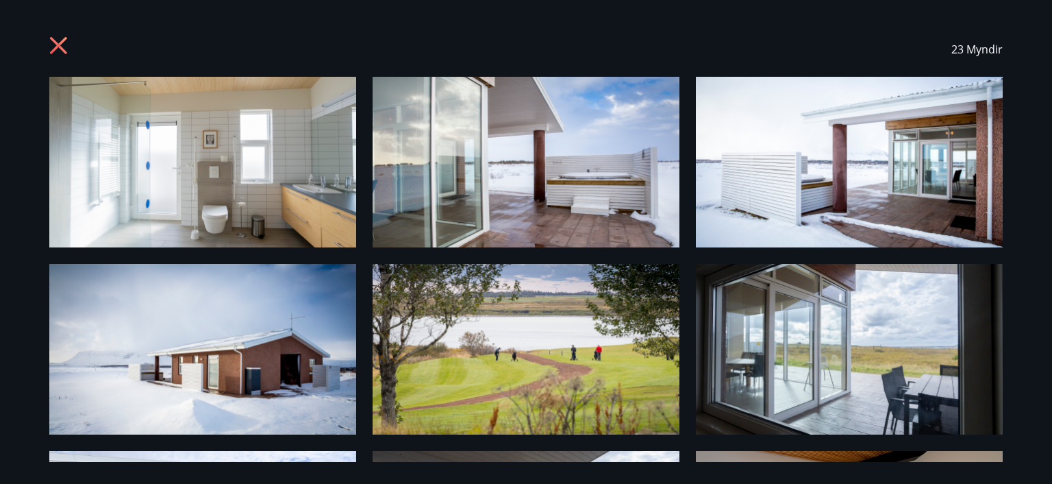
click at [55, 43] on icon at bounding box center [60, 47] width 22 height 22
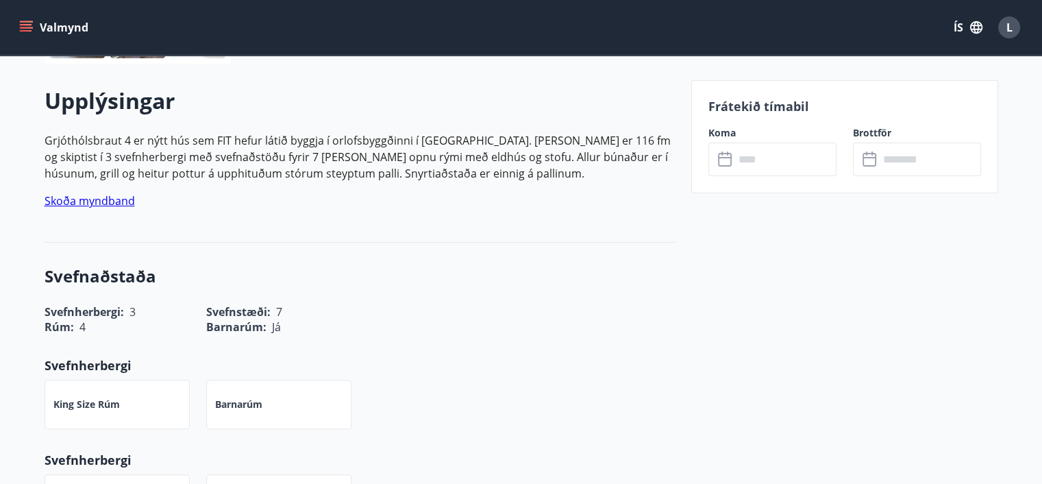
scroll to position [343, 0]
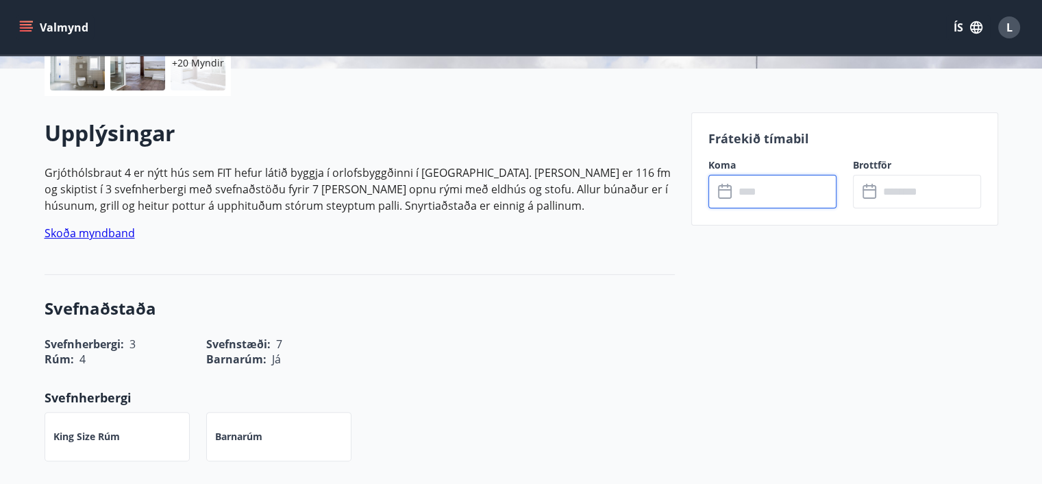
click at [759, 195] on input "text" at bounding box center [785, 192] width 102 height 34
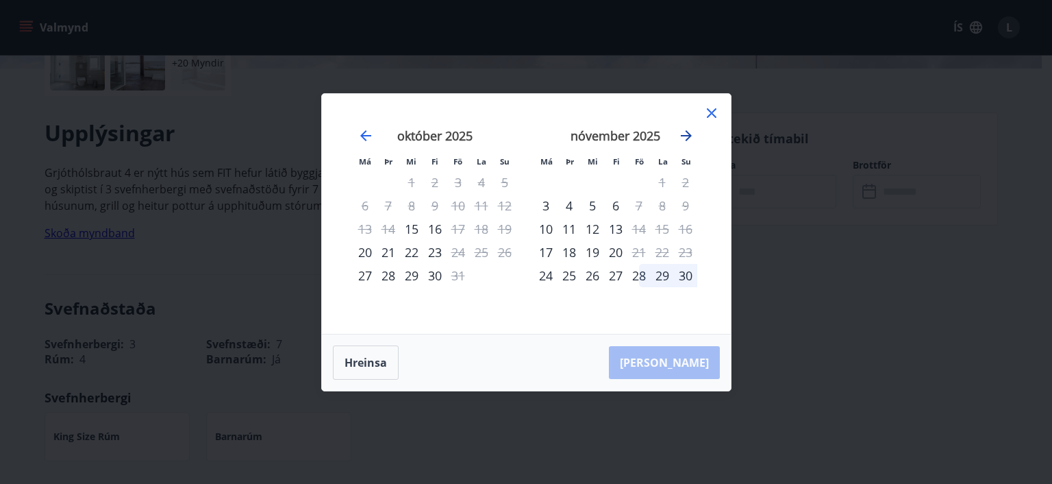
click at [686, 132] on icon "Move forward to switch to the next month." at bounding box center [686, 135] width 16 height 16
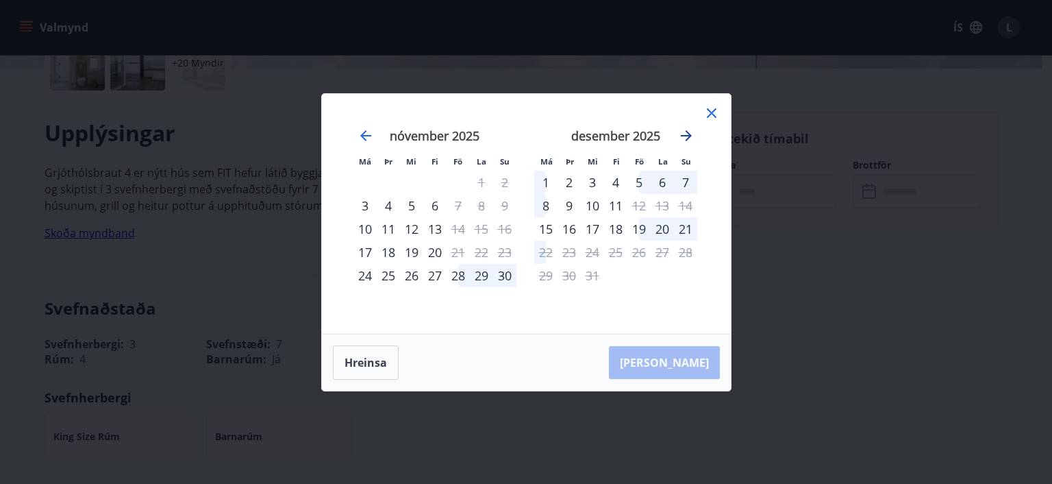
click at [686, 132] on icon "Move forward to switch to the next month." at bounding box center [686, 135] width 16 height 16
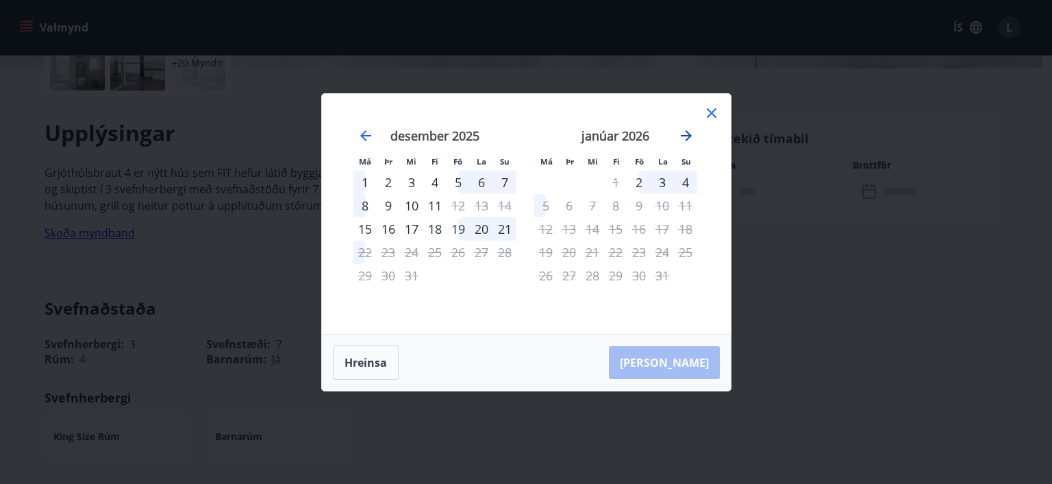
click at [686, 132] on icon "Move forward to switch to the next month." at bounding box center [686, 135] width 16 height 16
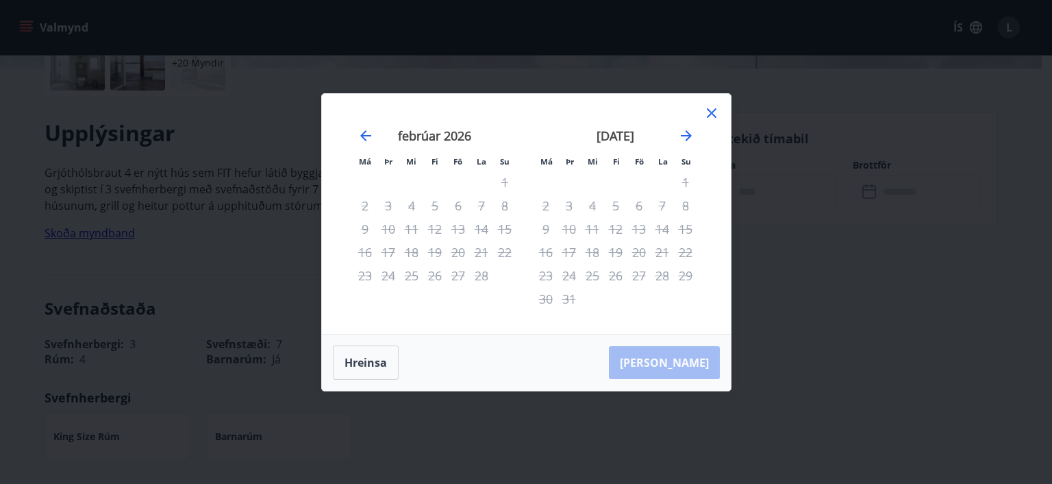
click at [710, 110] on icon at bounding box center [712, 113] width 16 height 16
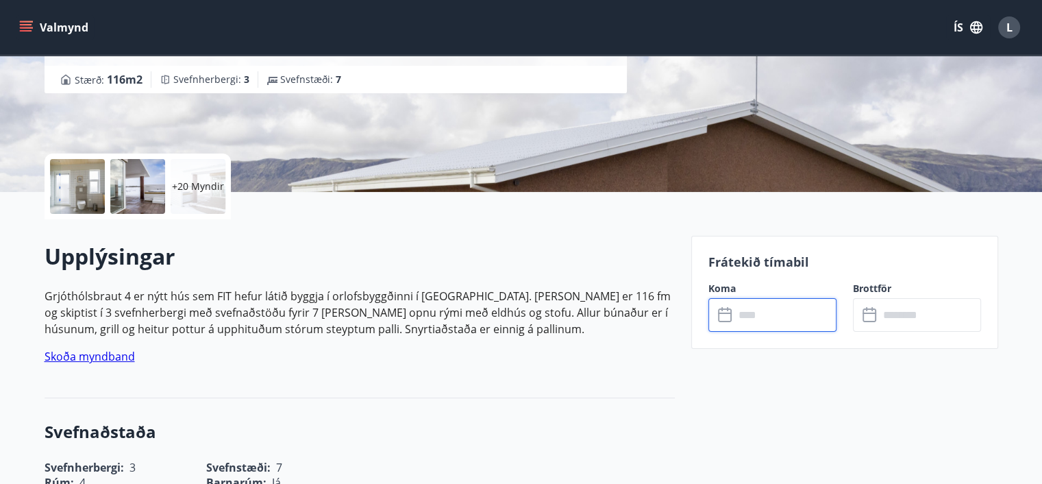
scroll to position [69, 0]
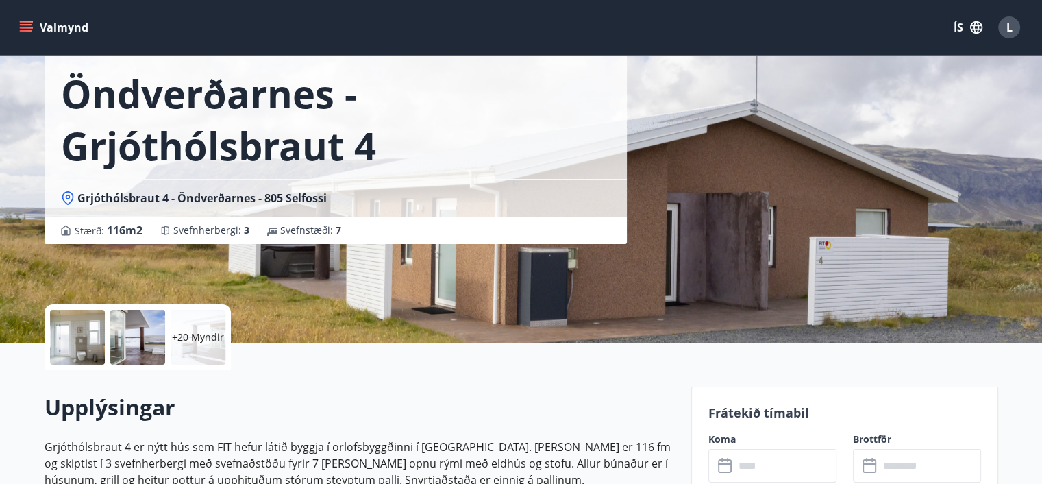
click at [28, 24] on icon "menu" at bounding box center [26, 24] width 12 height 1
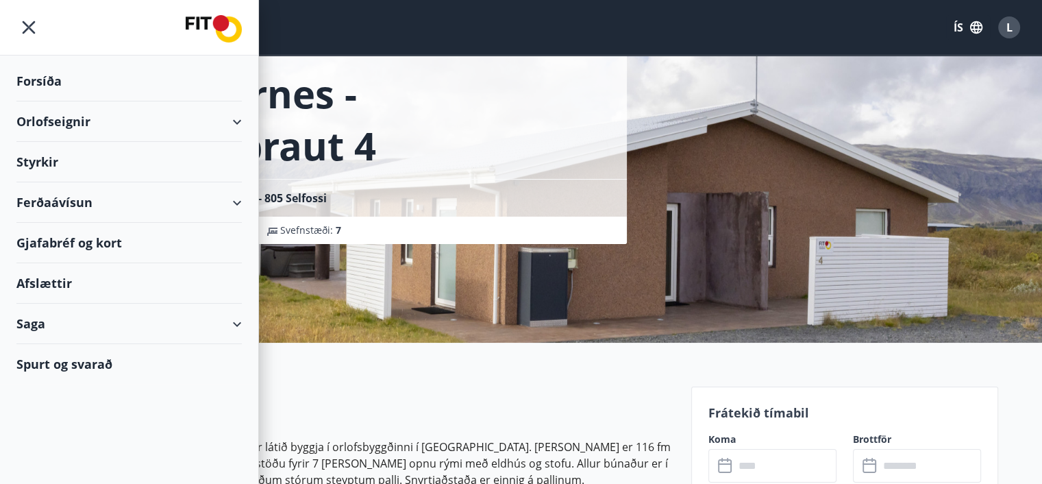
click at [75, 118] on div "Orlofseignir" at bounding box center [128, 121] width 225 height 40
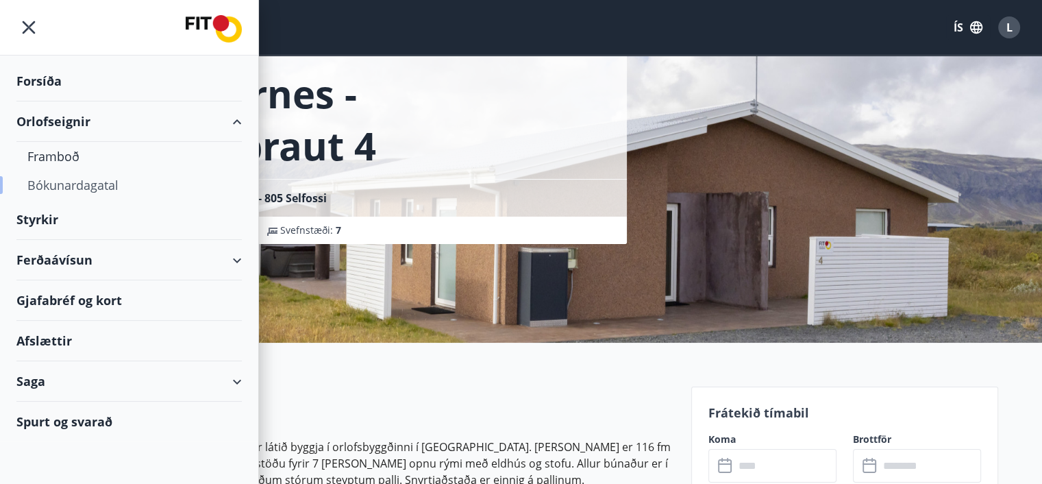
click at [67, 184] on div "Bókunardagatal" at bounding box center [128, 185] width 203 height 29
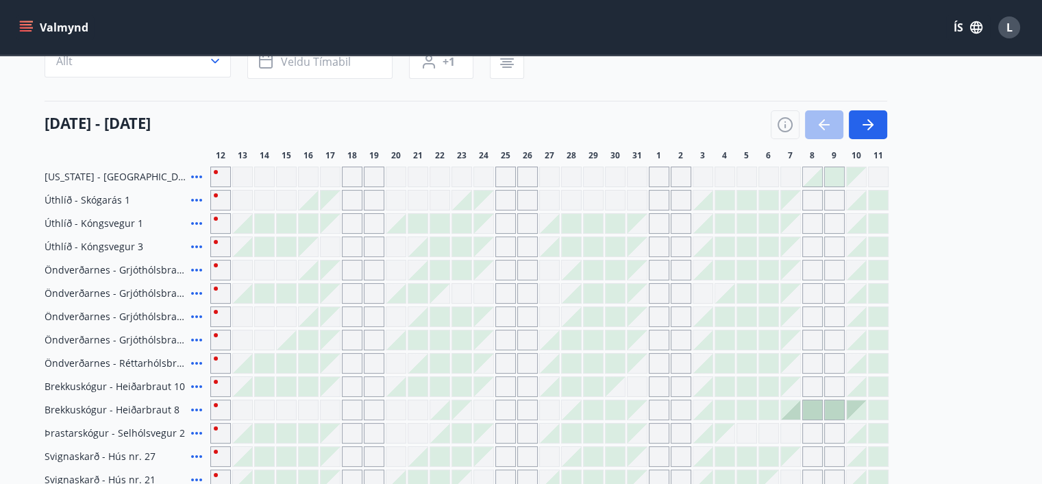
scroll to position [137, 0]
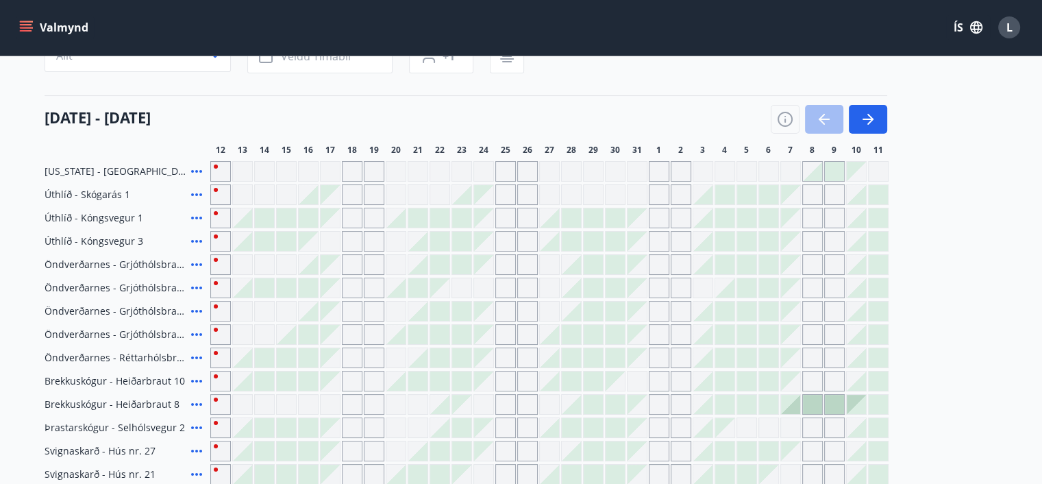
click at [193, 334] on icon at bounding box center [196, 334] width 16 height 16
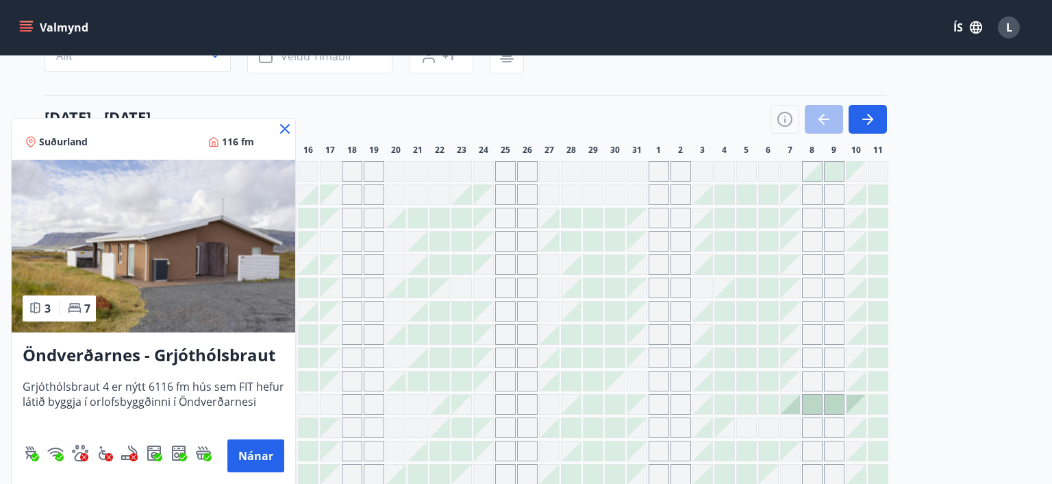
click at [284, 127] on icon at bounding box center [285, 129] width 16 height 16
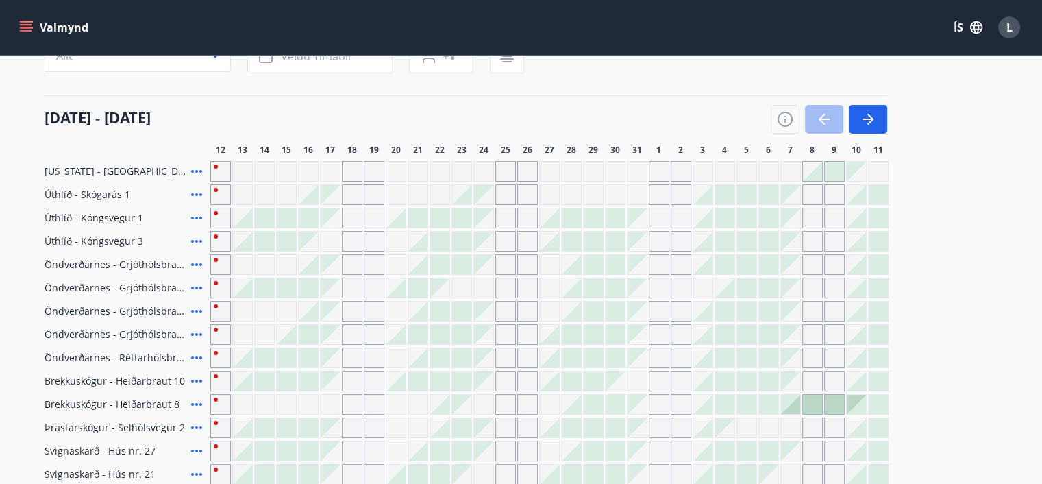
click at [285, 131] on div "12 október - 11 nóvember" at bounding box center [466, 114] width 843 height 38
click at [876, 120] on button "button" at bounding box center [868, 119] width 38 height 29
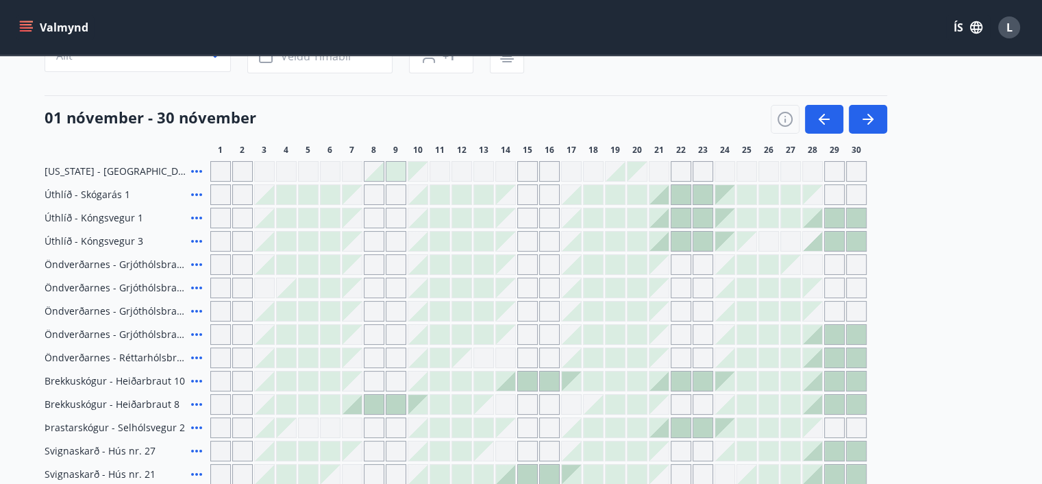
click at [223, 356] on div "Gráir dagar eru ekki bókanlegir" at bounding box center [220, 357] width 21 height 21
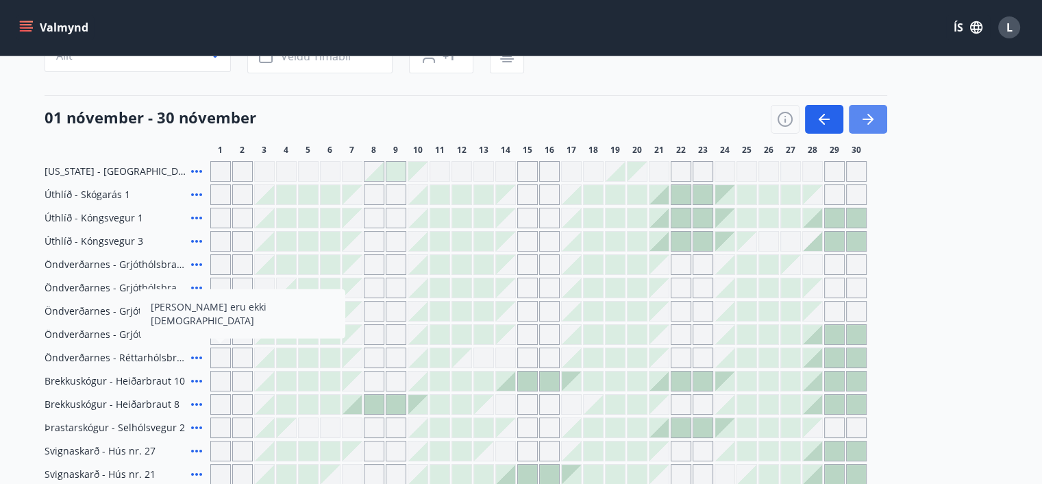
click at [877, 114] on button "button" at bounding box center [868, 119] width 38 height 29
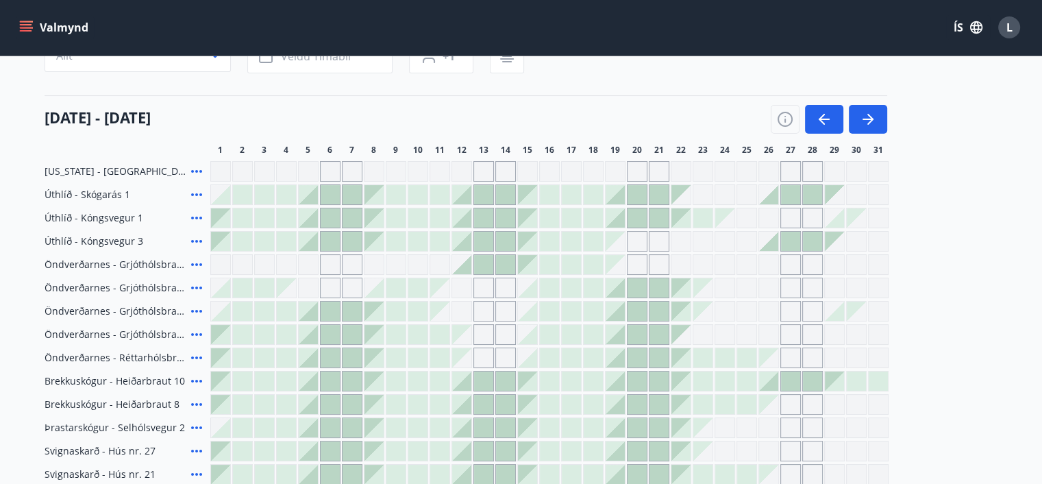
scroll to position [206, 0]
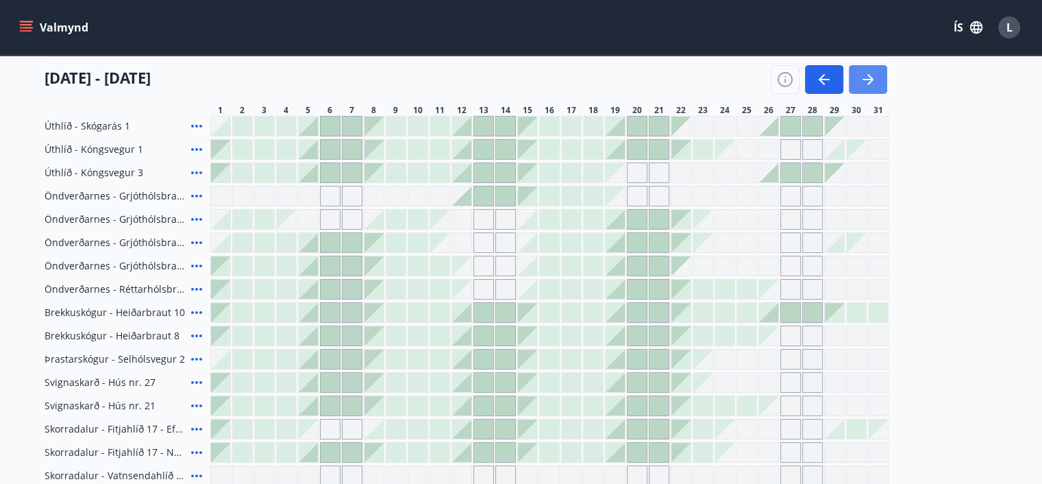
click at [880, 82] on button "button" at bounding box center [868, 79] width 38 height 29
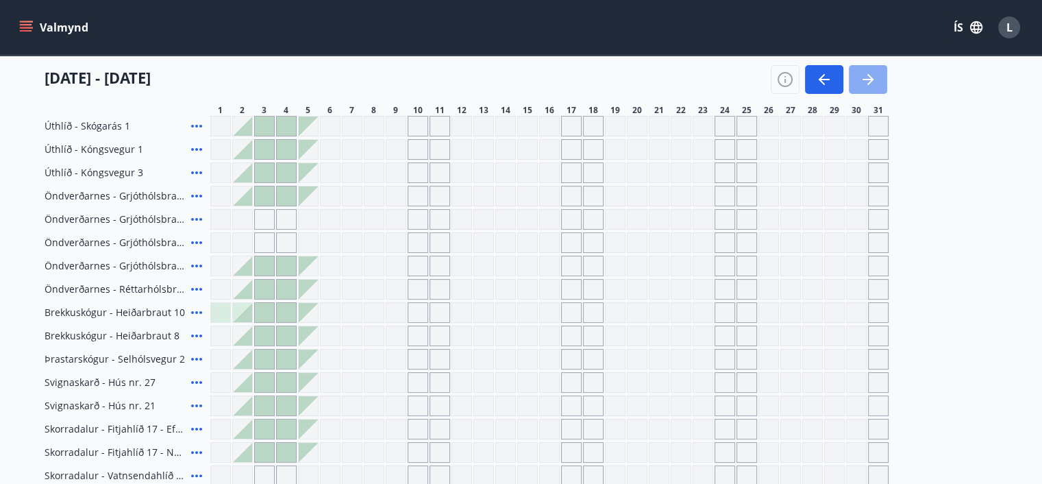
click at [880, 73] on button "button" at bounding box center [868, 79] width 38 height 29
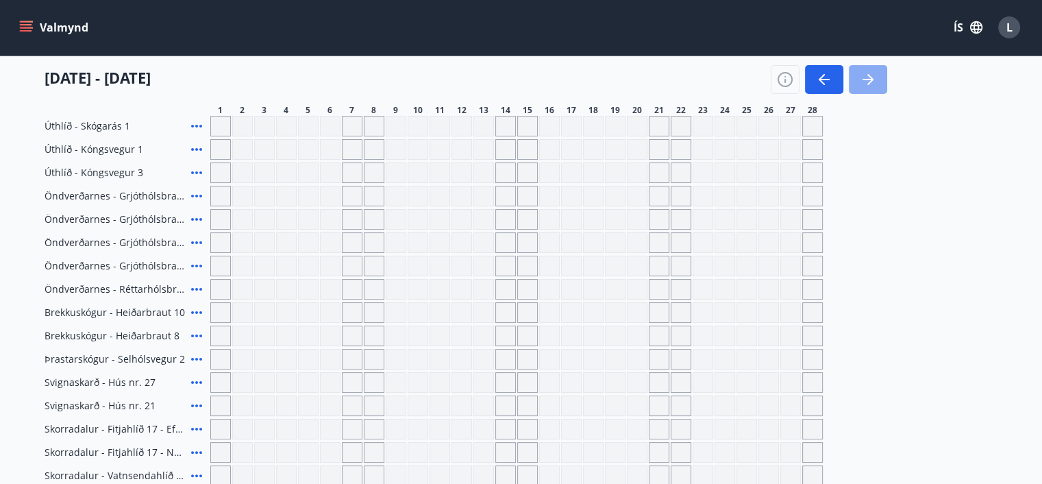
click at [865, 79] on icon "button" at bounding box center [868, 79] width 11 height 1
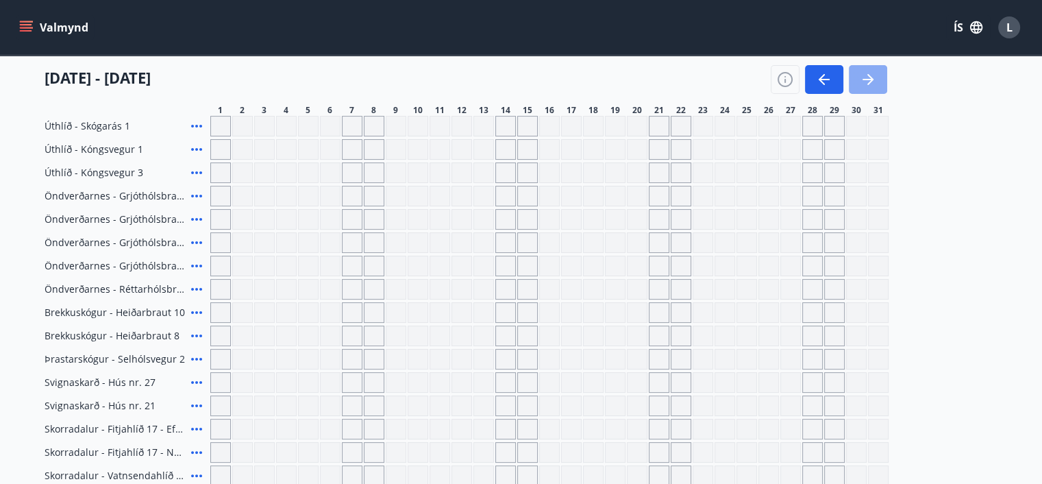
click at [874, 79] on icon "button" at bounding box center [868, 79] width 16 height 16
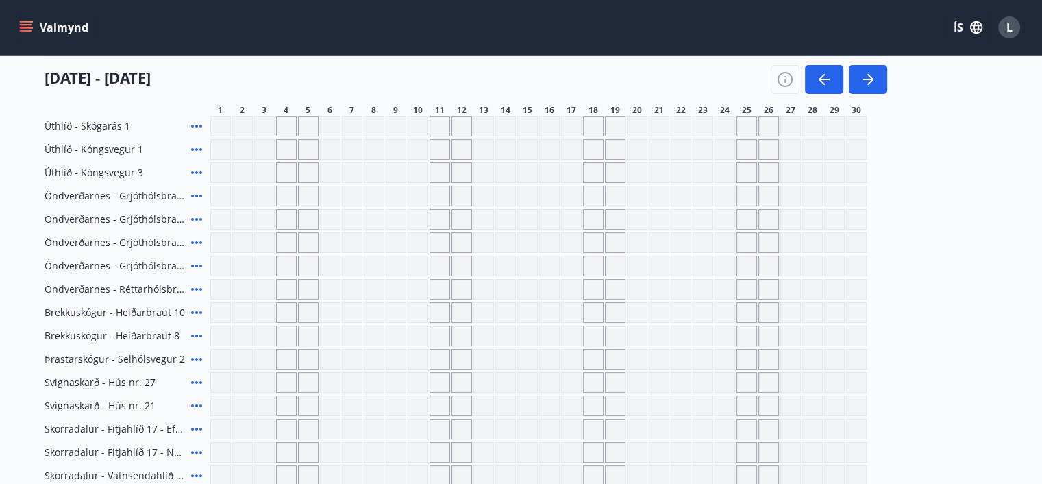
click at [32, 28] on icon "menu" at bounding box center [27, 27] width 15 height 1
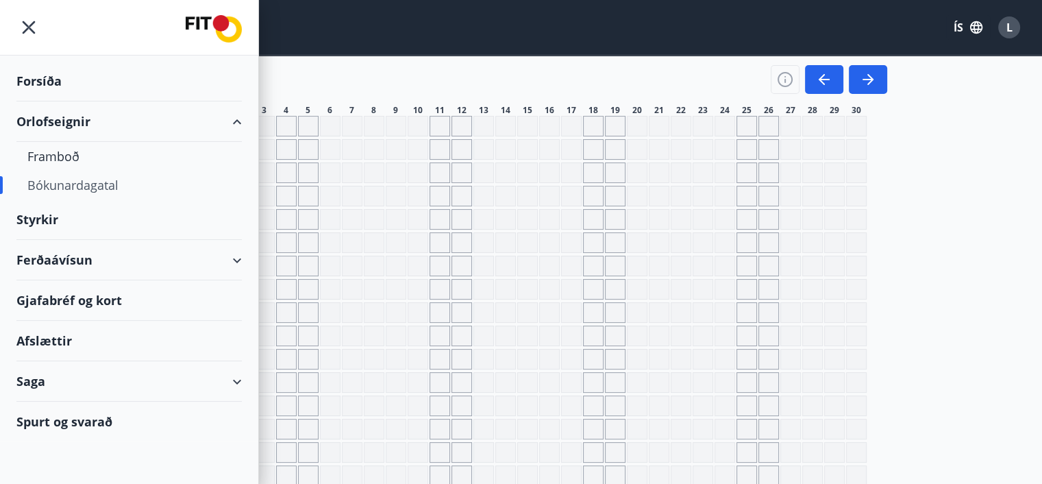
click at [99, 419] on div "Spurt og svarað" at bounding box center [128, 421] width 225 height 40
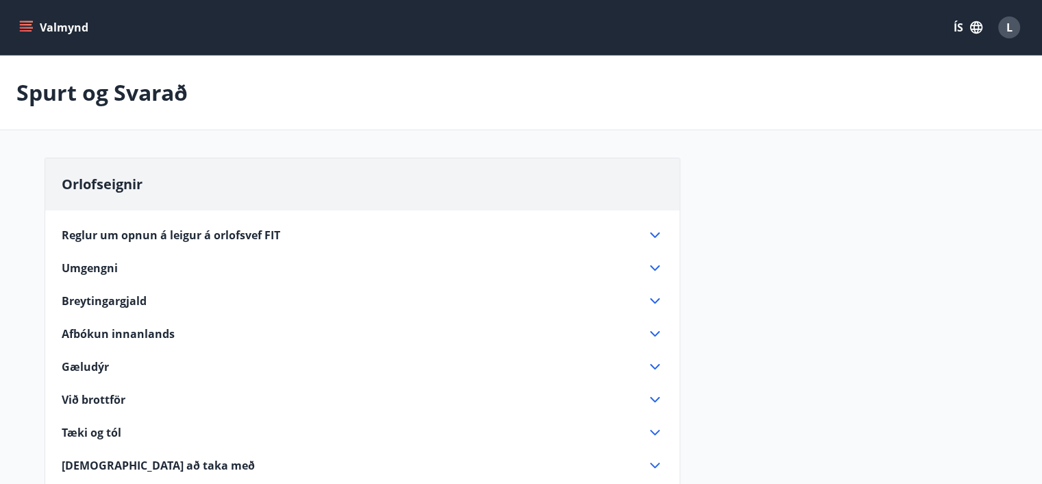
click at [658, 232] on icon at bounding box center [655, 235] width 16 height 16
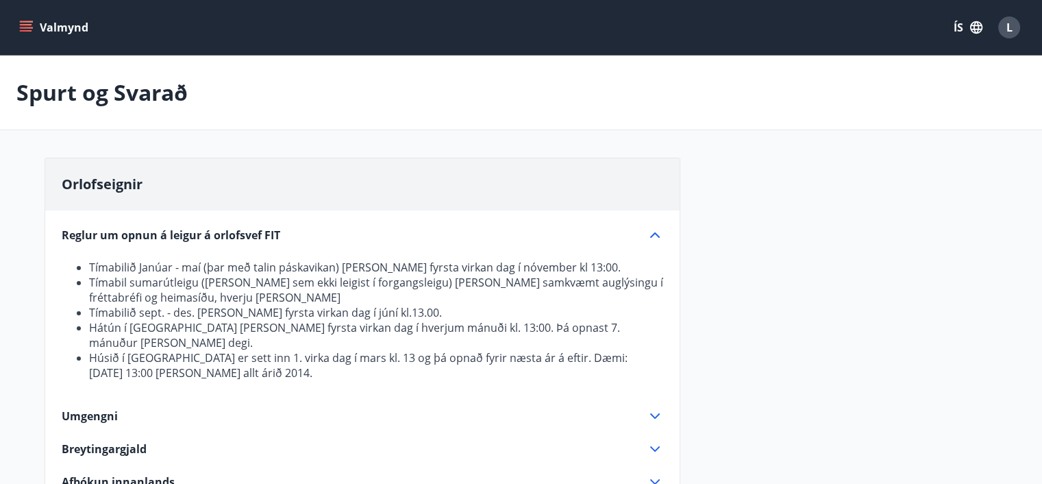
click at [25, 31] on icon "menu" at bounding box center [26, 30] width 12 height 1
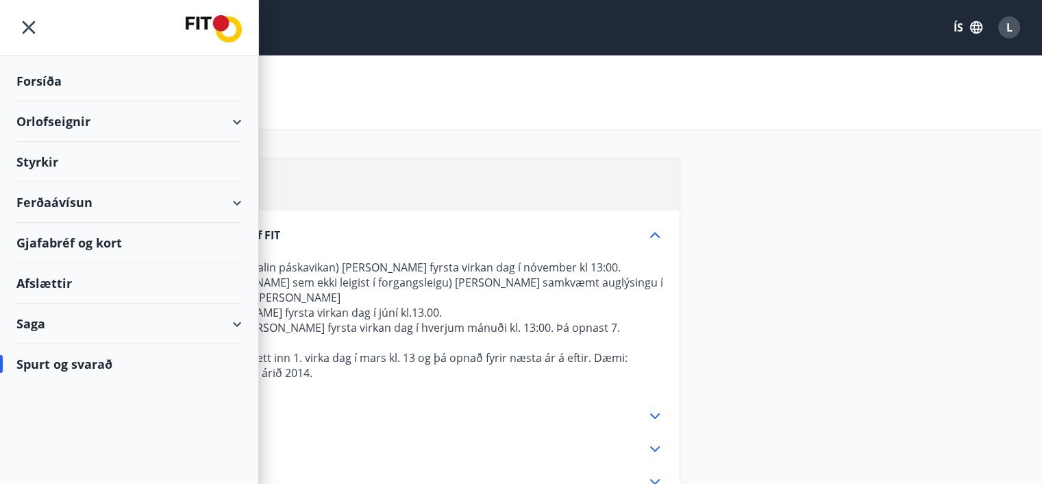
click at [53, 78] on div "Forsíða" at bounding box center [128, 81] width 225 height 40
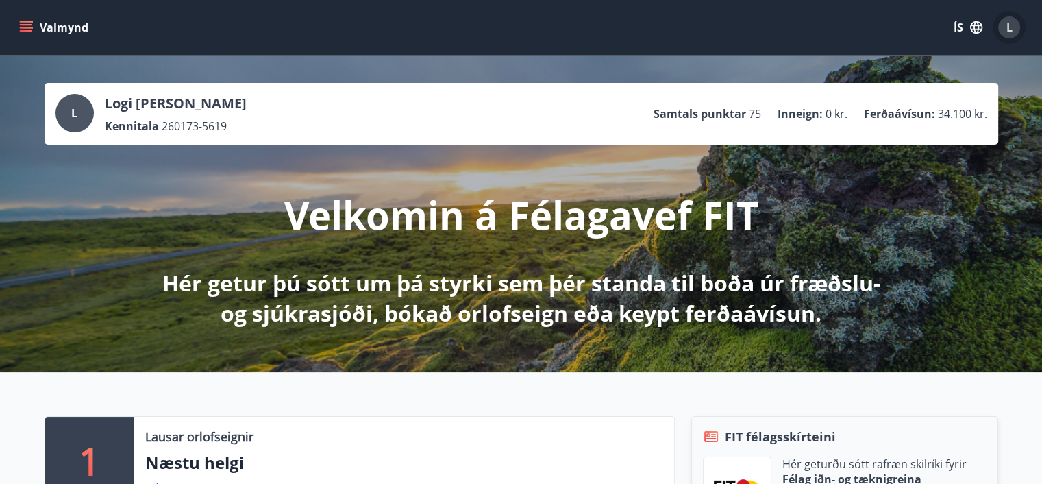
click at [1007, 27] on span "L" at bounding box center [1009, 27] width 6 height 15
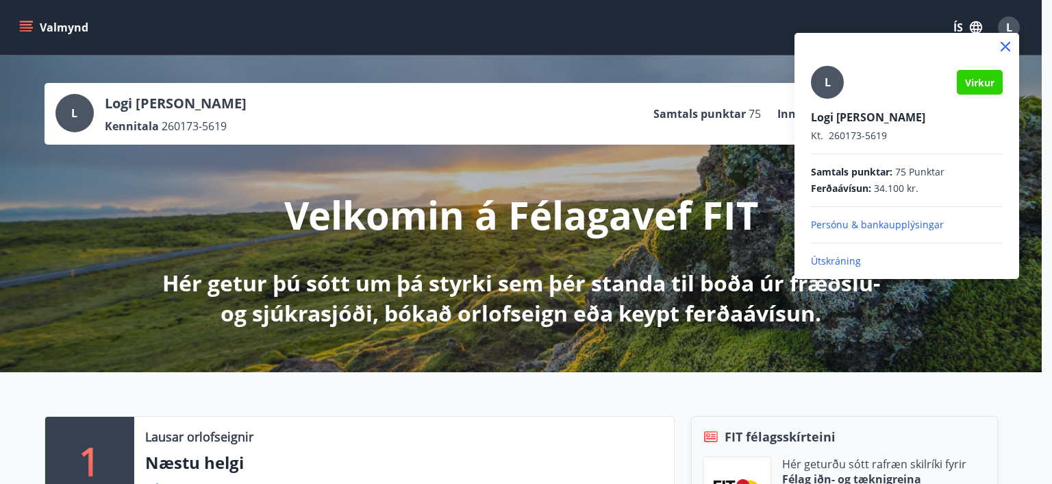
click at [830, 255] on p "Útskráning" at bounding box center [907, 261] width 192 height 14
